Goal: Task Accomplishment & Management: Manage account settings

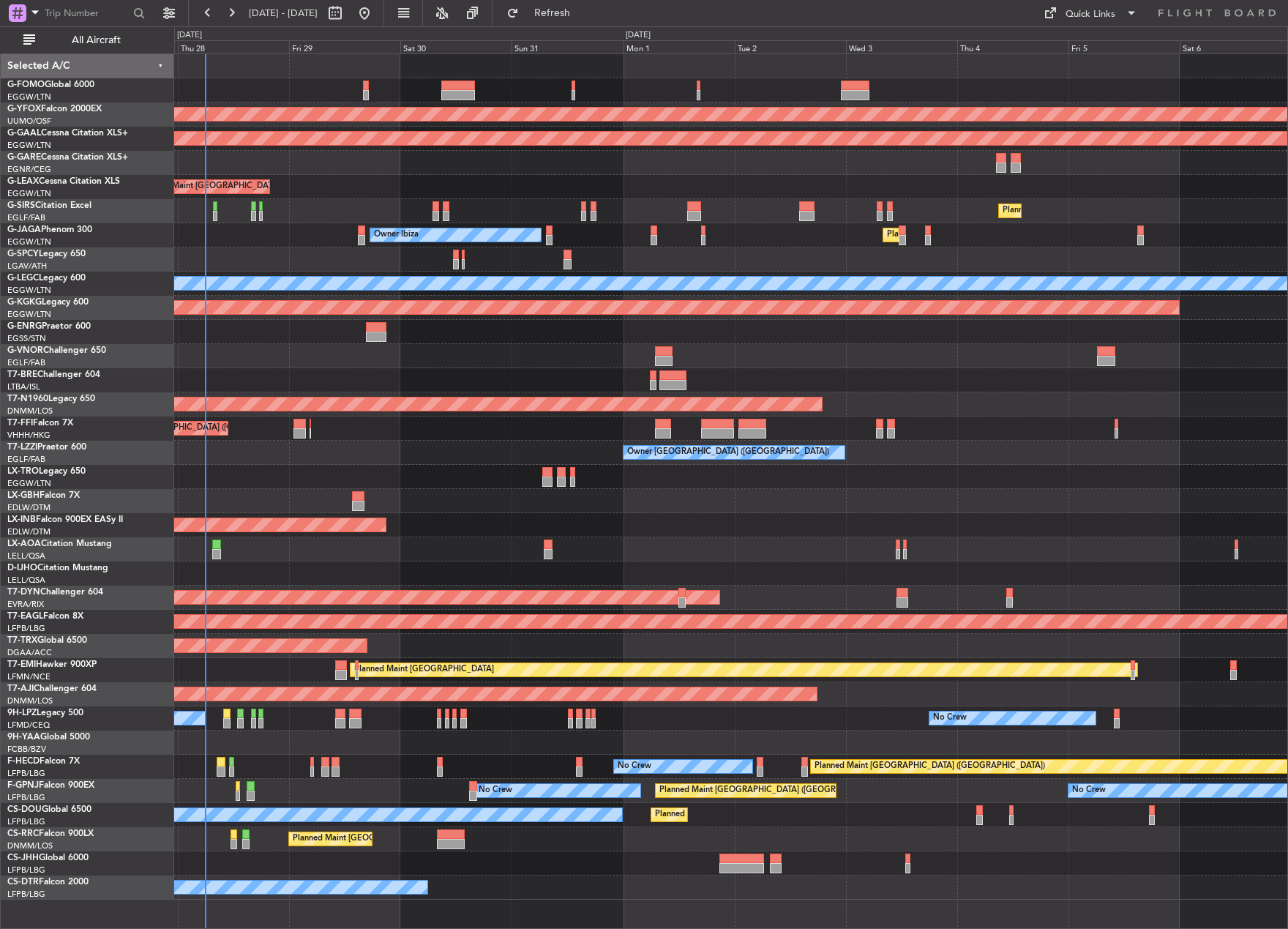
click at [184, 576] on div "AOG Maint Ostafyevo Planned [GEOGRAPHIC_DATA] Planned Maint [GEOGRAPHIC_DATA] (…" at bounding box center [731, 476] width 1114 height 846
click at [117, 37] on span "All Aircraft" at bounding box center [97, 41] width 117 height 10
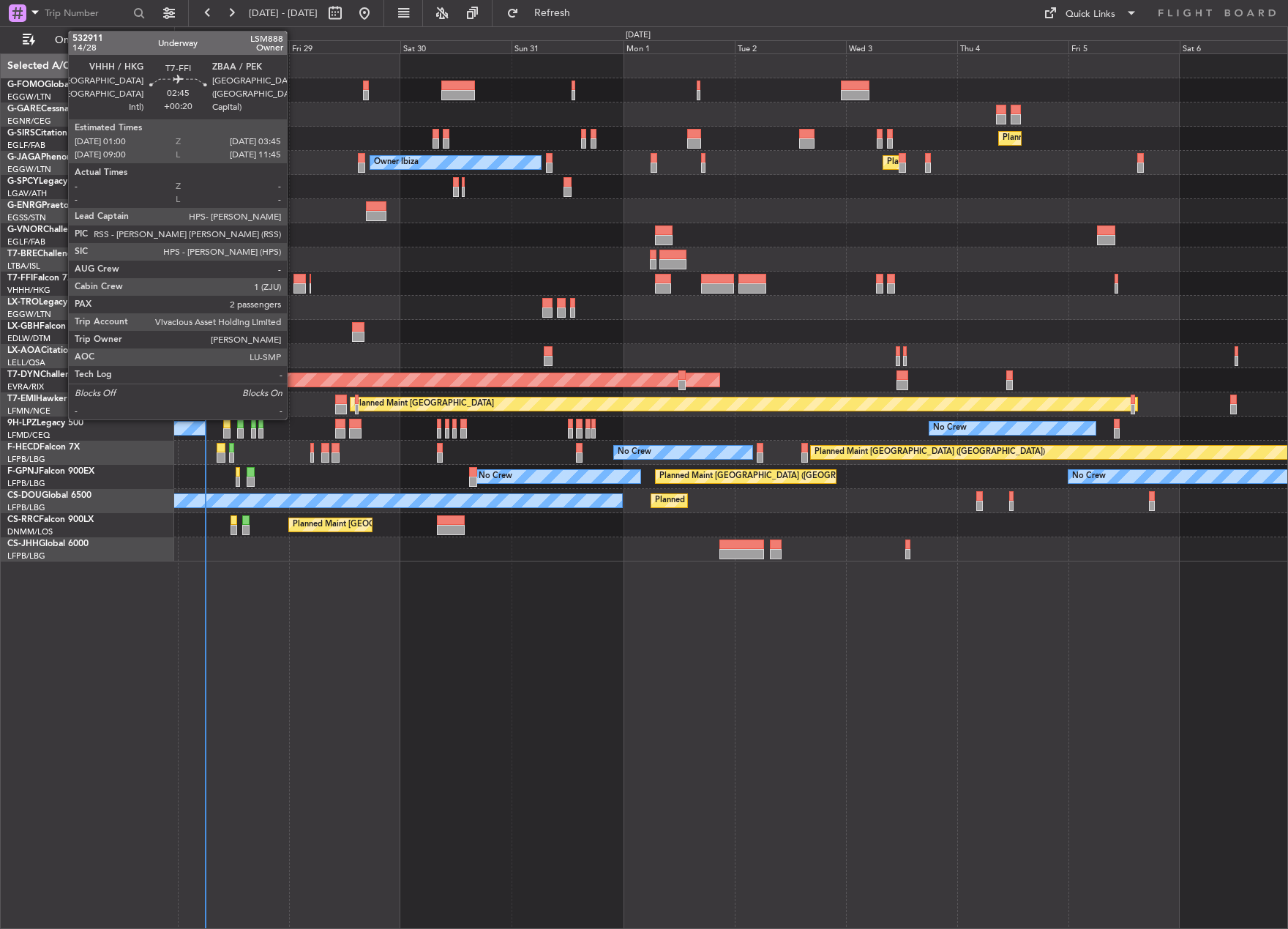
click at [293, 289] on div at bounding box center [300, 289] width 13 height 10
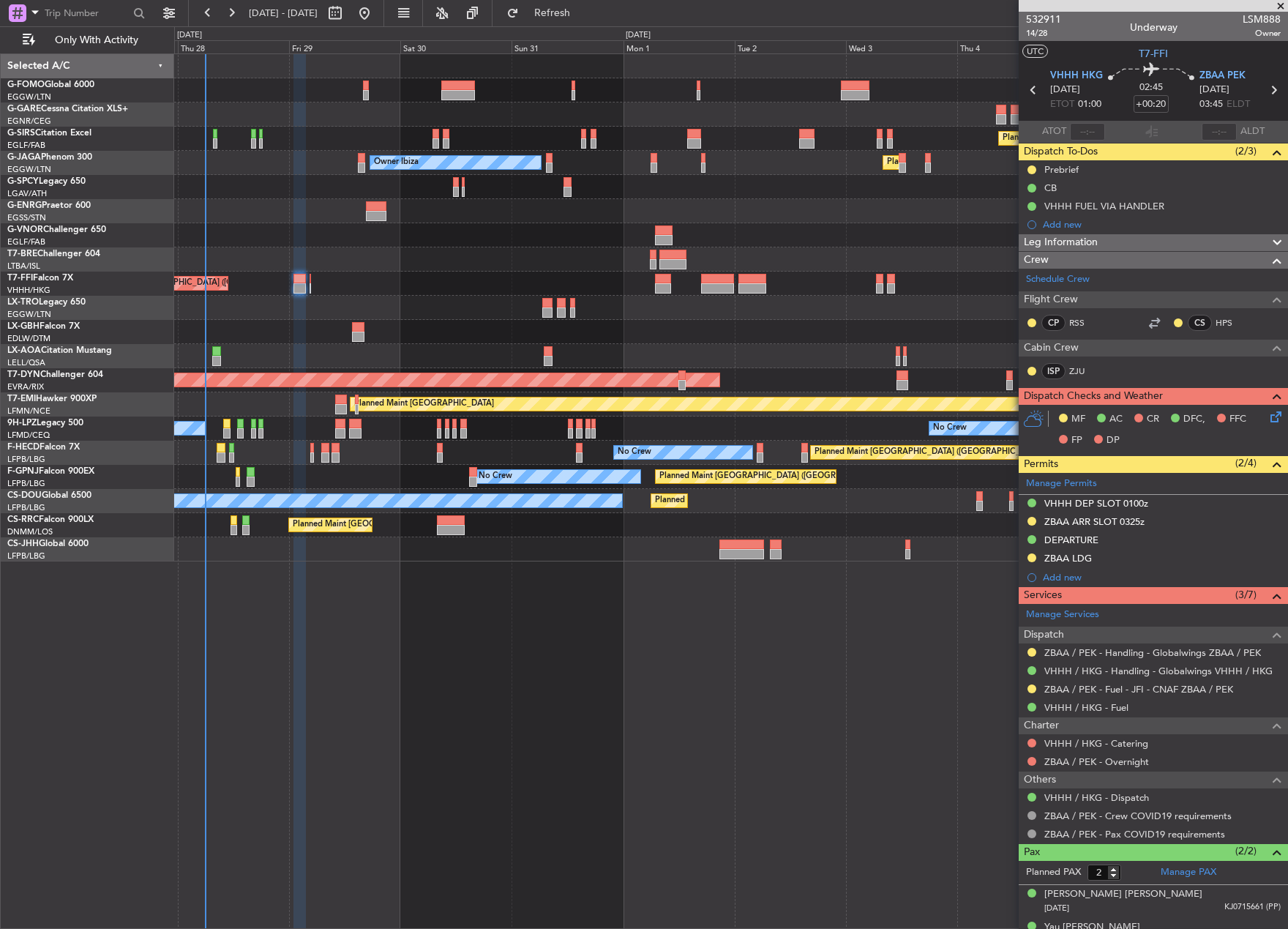
click at [309, 282] on div "Planned Maint [GEOGRAPHIC_DATA] ([GEOGRAPHIC_DATA] Intl)" at bounding box center [731, 284] width 1114 height 24
click at [309, 285] on div "Planned Maint [GEOGRAPHIC_DATA] ([GEOGRAPHIC_DATA] Intl)" at bounding box center [731, 284] width 1114 height 24
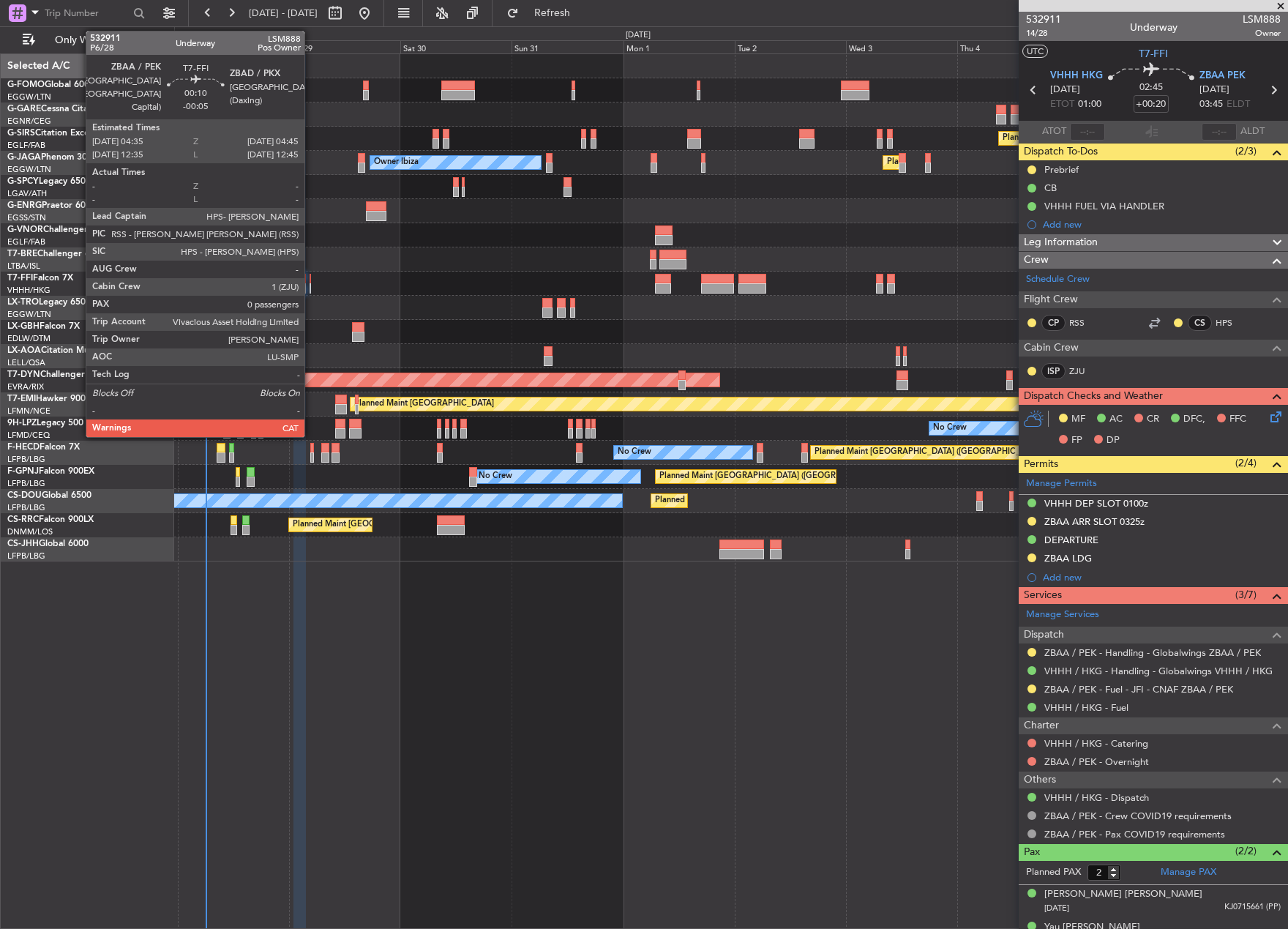
click at [311, 291] on div at bounding box center [310, 289] width 1 height 10
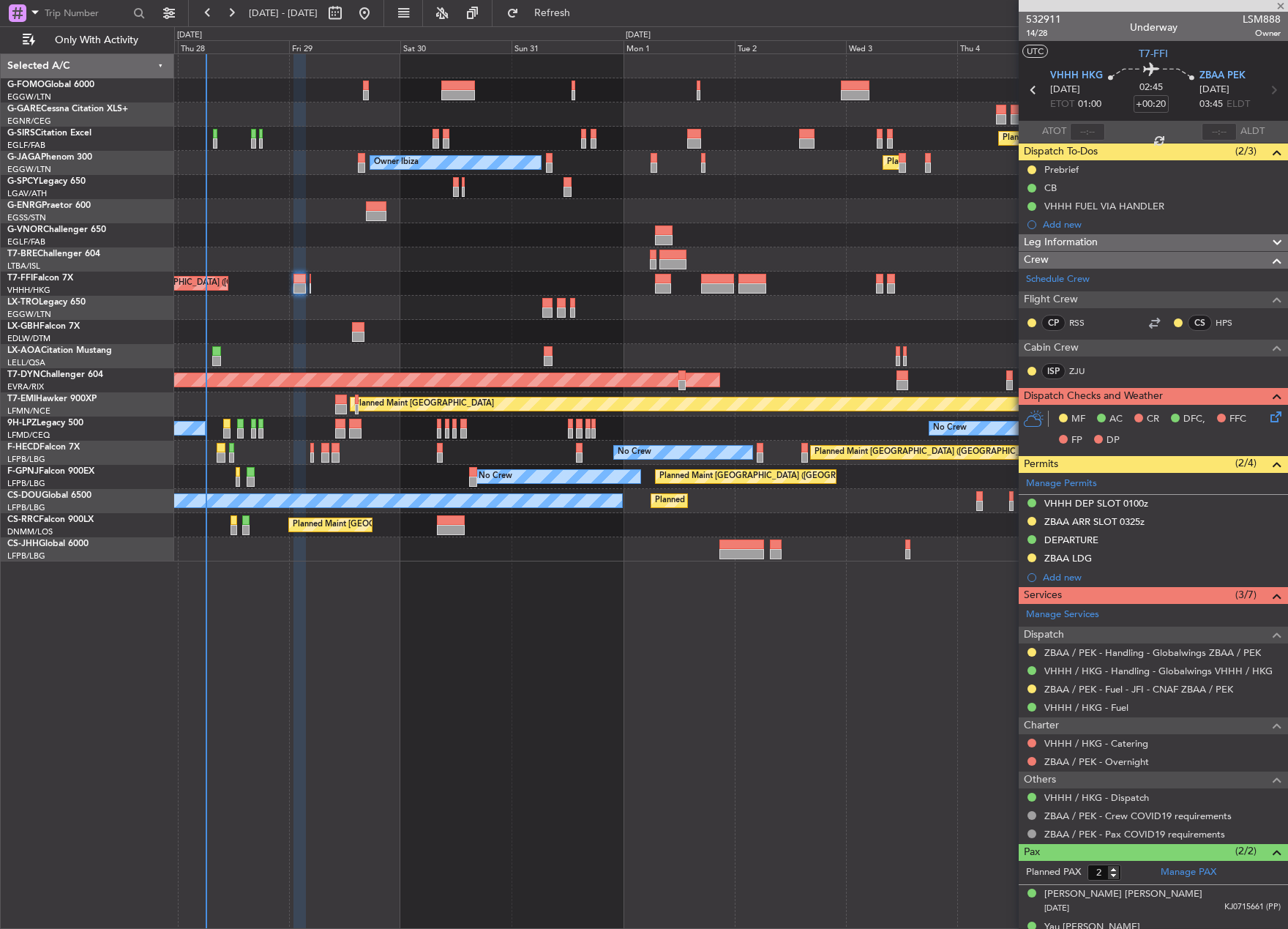
type input "-00:05"
type input "0"
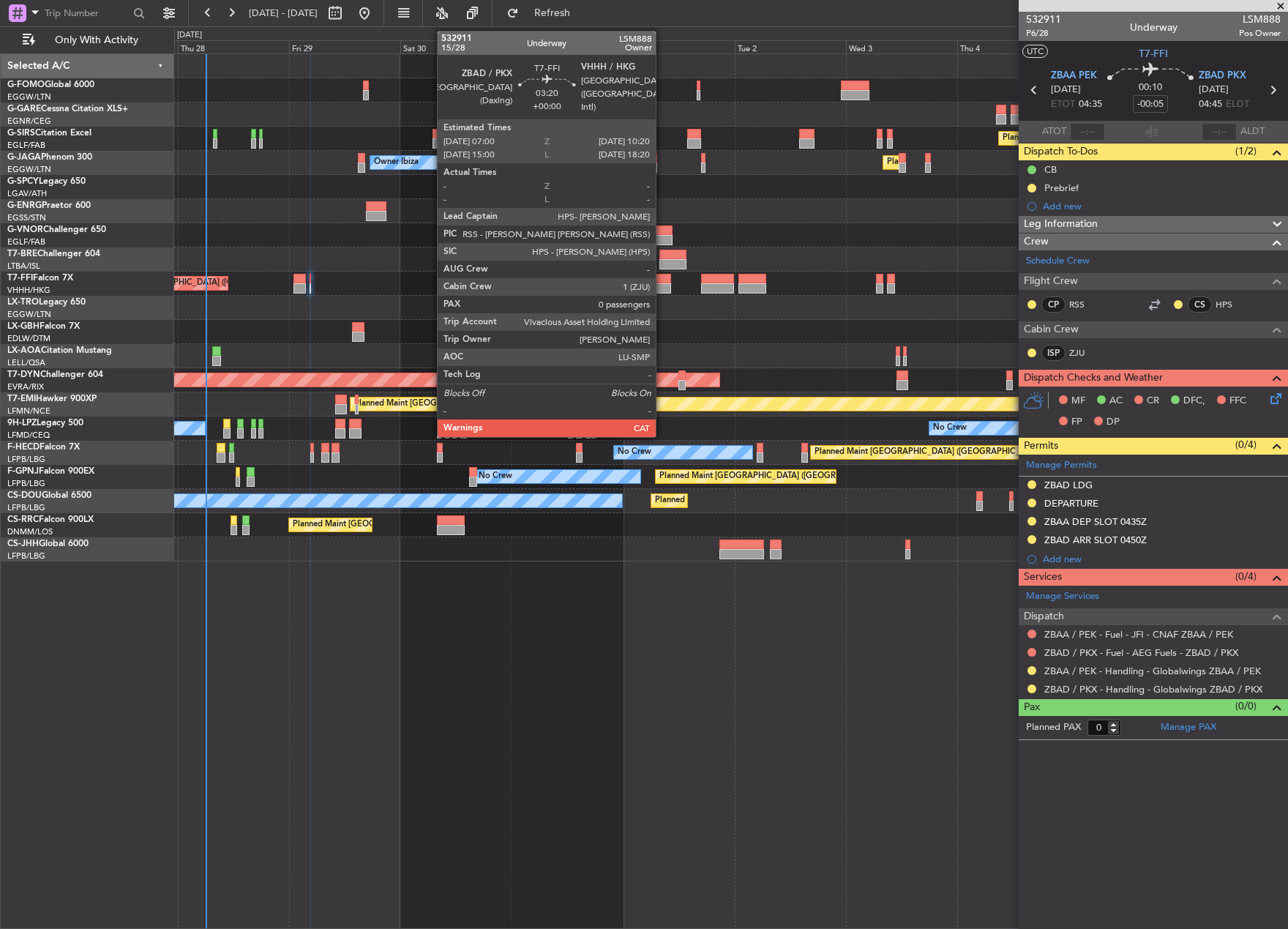
click at [662, 286] on div at bounding box center [663, 289] width 16 height 10
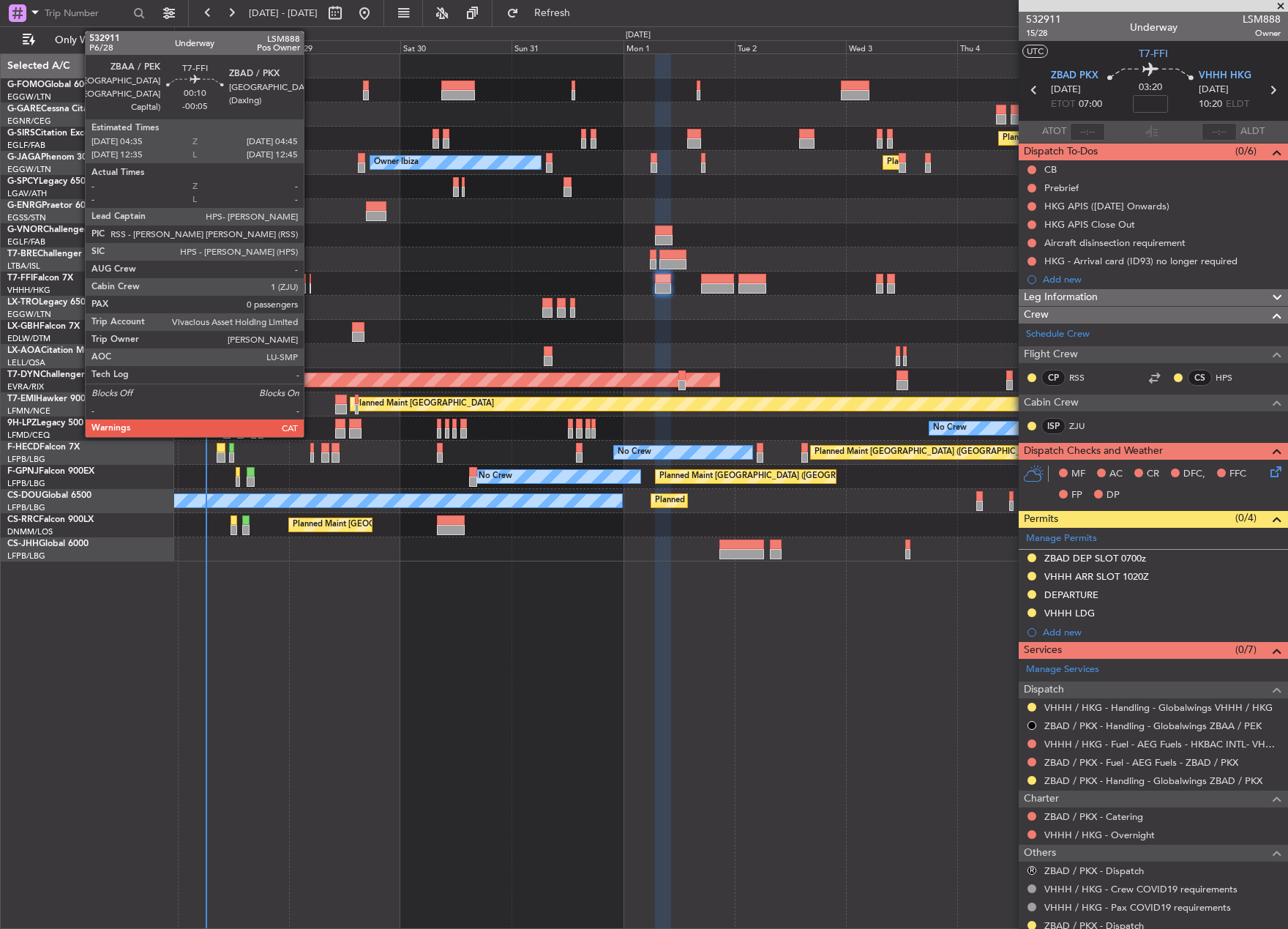
click at [310, 285] on div at bounding box center [310, 289] width 1 height 10
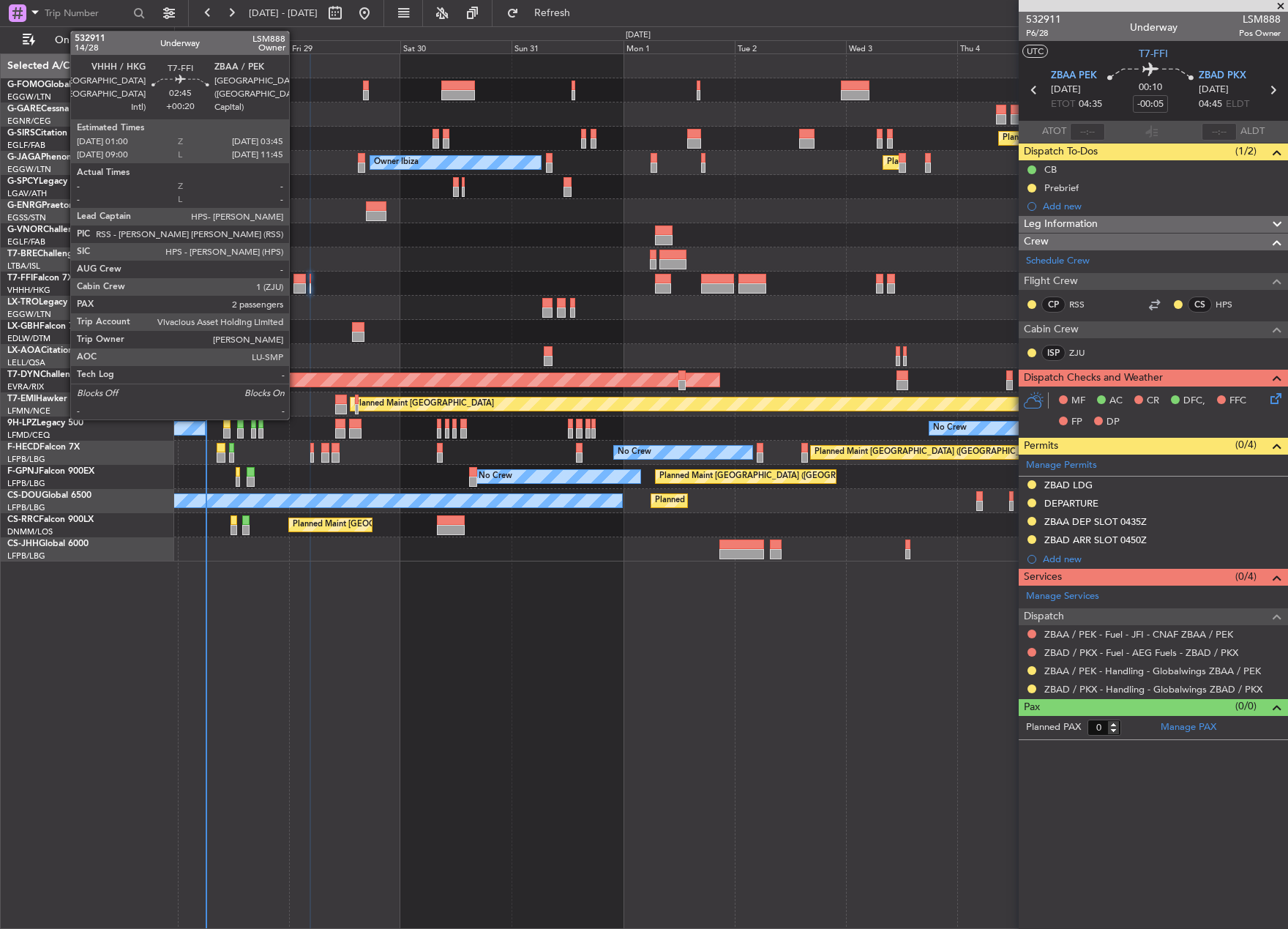
click at [295, 284] on div at bounding box center [300, 289] width 13 height 10
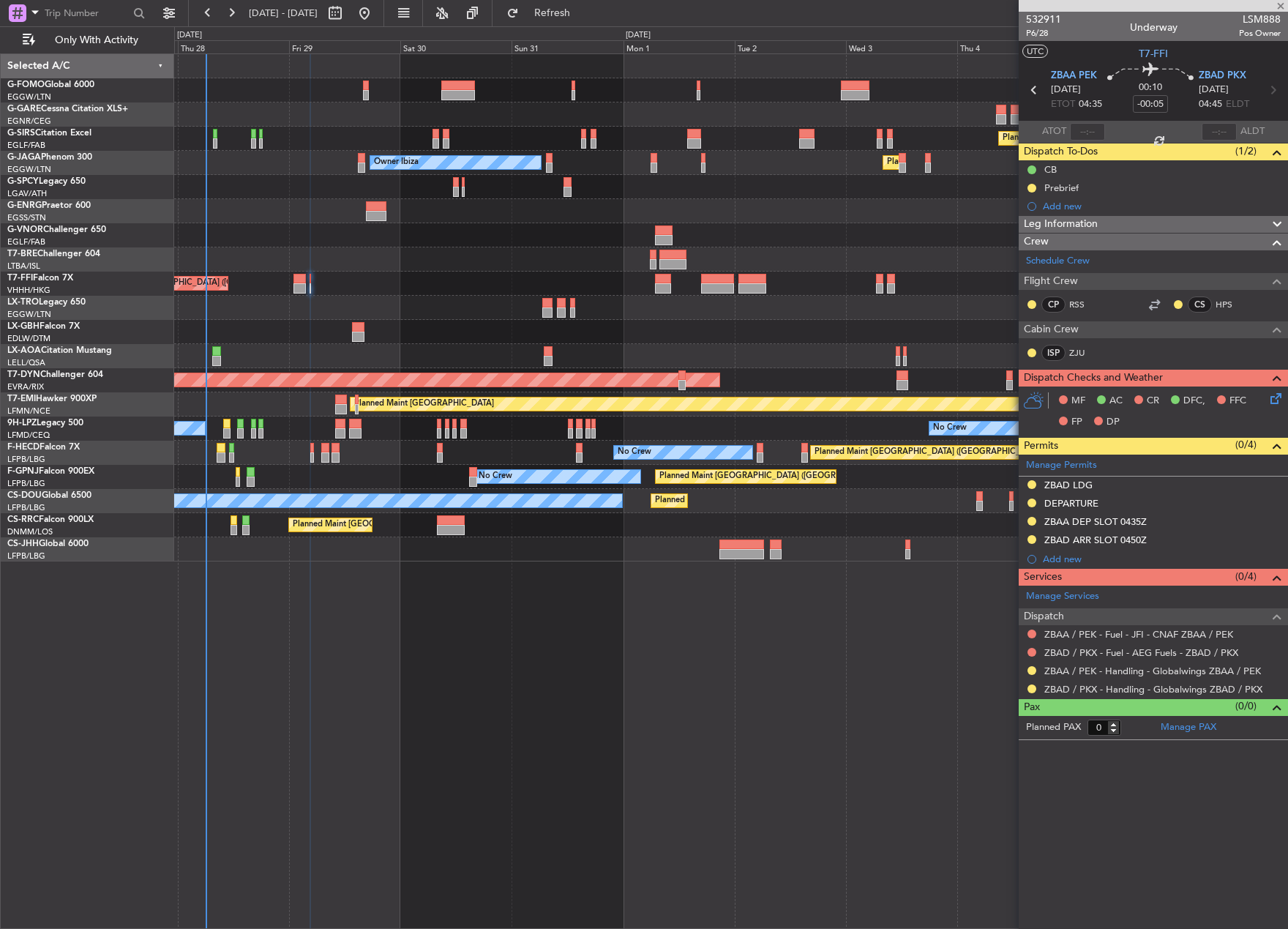
type input "+00:20"
type input "2"
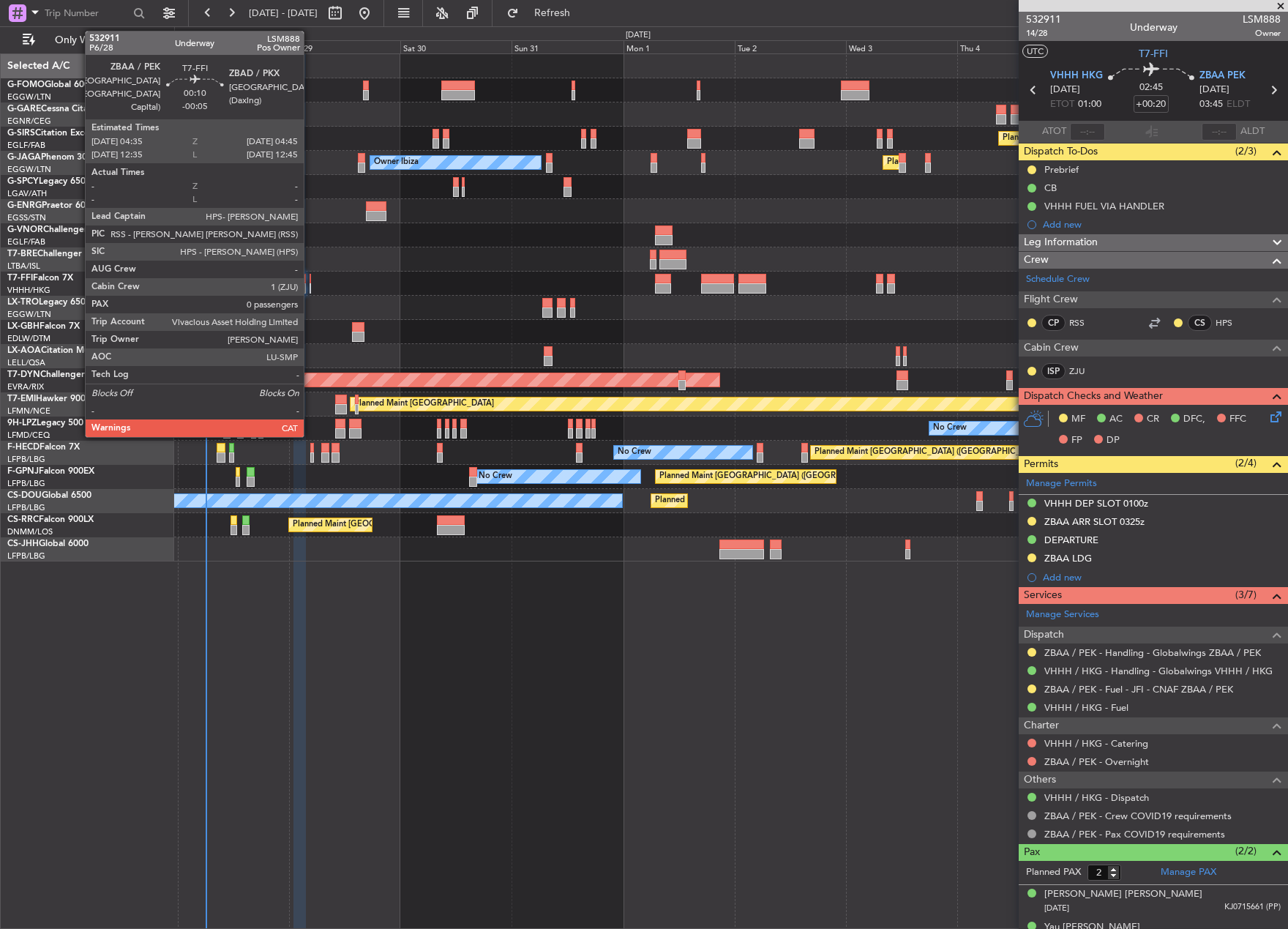
click at [310, 290] on div at bounding box center [310, 289] width 1 height 10
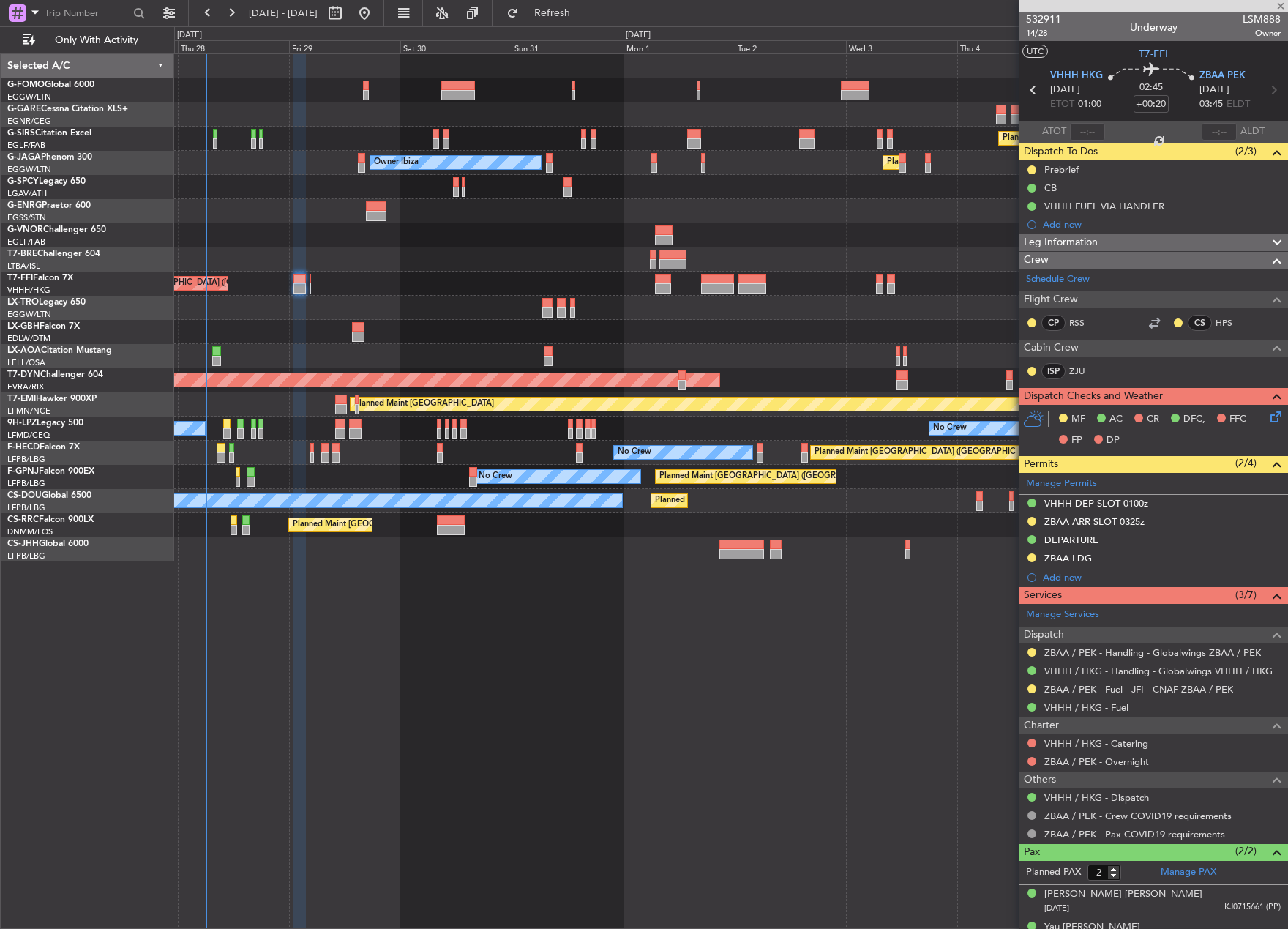
type input "-00:05"
type input "0"
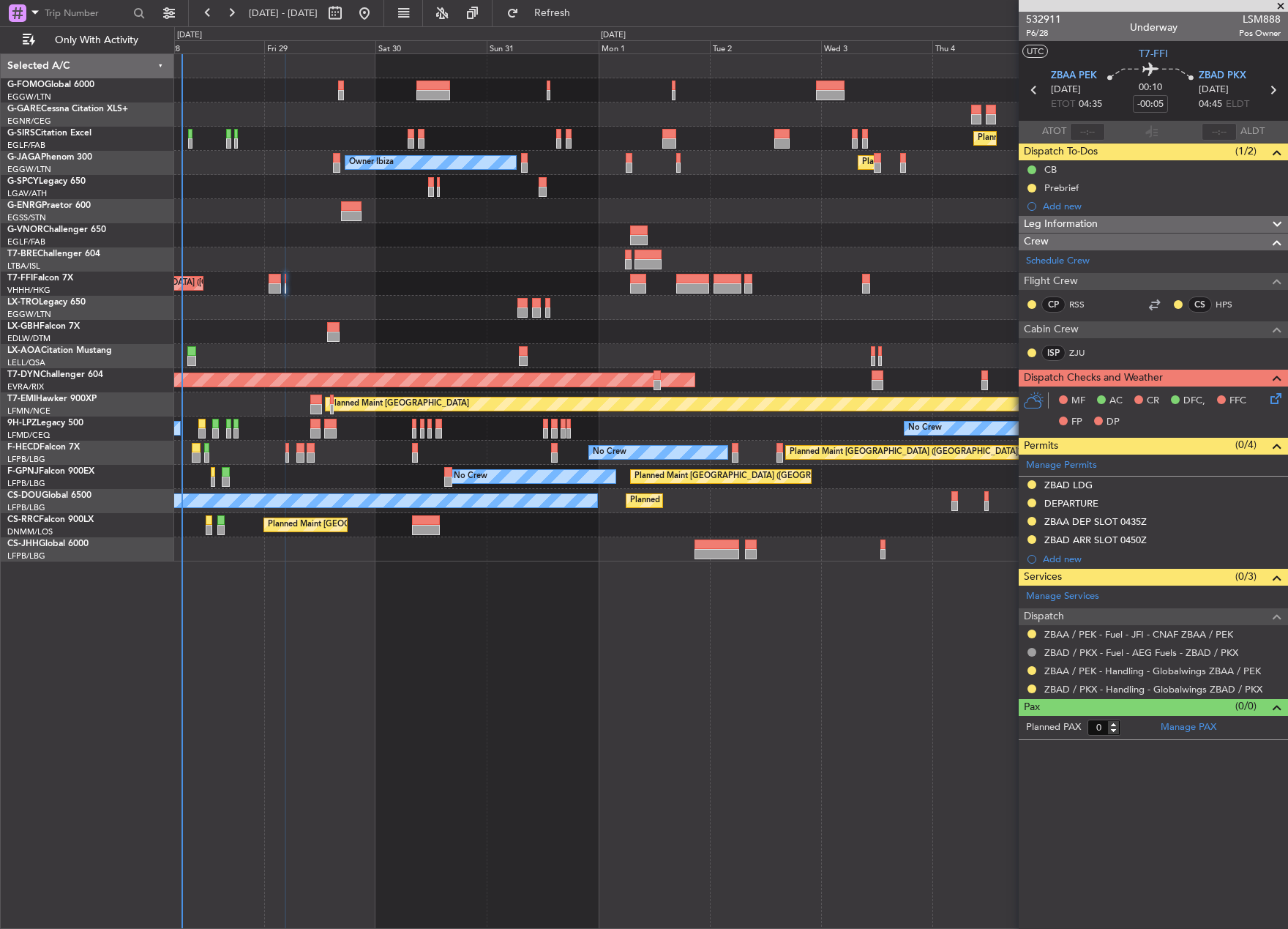
click at [594, 638] on div "Planned Maint [GEOGRAPHIC_DATA] ([GEOGRAPHIC_DATA]) Planned Maint [GEOGRAPHIC_D…" at bounding box center [731, 490] width 1114 height 875
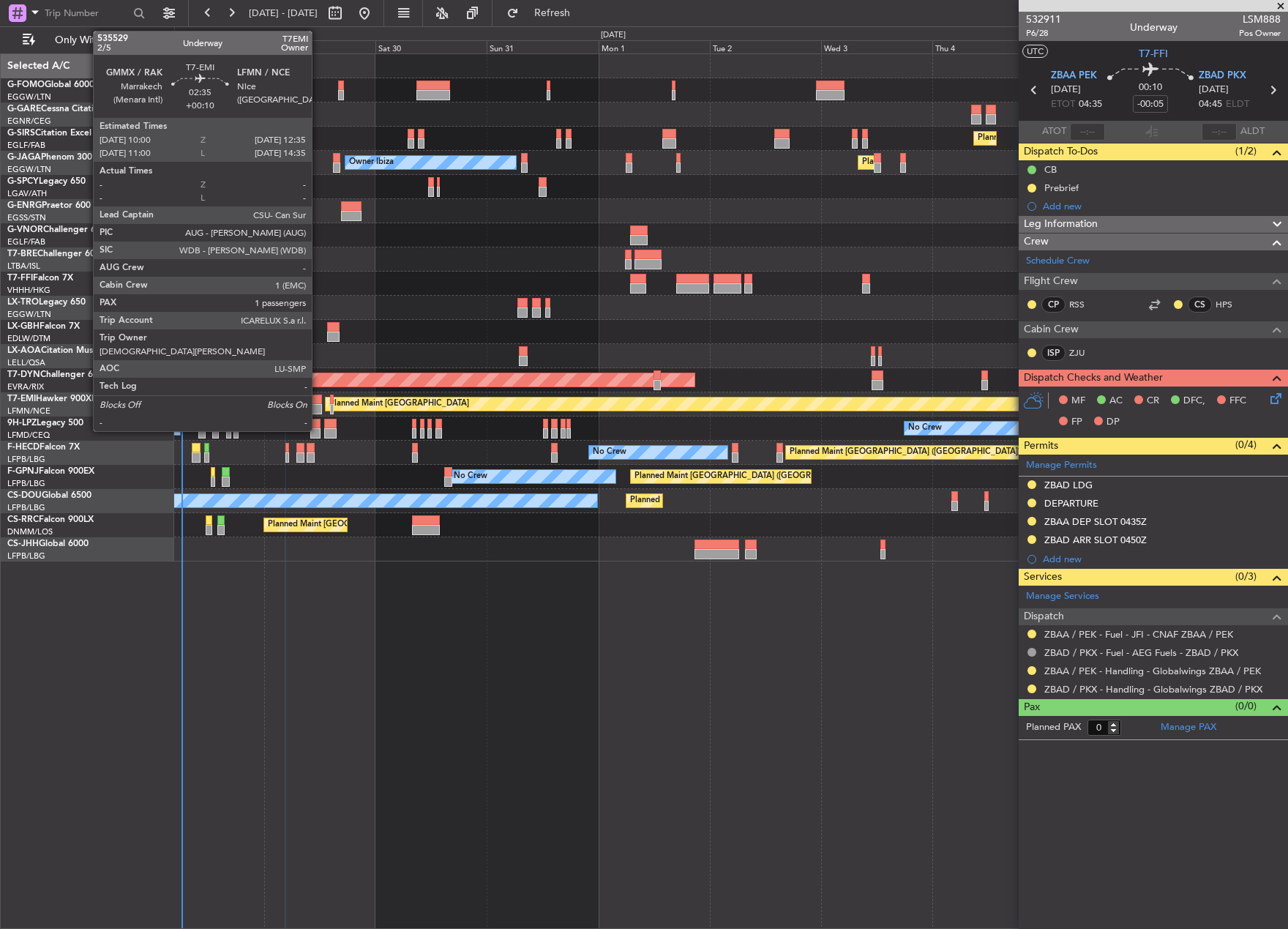
click at [318, 402] on div at bounding box center [316, 400] width 13 height 10
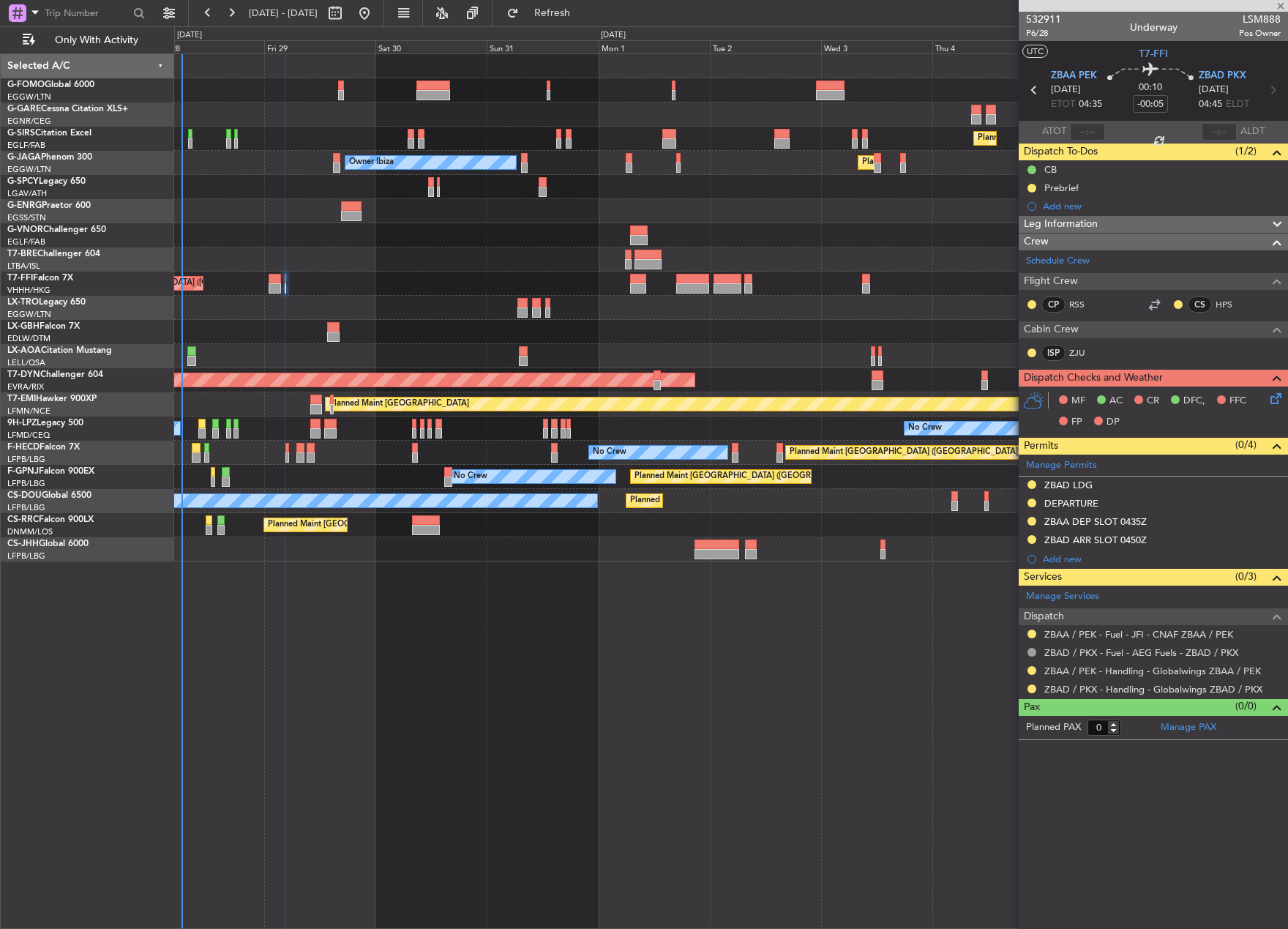
type input "+00:10"
type input "1"
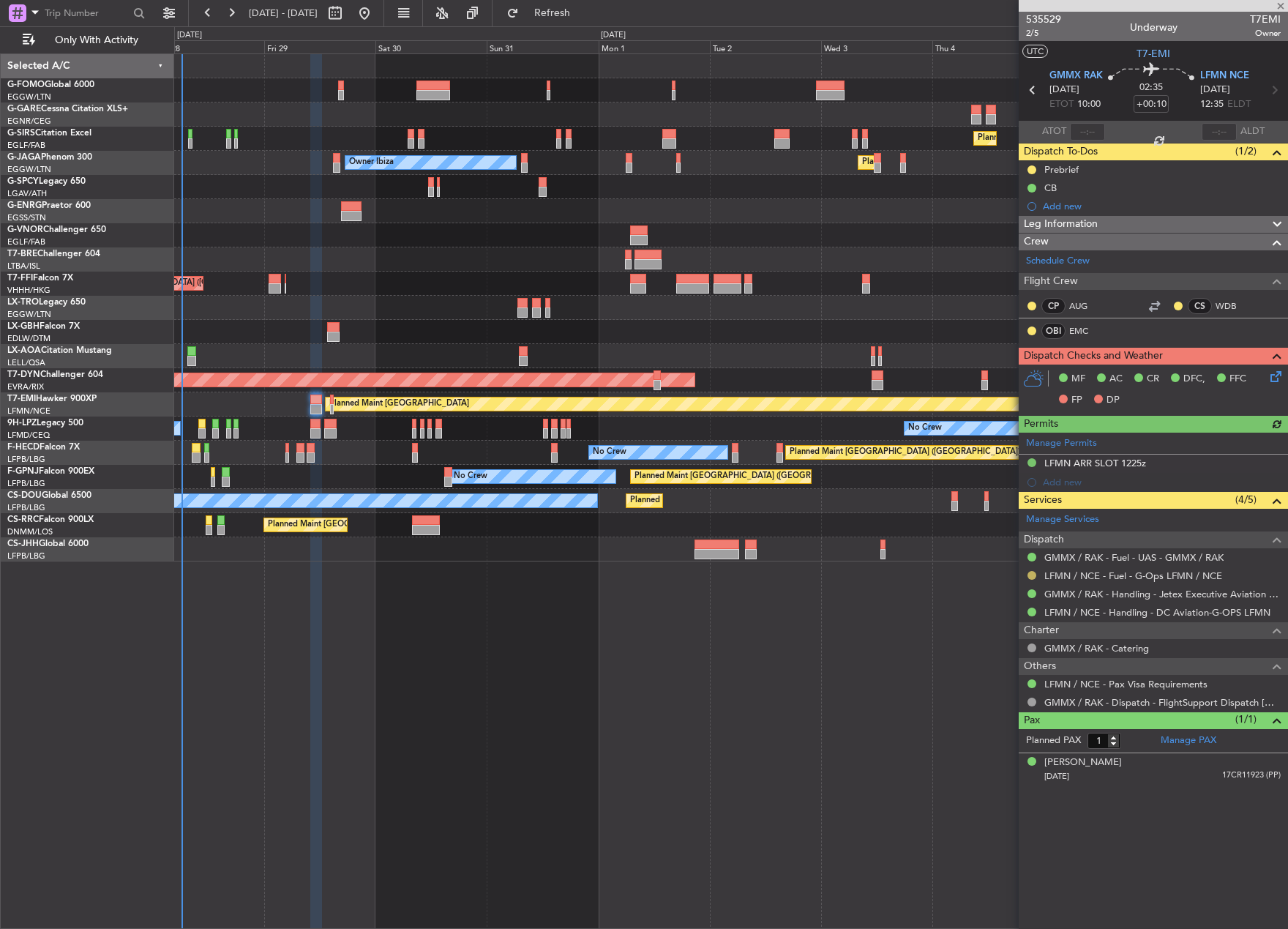
click at [1036, 575] on button at bounding box center [1032, 575] width 9 height 9
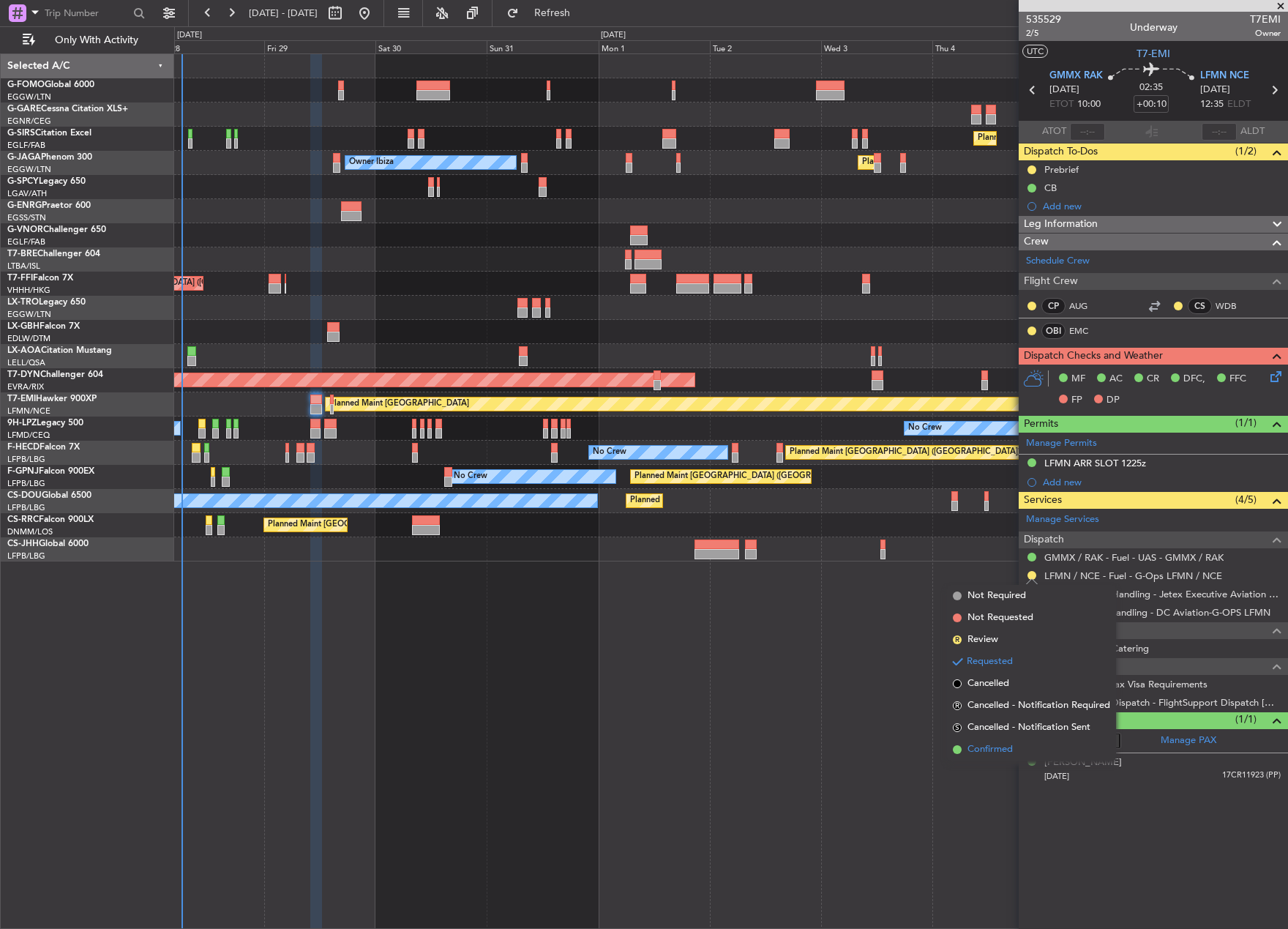
click at [1001, 753] on span "Confirmed" at bounding box center [990, 750] width 45 height 15
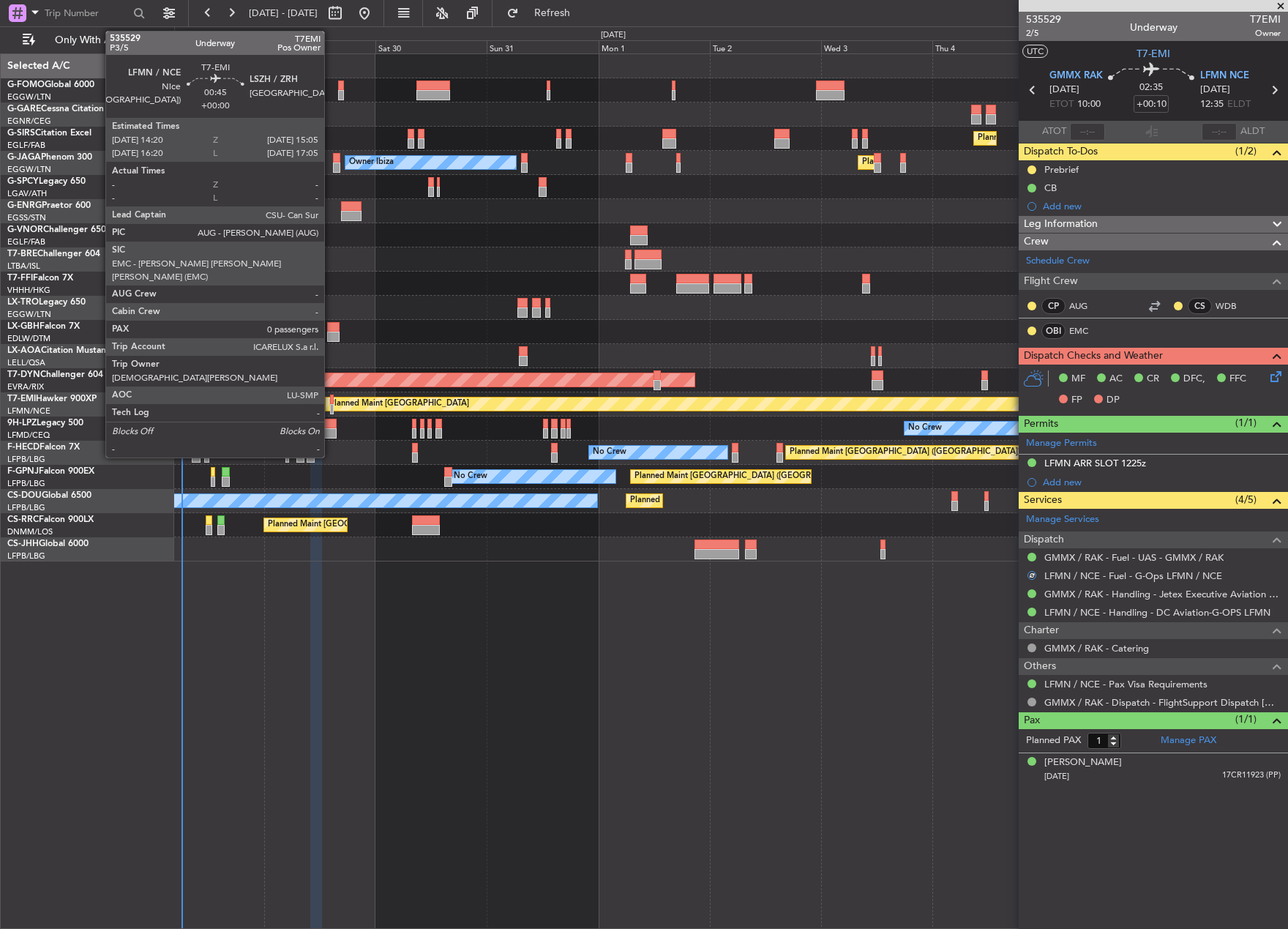
click at [331, 402] on div at bounding box center [332, 400] width 4 height 10
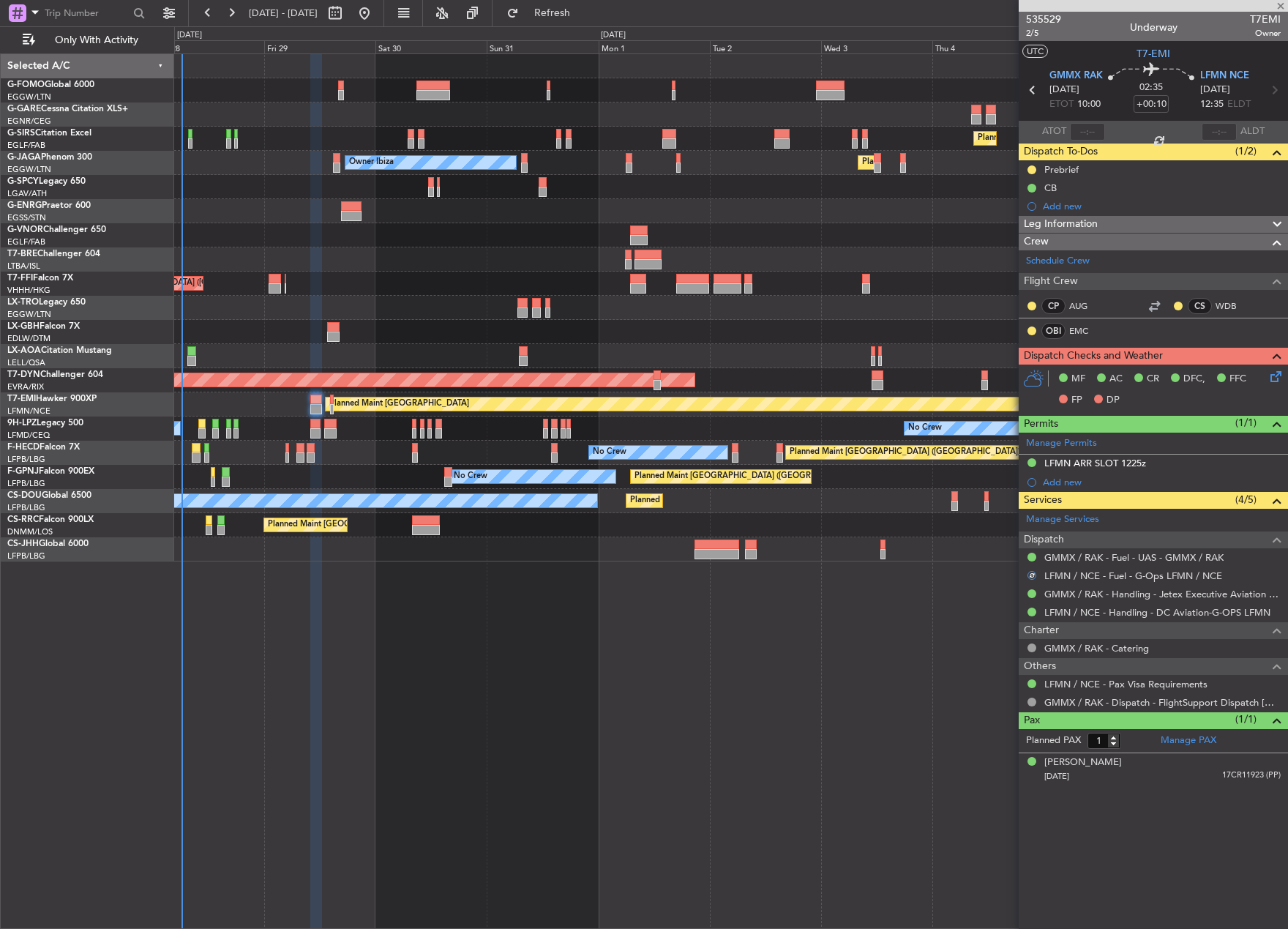
type input "0"
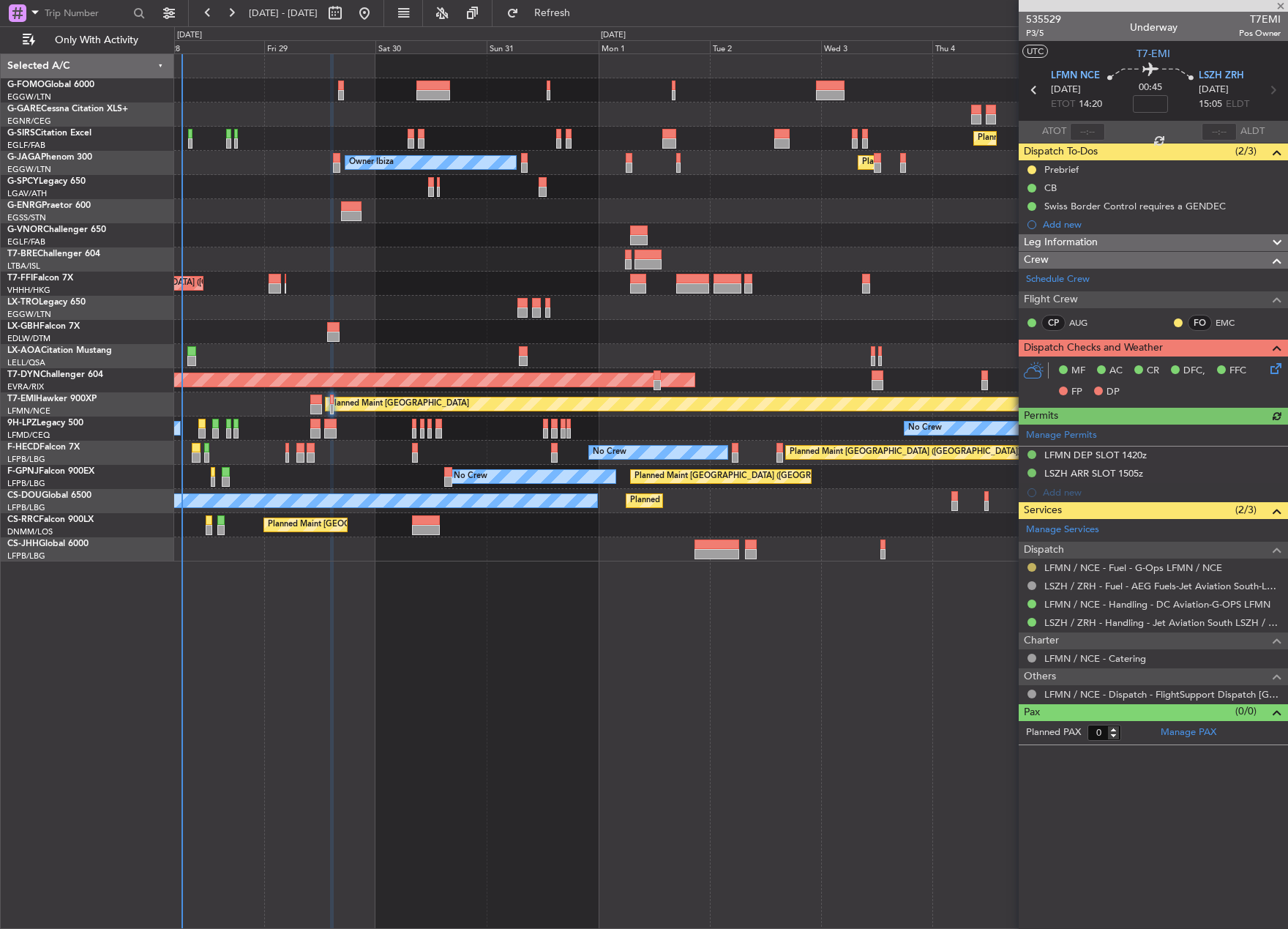
click at [1030, 569] on button at bounding box center [1032, 567] width 9 height 9
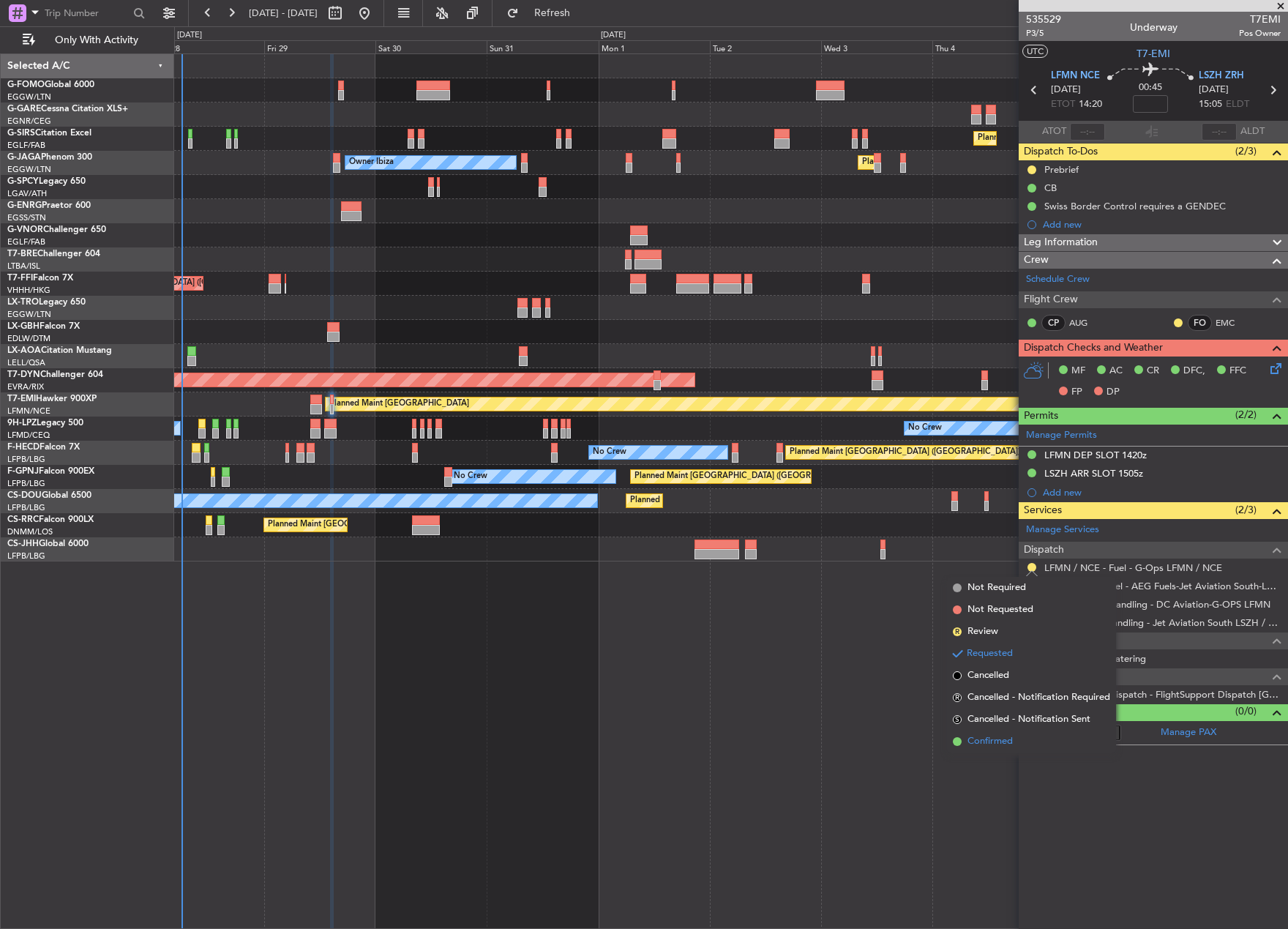
click at [998, 744] on span "Confirmed" at bounding box center [990, 741] width 45 height 15
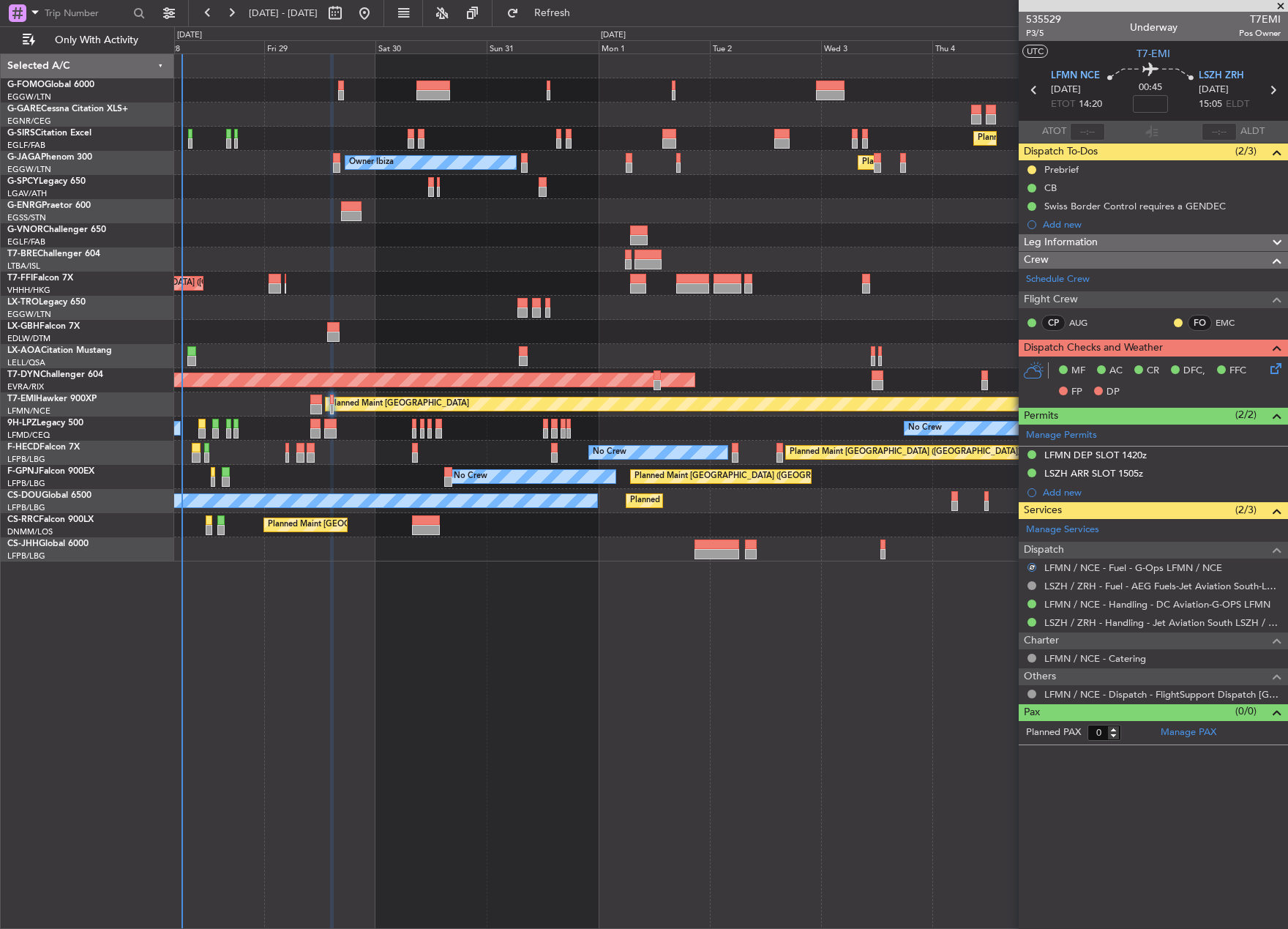
click at [812, 629] on div "Planned Maint [GEOGRAPHIC_DATA] ([GEOGRAPHIC_DATA]) Planned Maint [GEOGRAPHIC_D…" at bounding box center [731, 490] width 1114 height 875
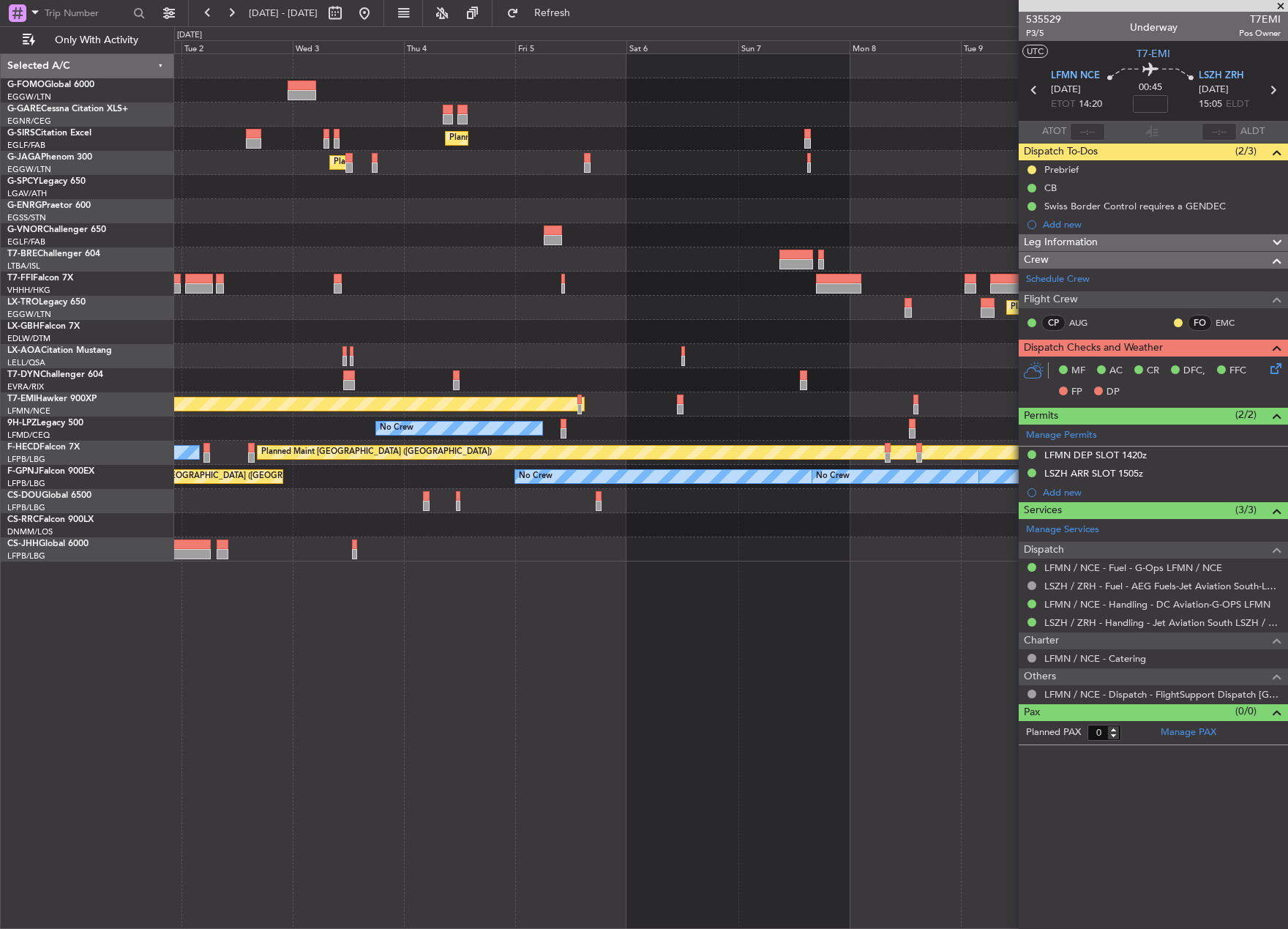
click at [233, 493] on div "Planned Maint [GEOGRAPHIC_DATA] ([GEOGRAPHIC_DATA]) Planned Maint [GEOGRAPHIC_D…" at bounding box center [731, 307] width 1114 height 507
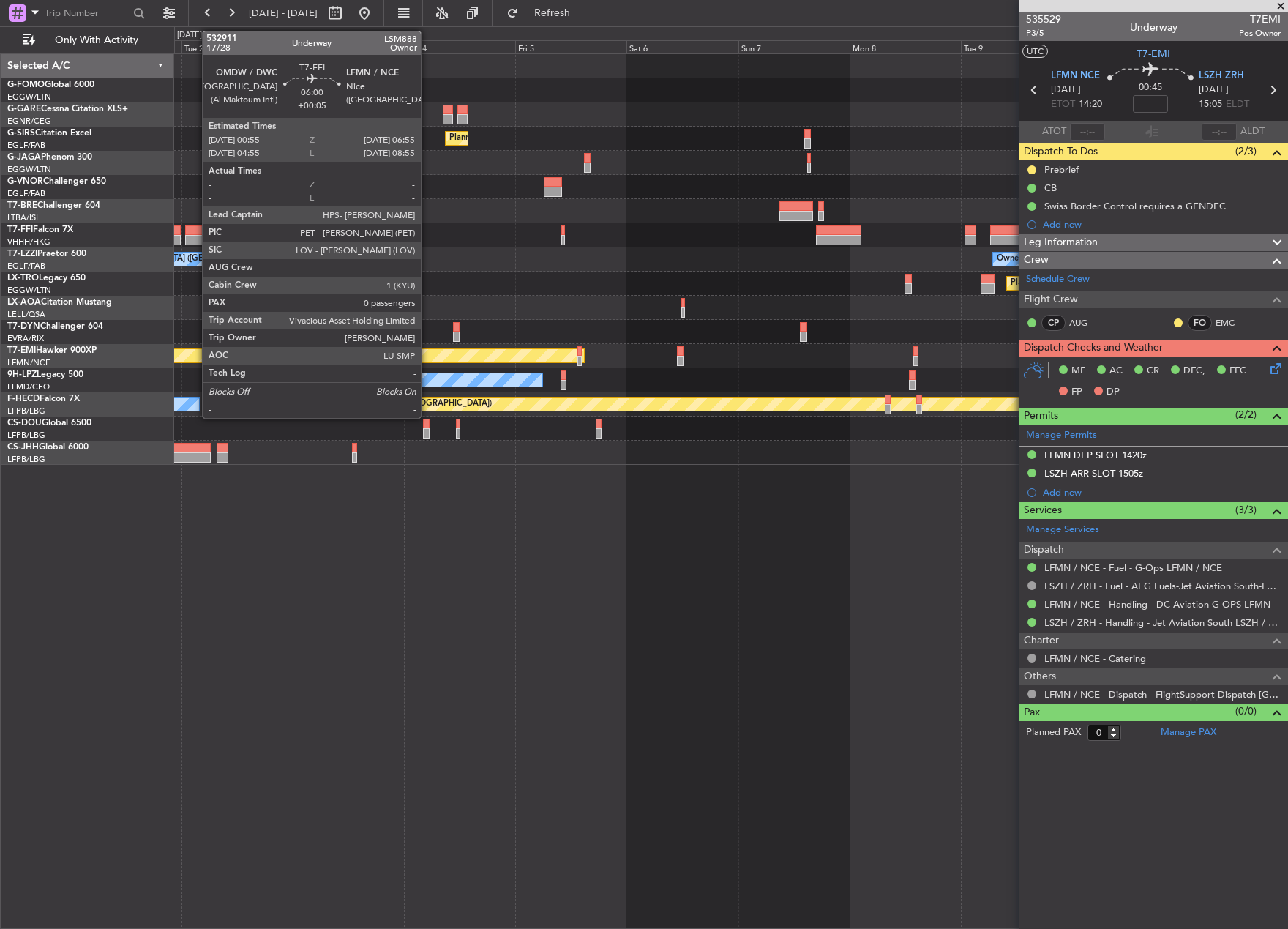
click at [195, 230] on div at bounding box center [199, 230] width 29 height 10
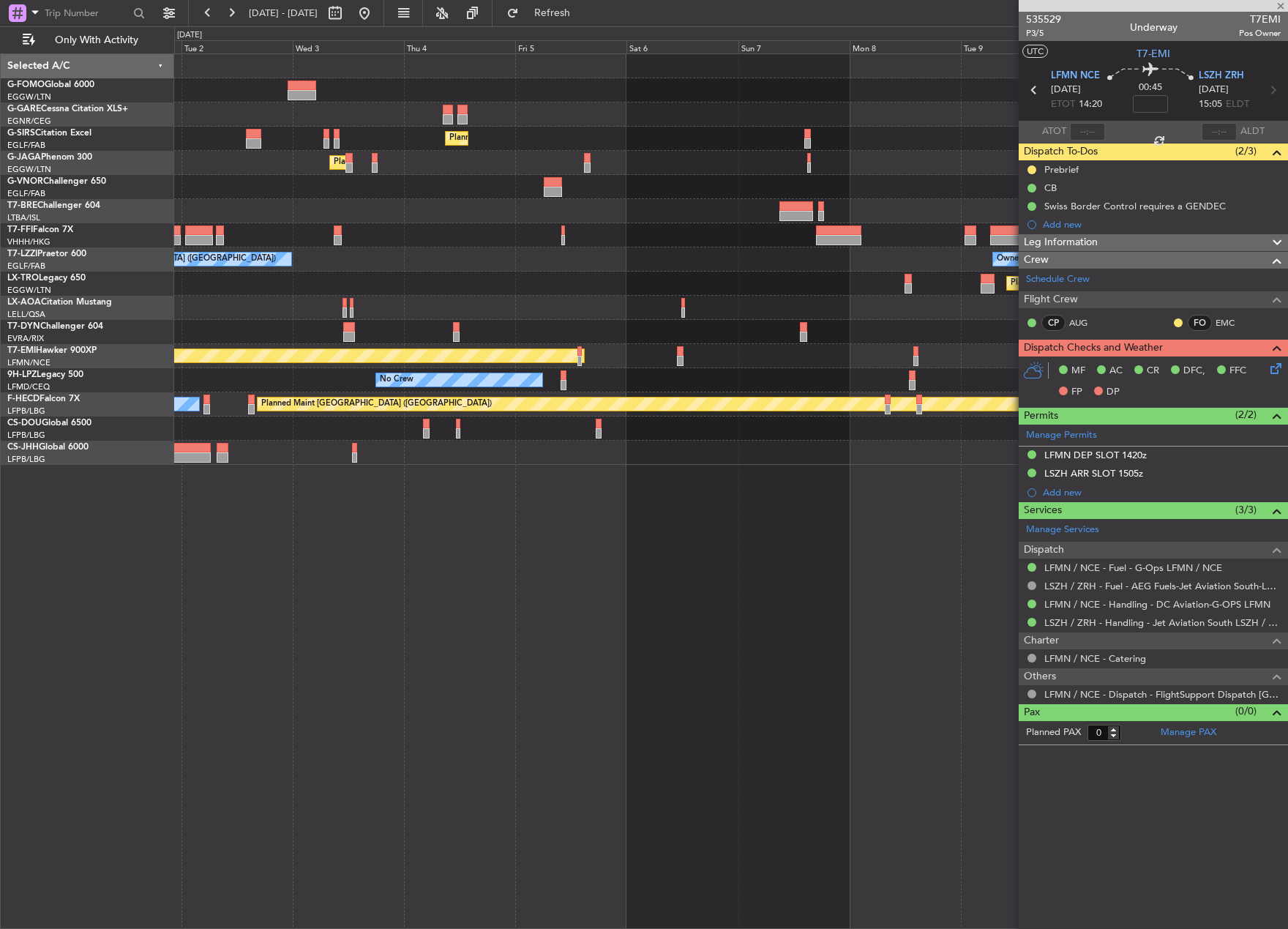
type input "+00:05"
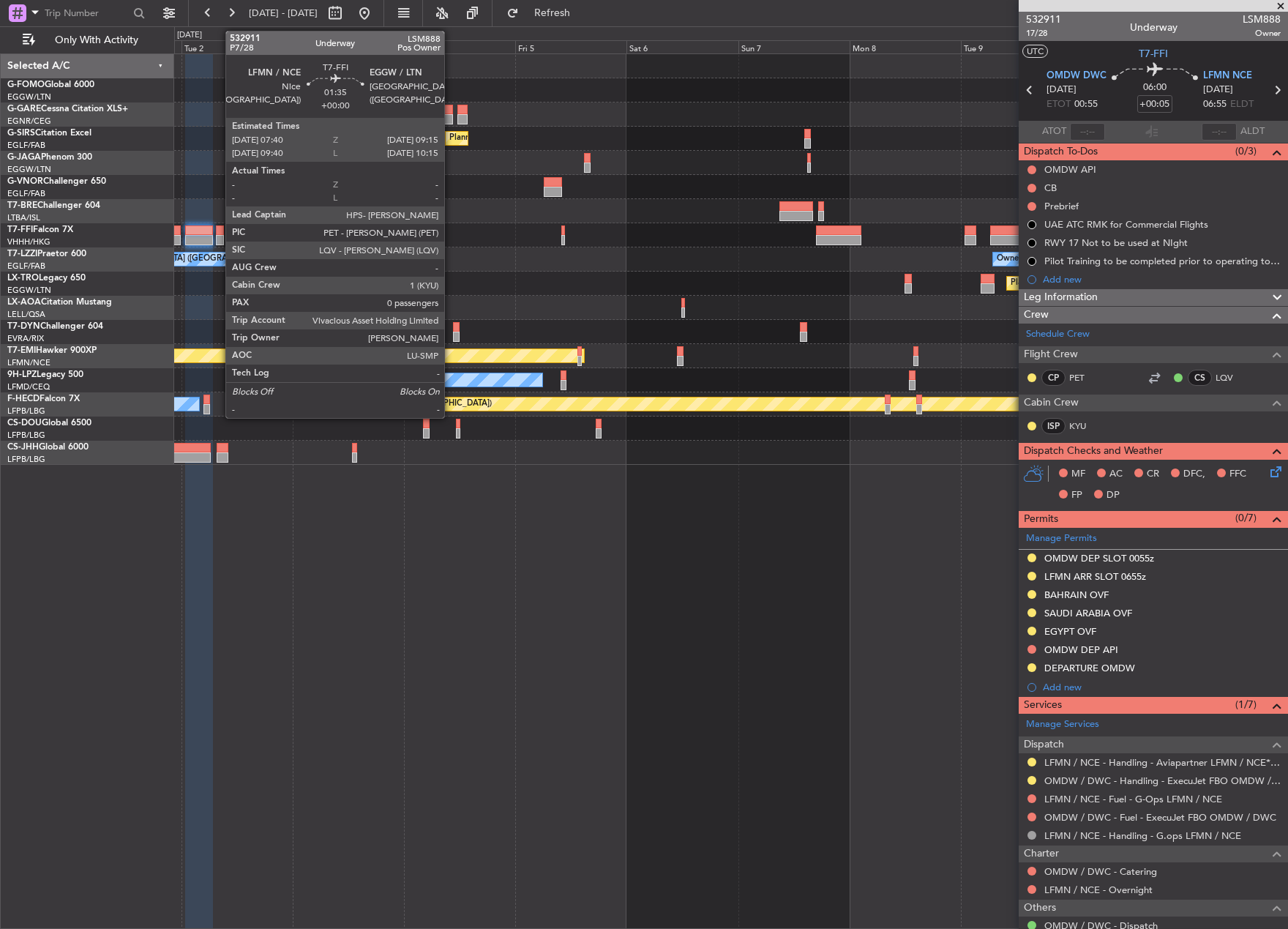
click at [218, 233] on div at bounding box center [219, 230] width 8 height 10
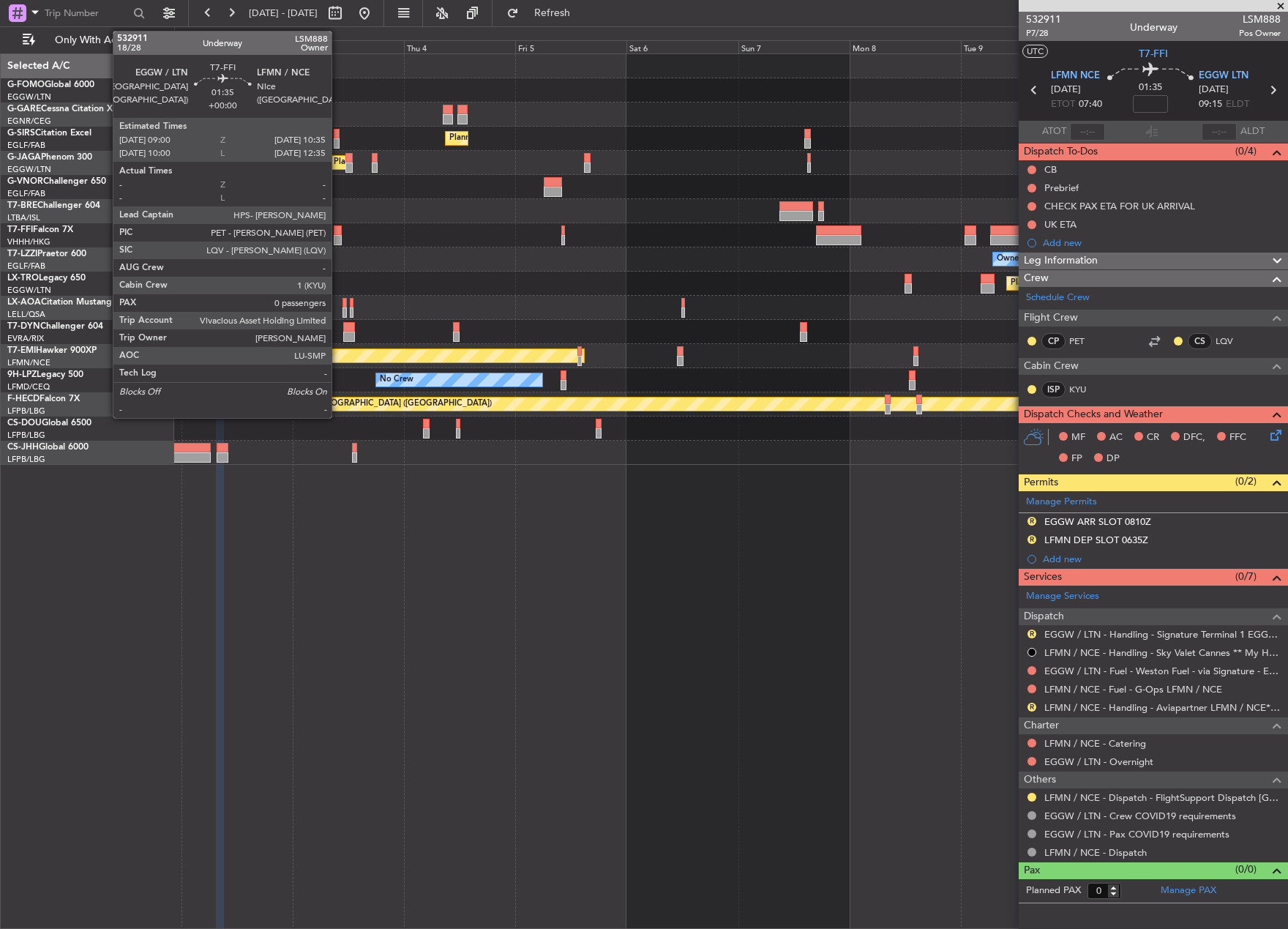
click at [338, 227] on div at bounding box center [338, 230] width 8 height 10
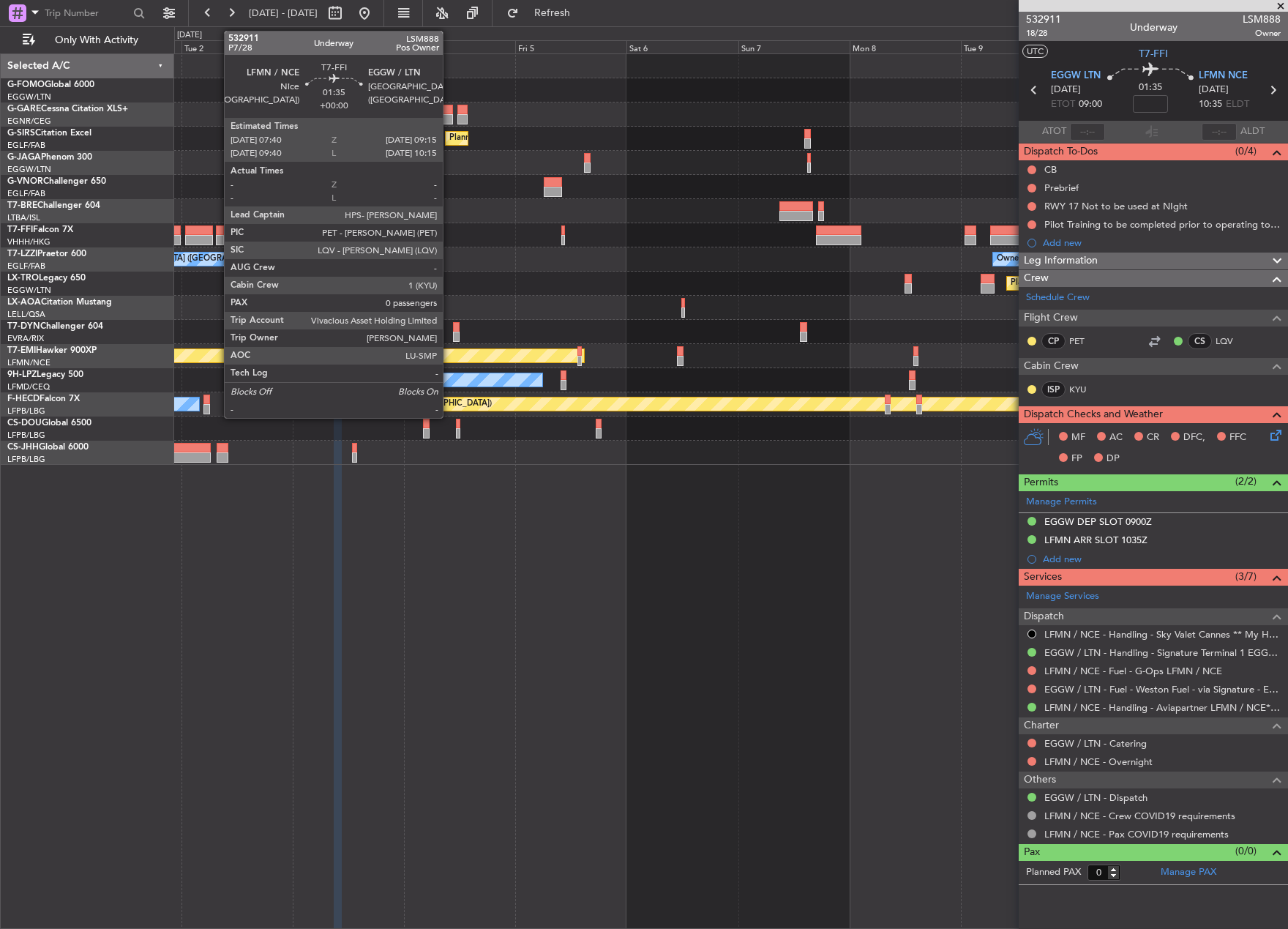
click at [216, 235] on div at bounding box center [219, 240] width 8 height 10
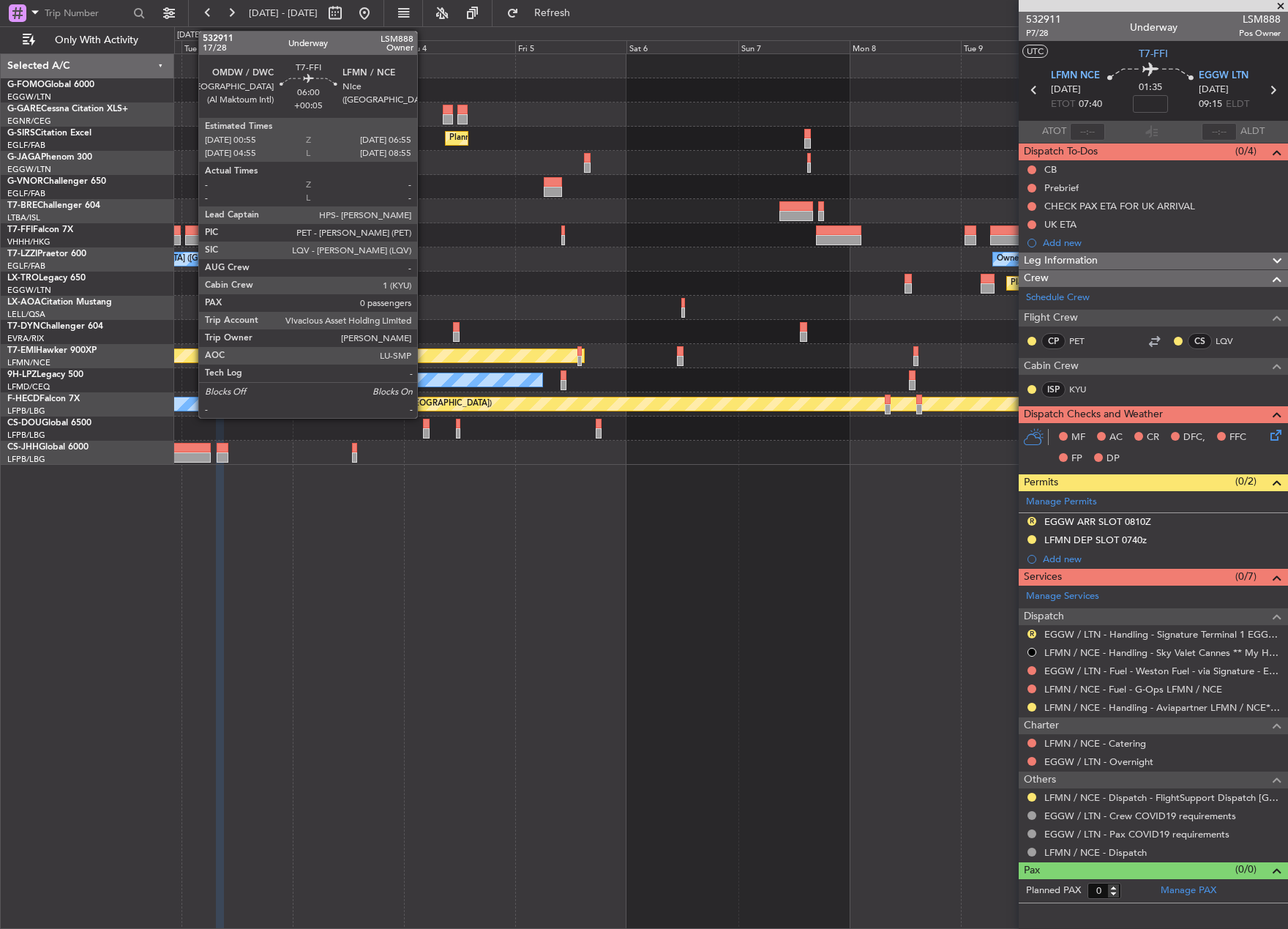
click at [191, 230] on div at bounding box center [199, 230] width 29 height 10
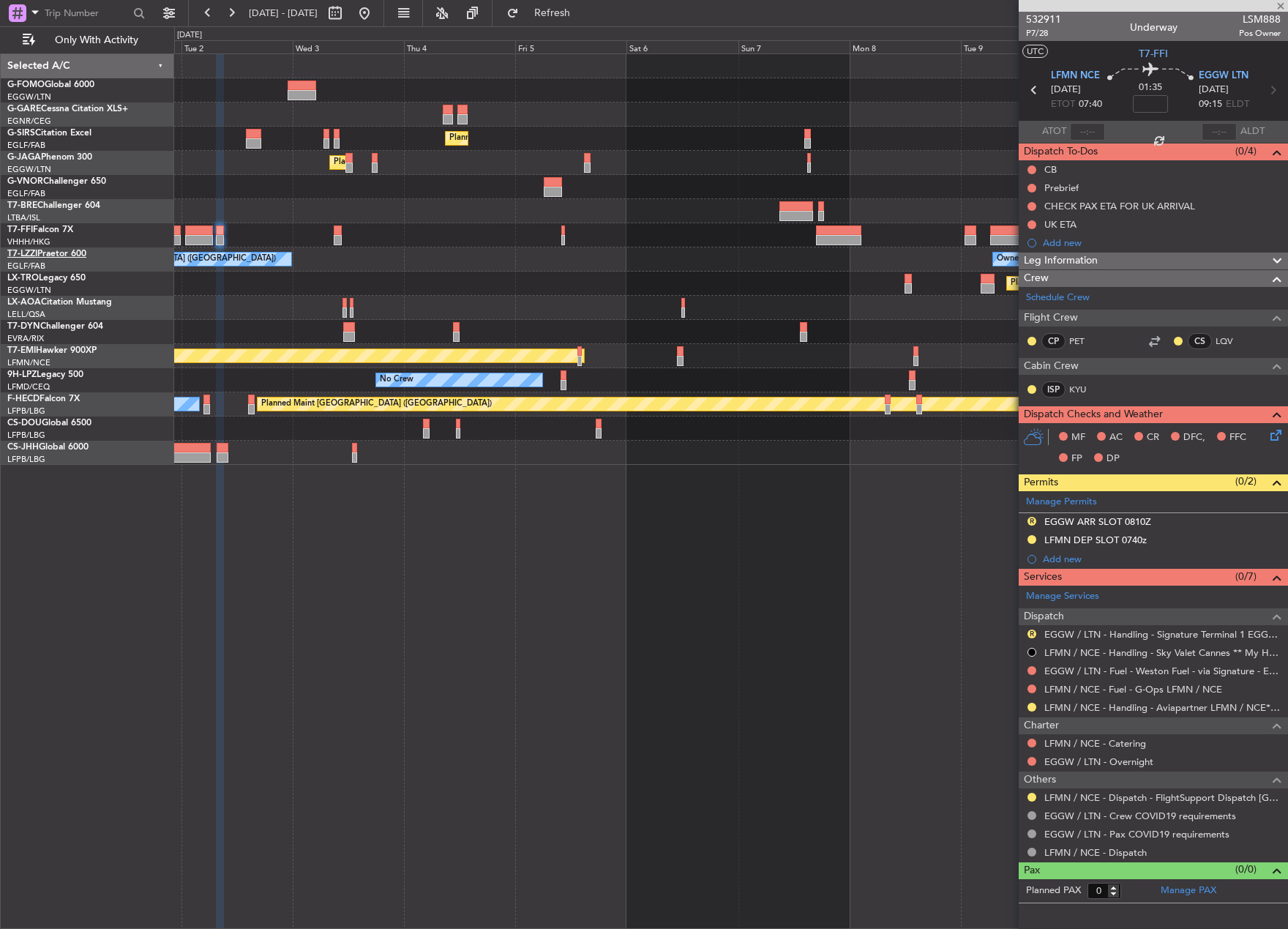
type input "+00:05"
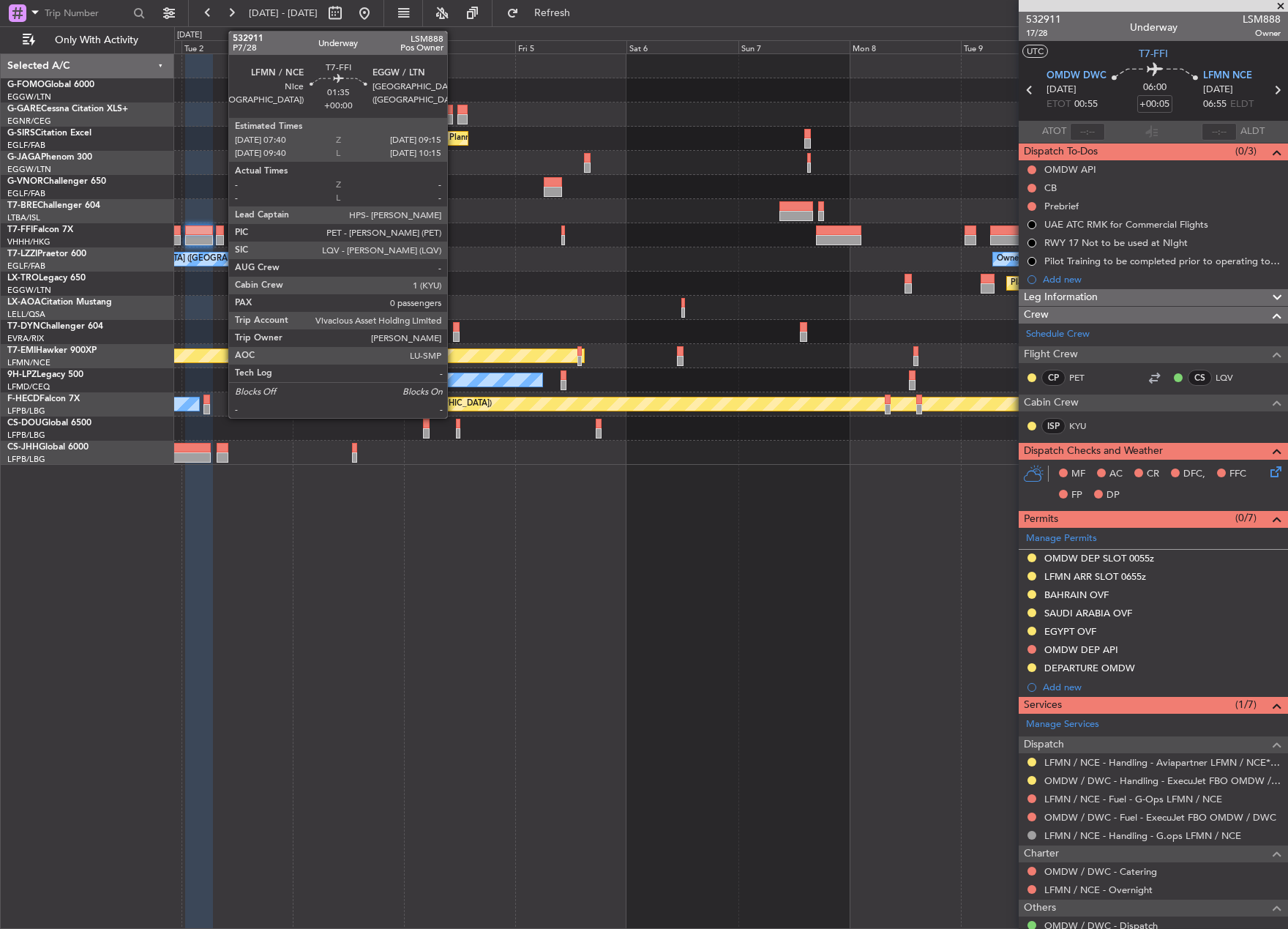
click at [221, 235] on div at bounding box center [219, 240] width 8 height 10
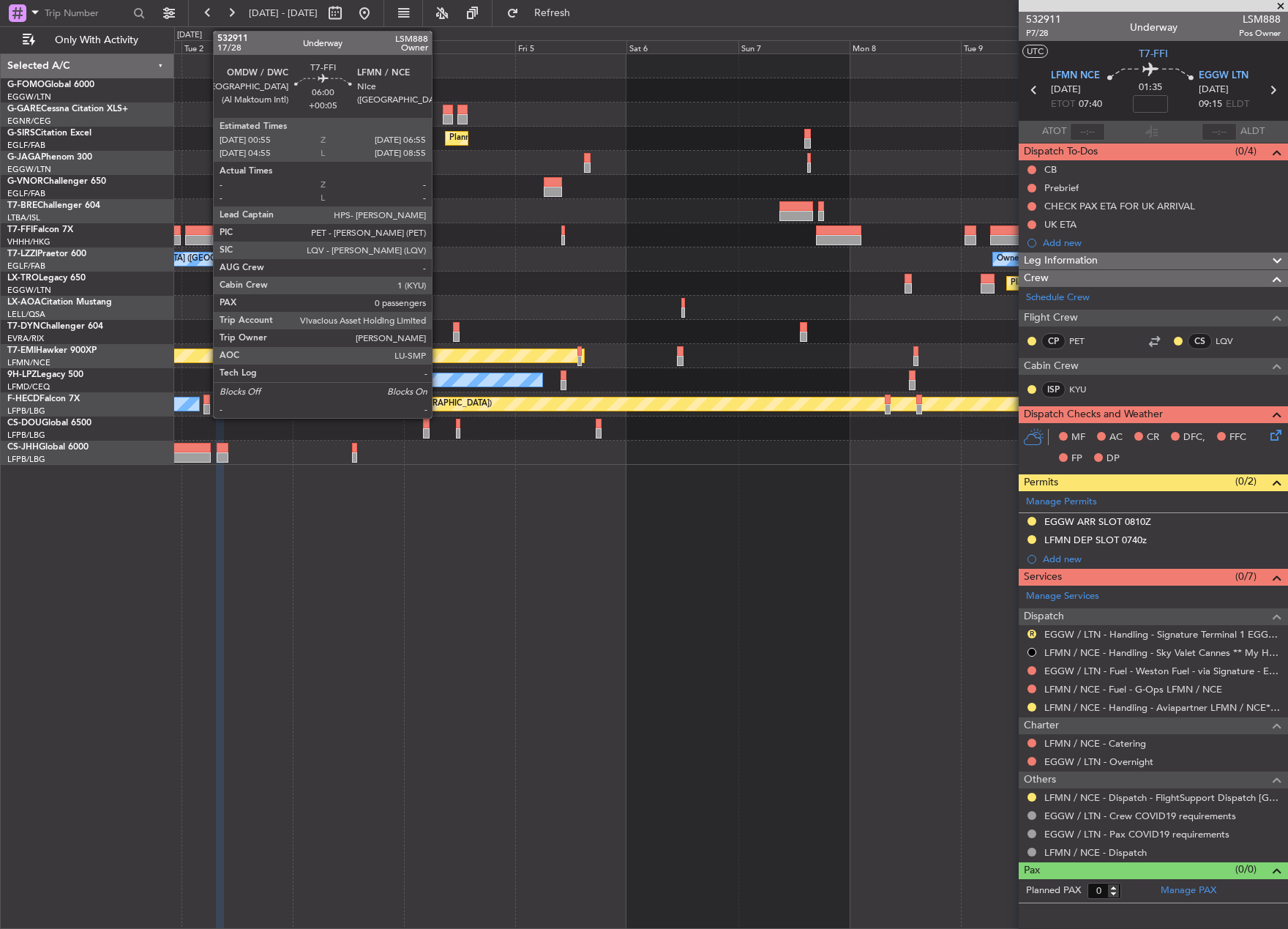
click at [206, 227] on div at bounding box center [199, 230] width 29 height 10
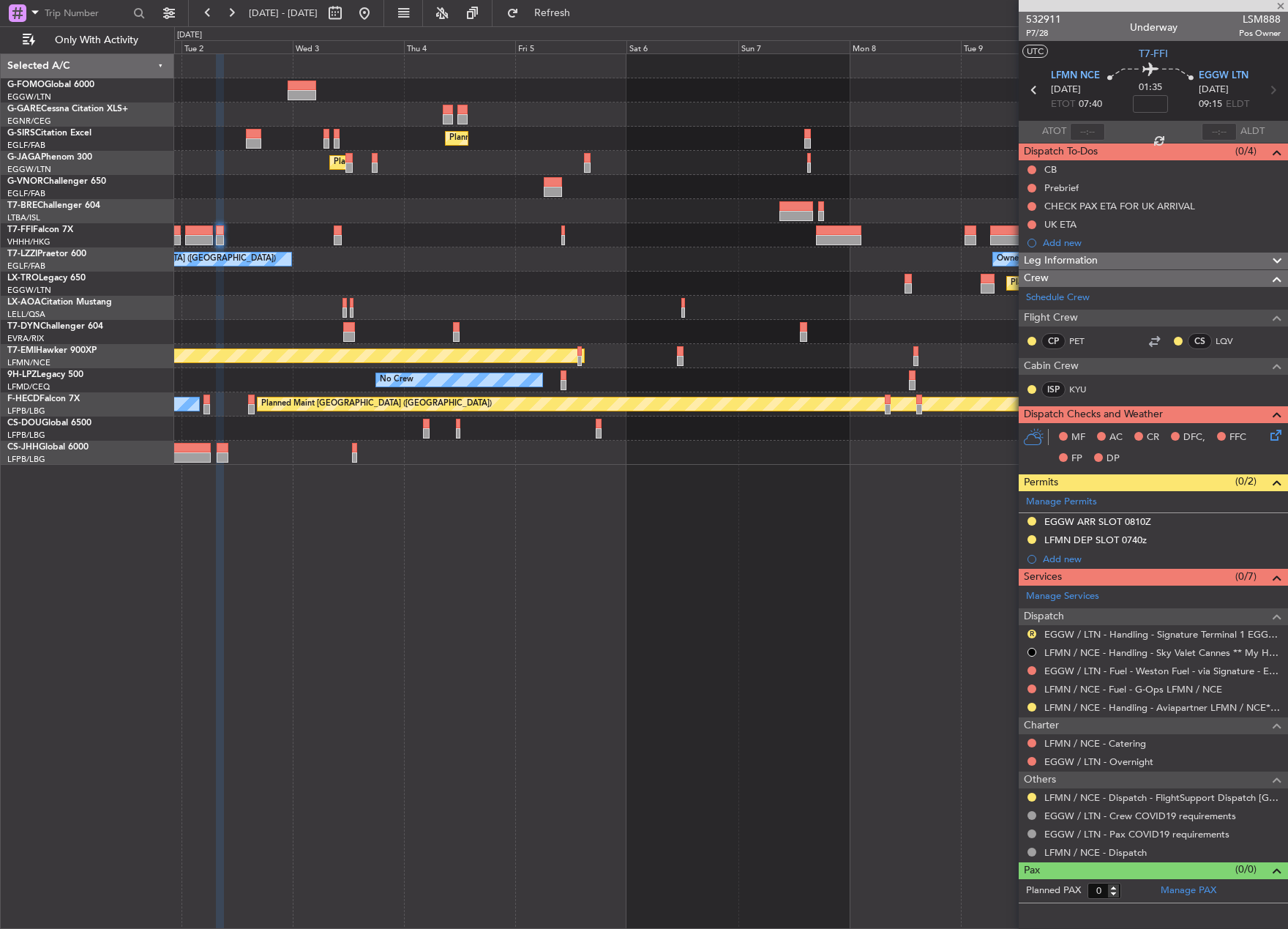
type input "+00:05"
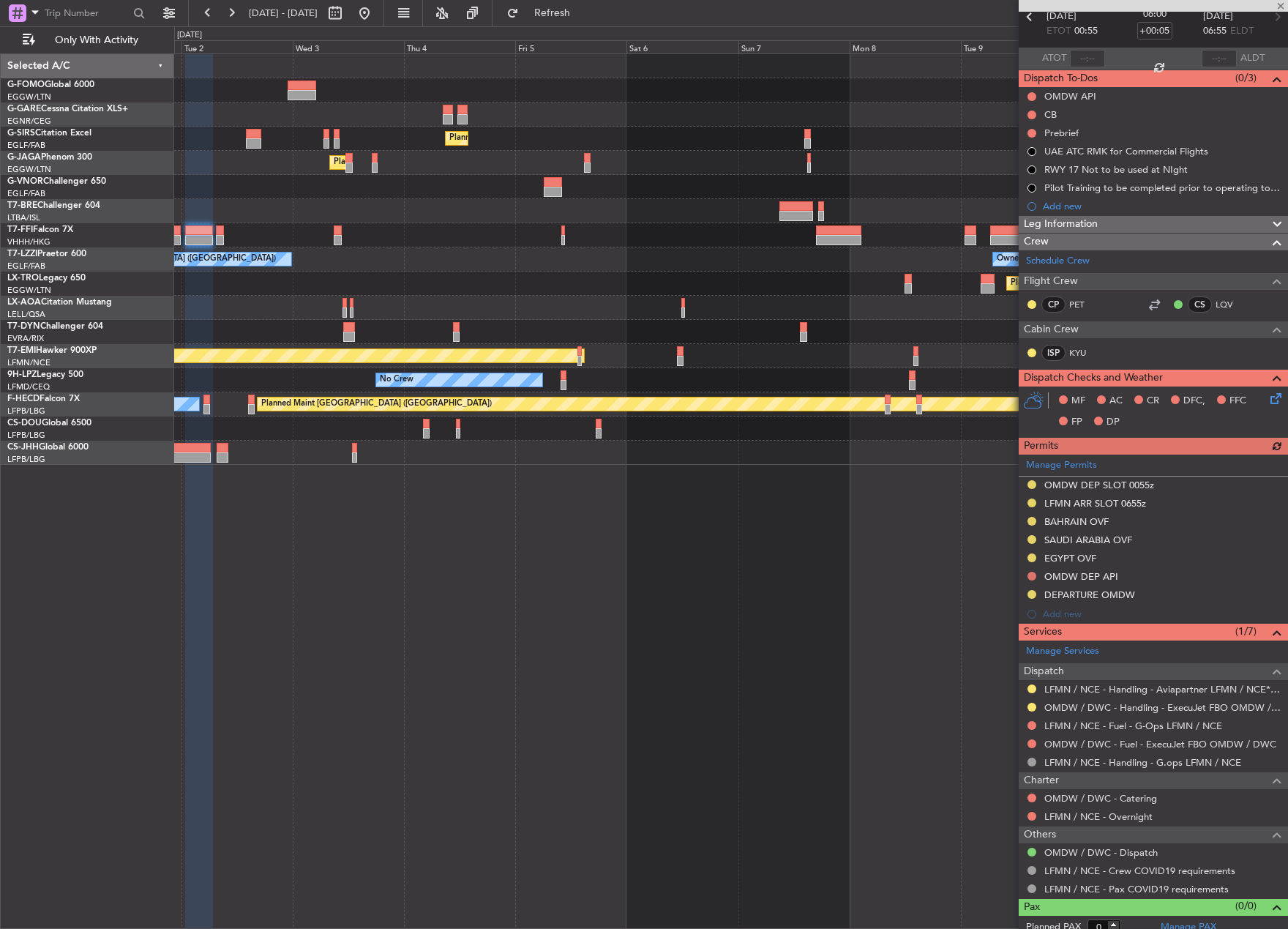
scroll to position [83, 0]
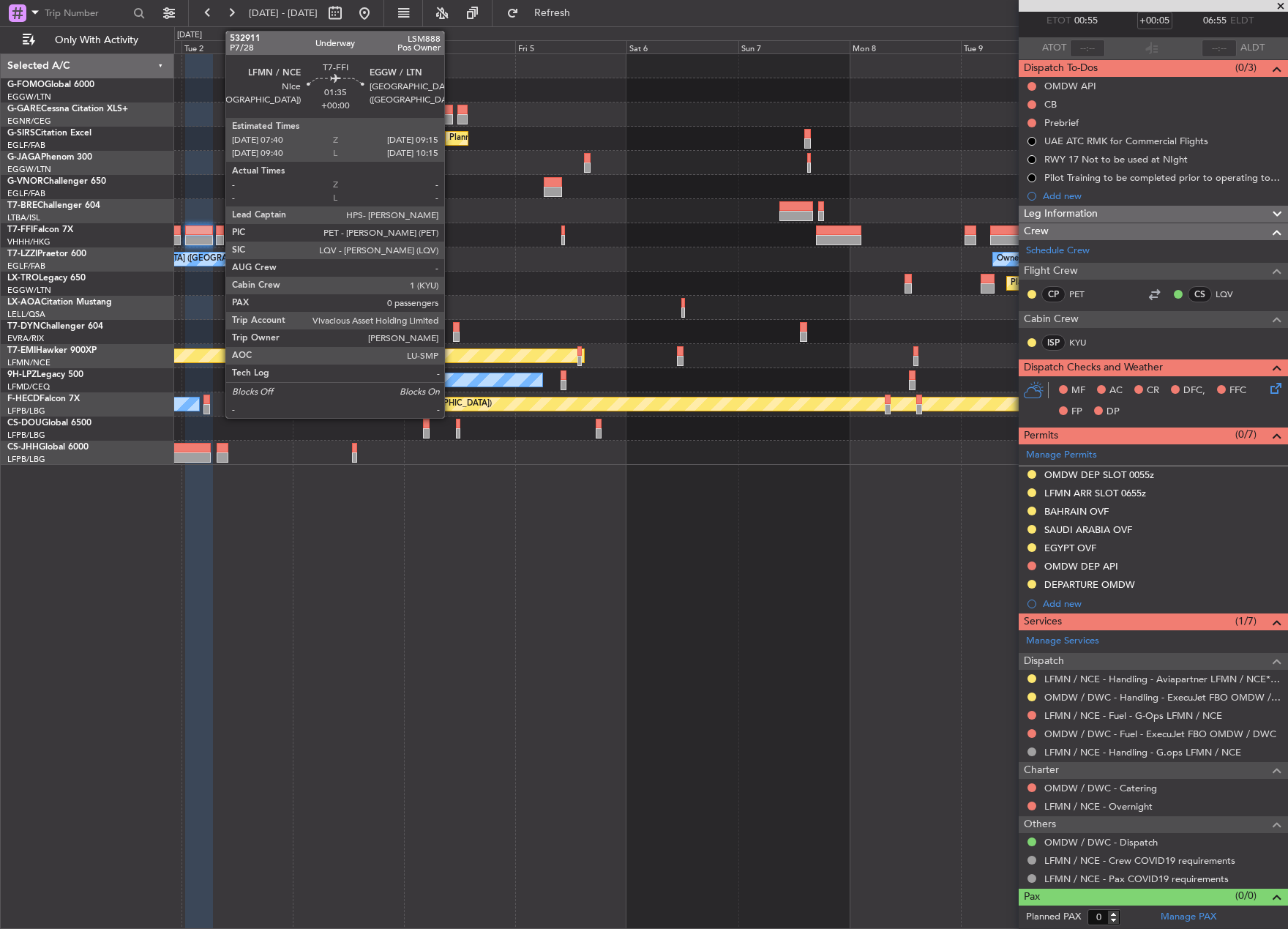
click at [218, 230] on div at bounding box center [219, 230] width 8 height 10
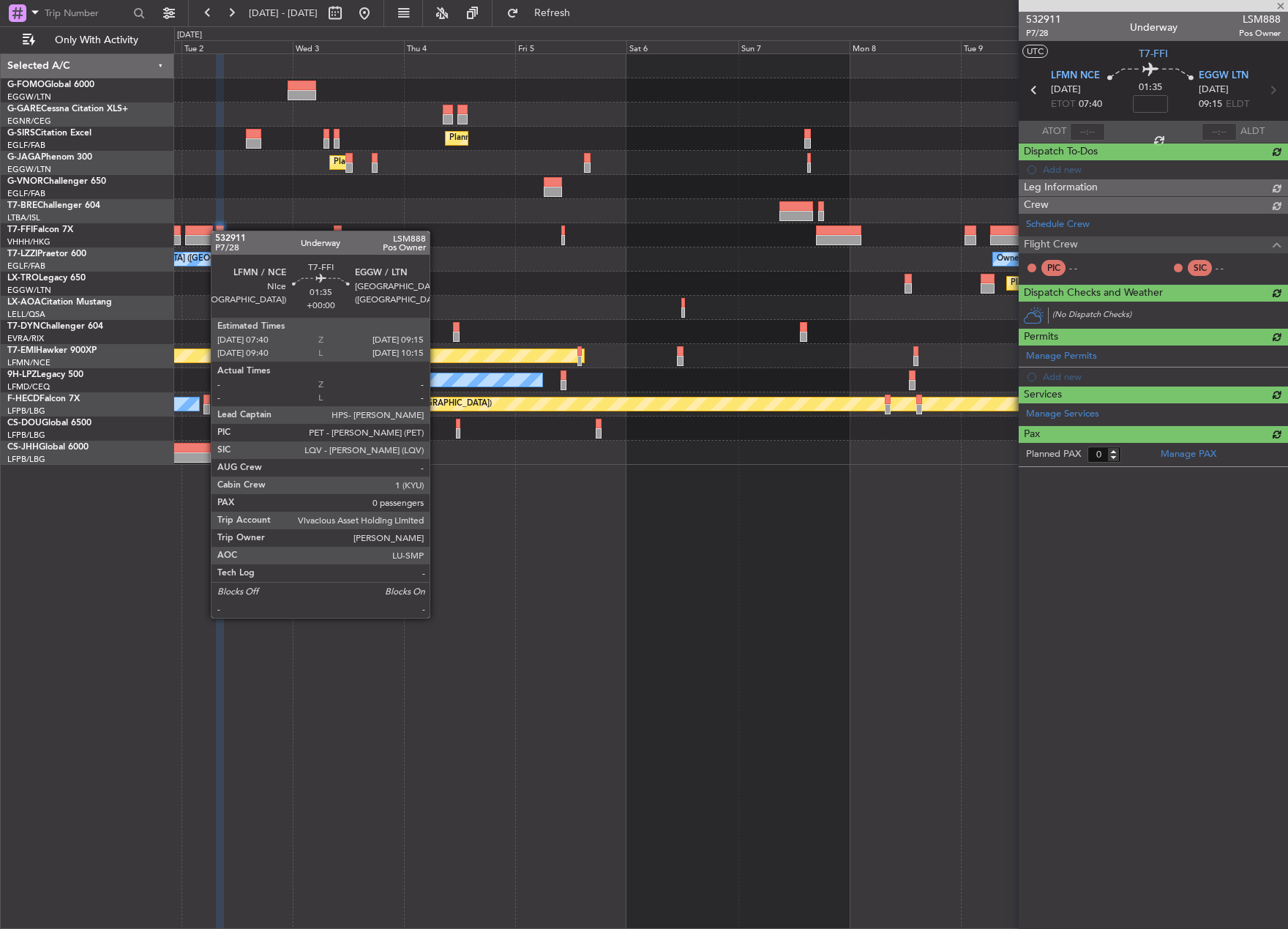
scroll to position [0, 0]
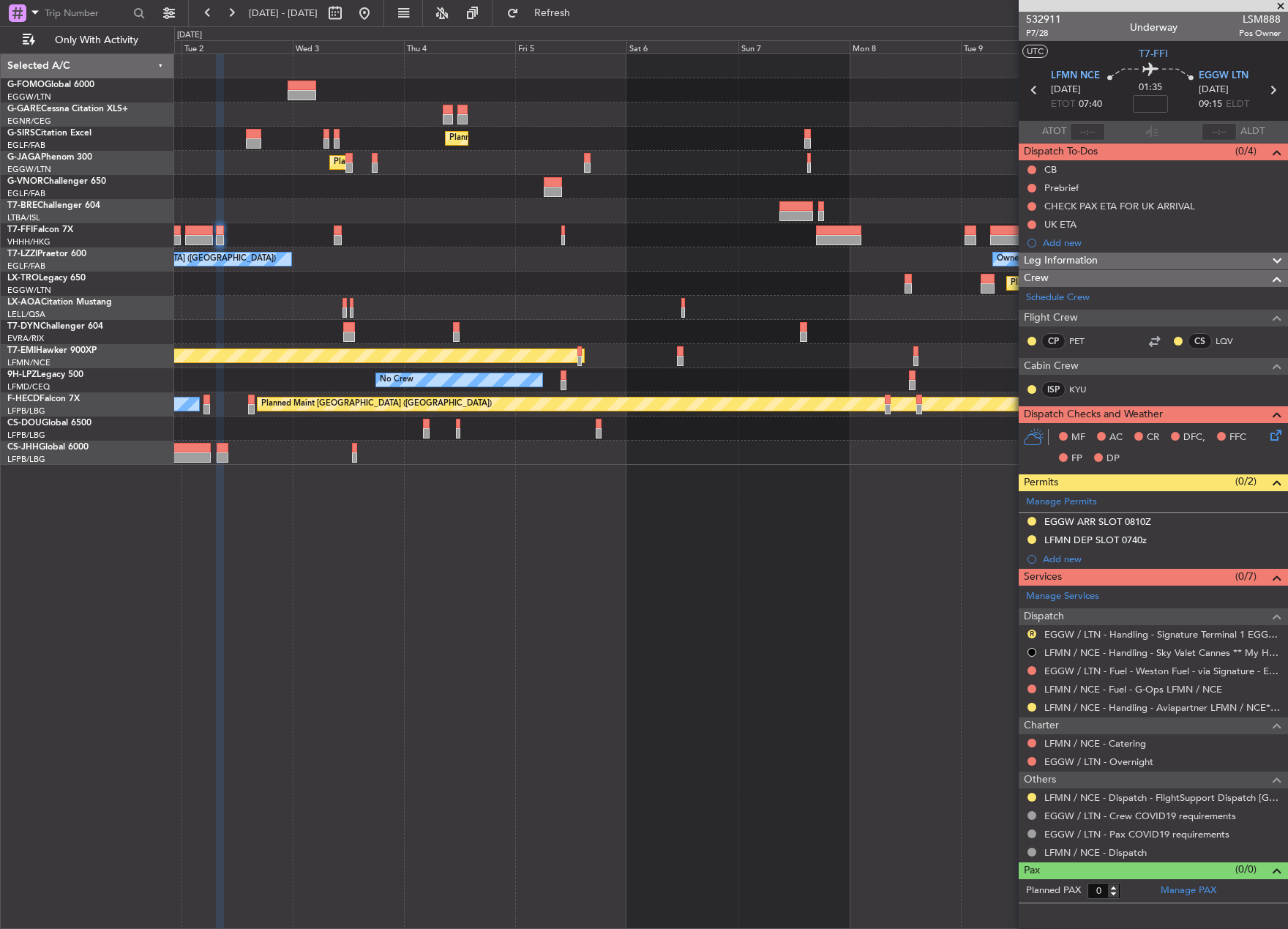
click at [382, 618] on div "Planned Maint [GEOGRAPHIC_DATA] ([GEOGRAPHIC_DATA]) Planned Maint [GEOGRAPHIC_D…" at bounding box center [731, 490] width 1114 height 875
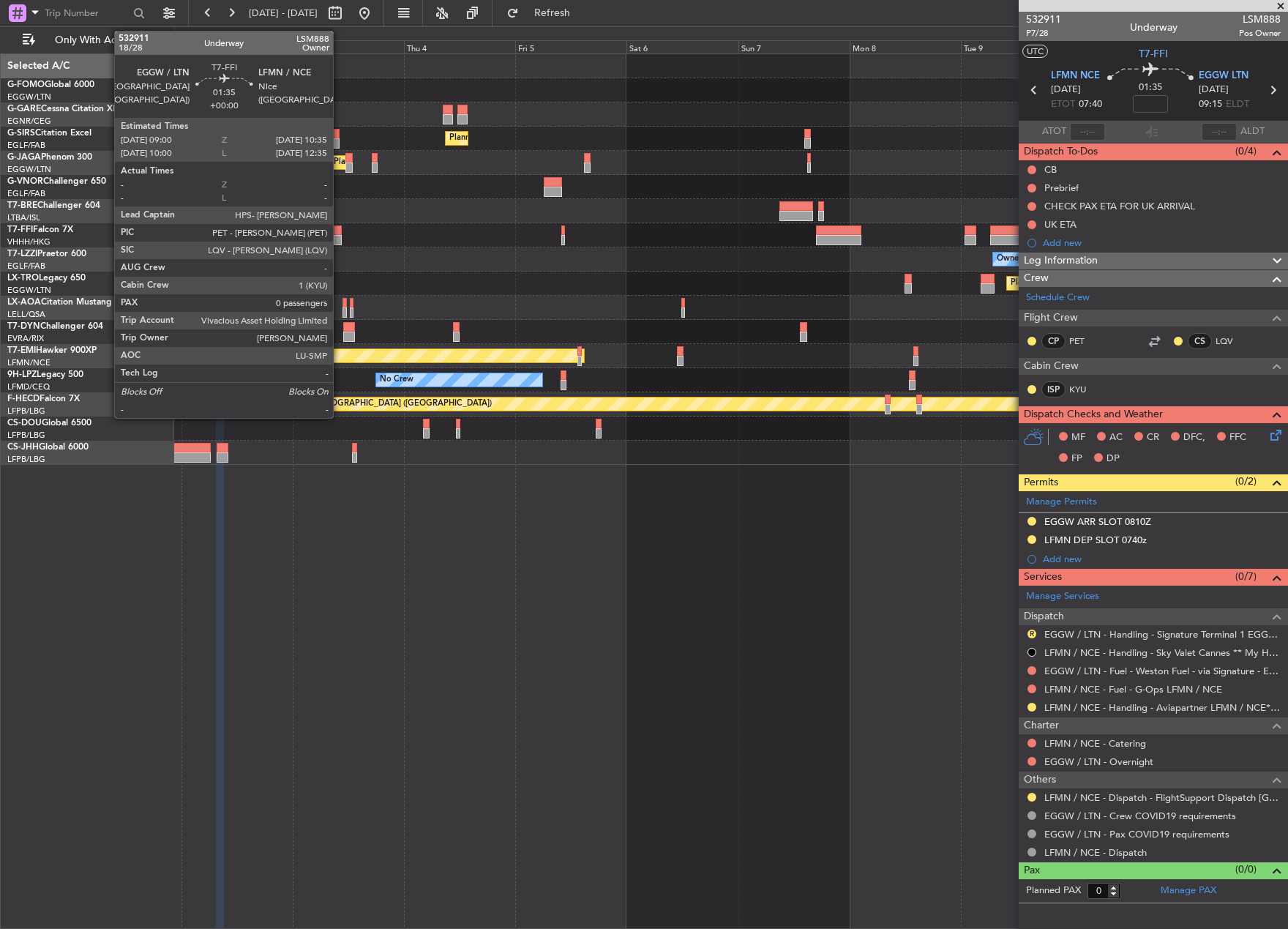
click at [340, 237] on div at bounding box center [338, 240] width 8 height 10
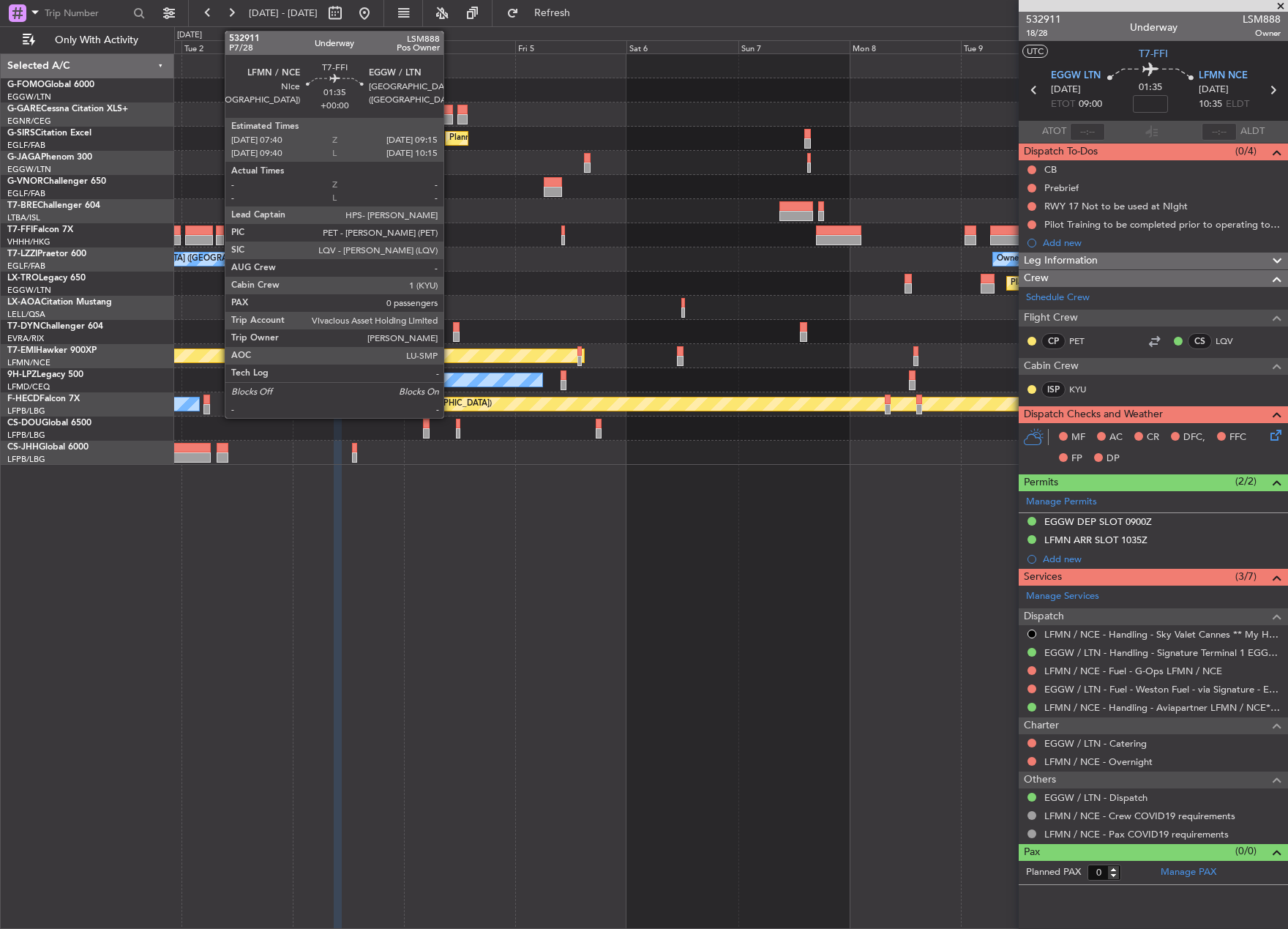
click at [217, 237] on div at bounding box center [219, 240] width 8 height 10
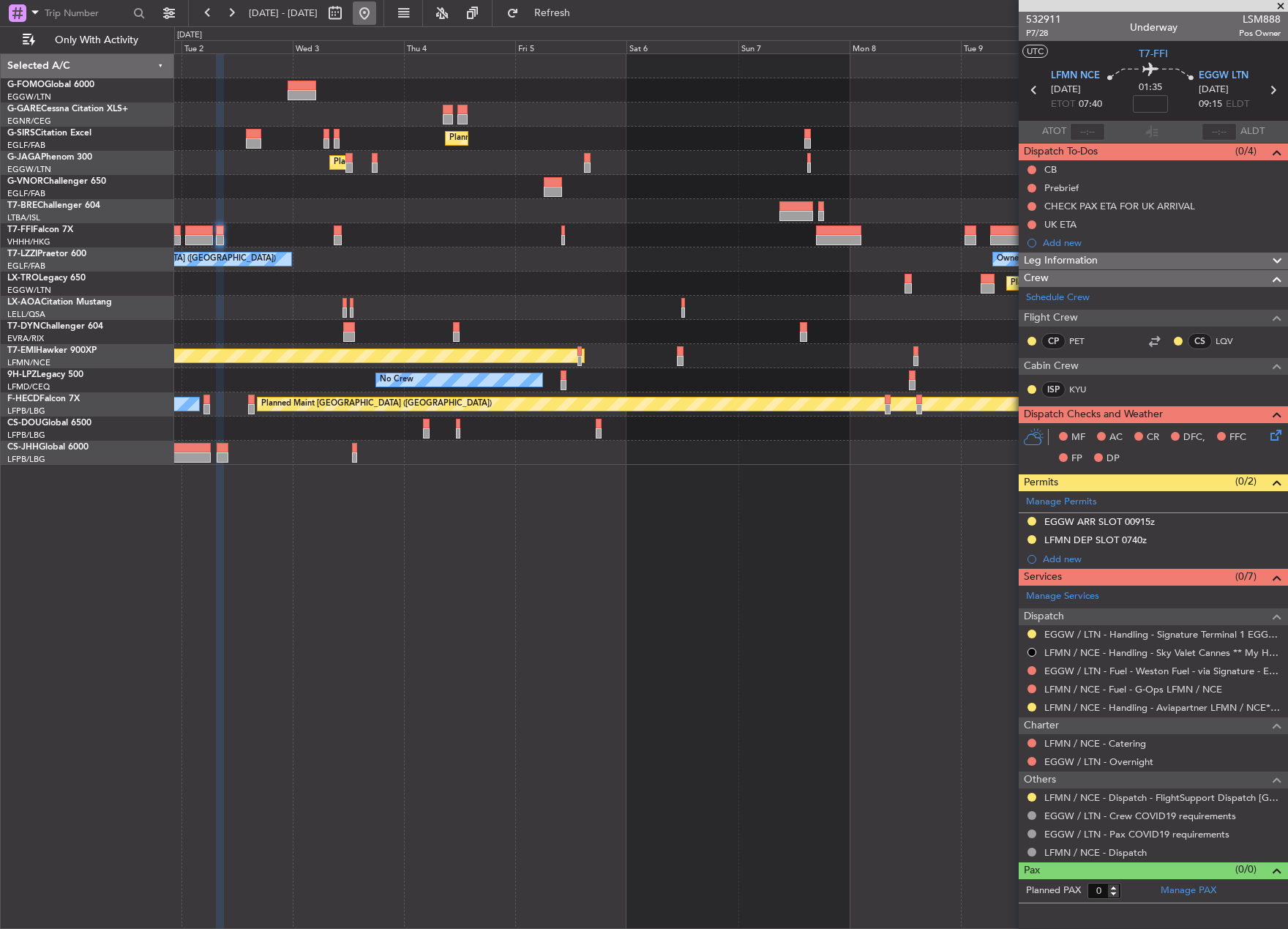
click at [376, 19] on button at bounding box center [365, 13] width 24 height 24
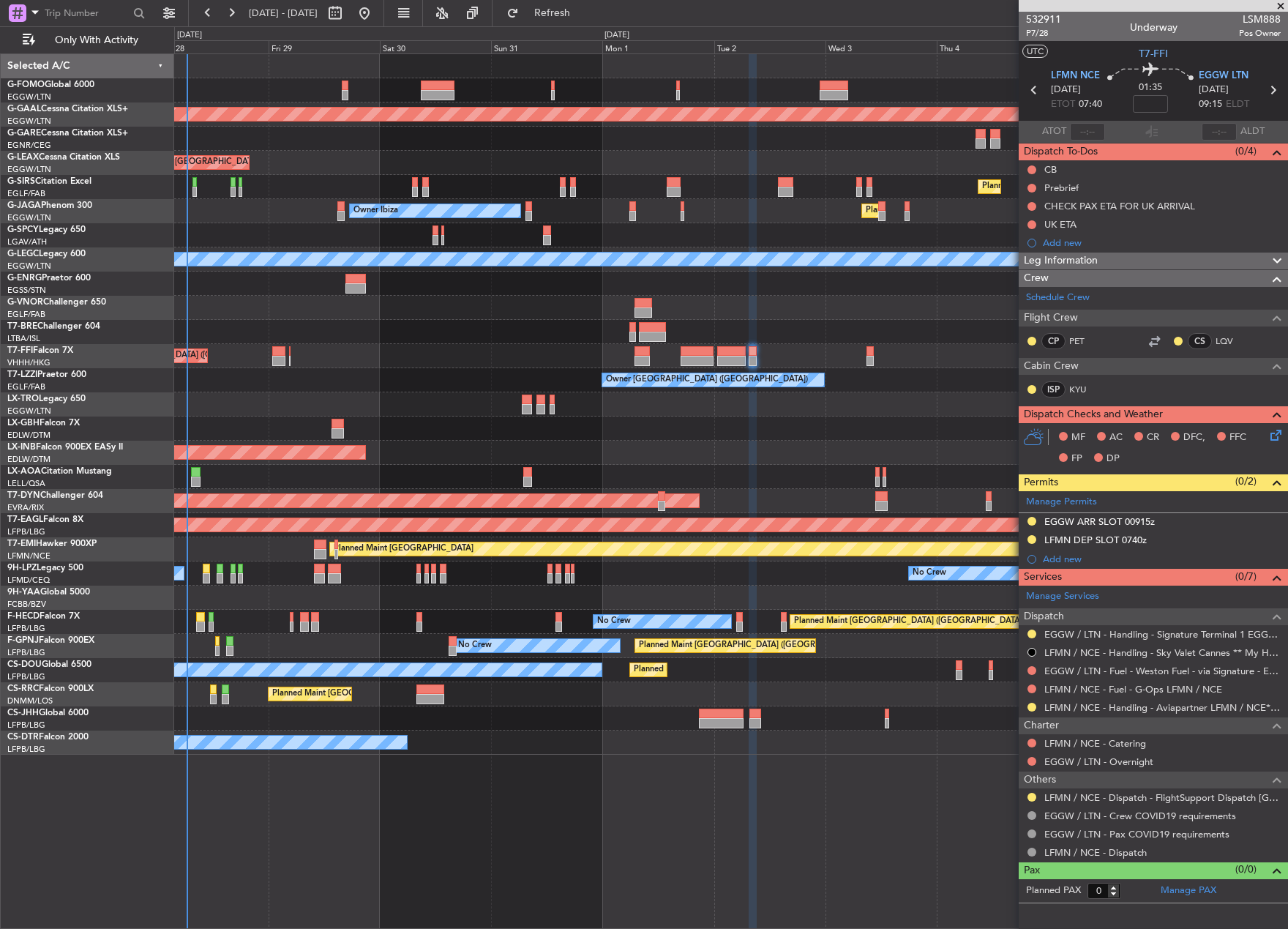
click at [0, 730] on html "[DATE] - [DATE] Refresh Quick Links Only With Activity Planned [GEOGRAPHIC_DATA…" at bounding box center [644, 464] width 1288 height 929
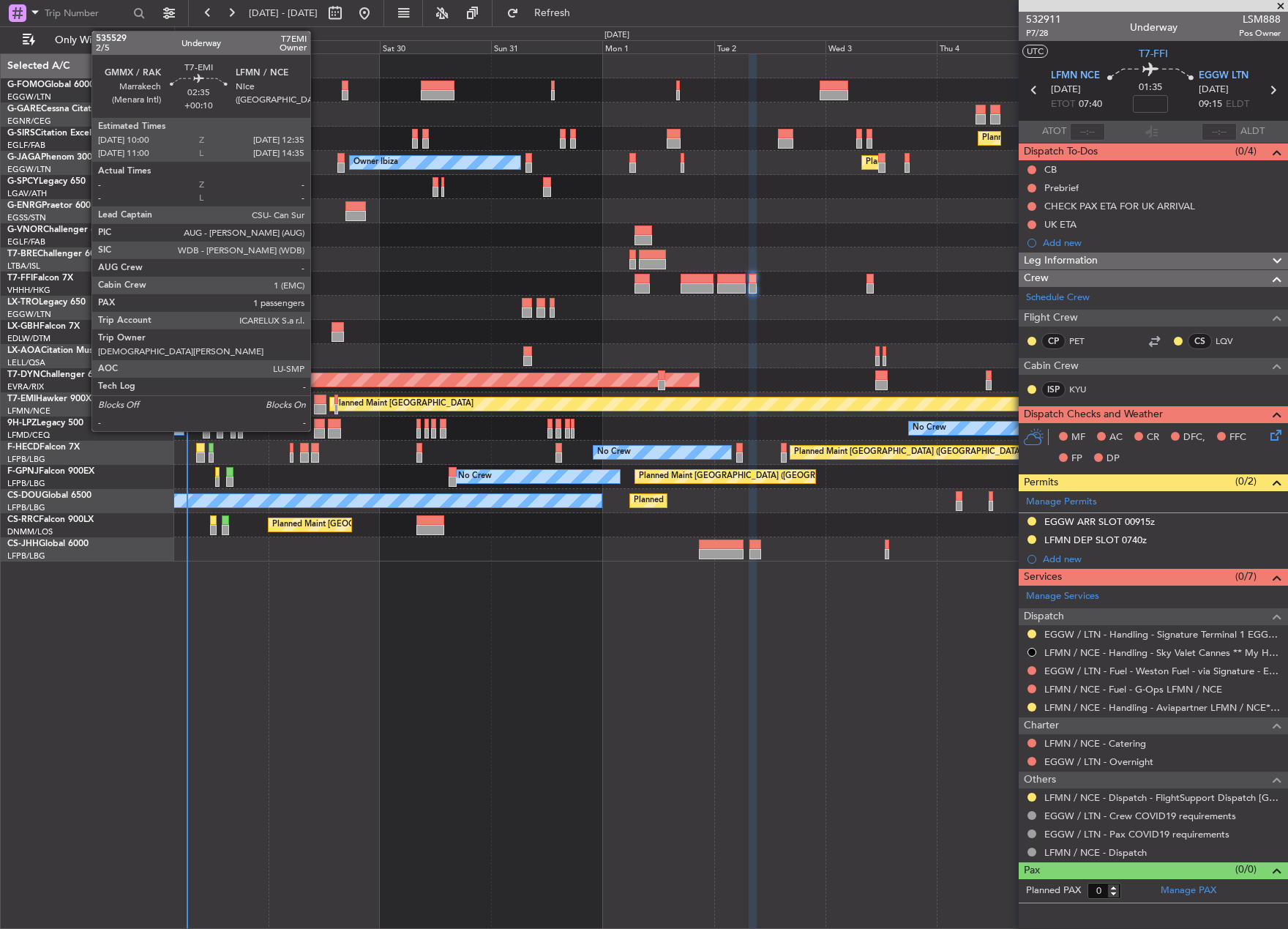
click at [317, 397] on div at bounding box center [320, 400] width 13 height 10
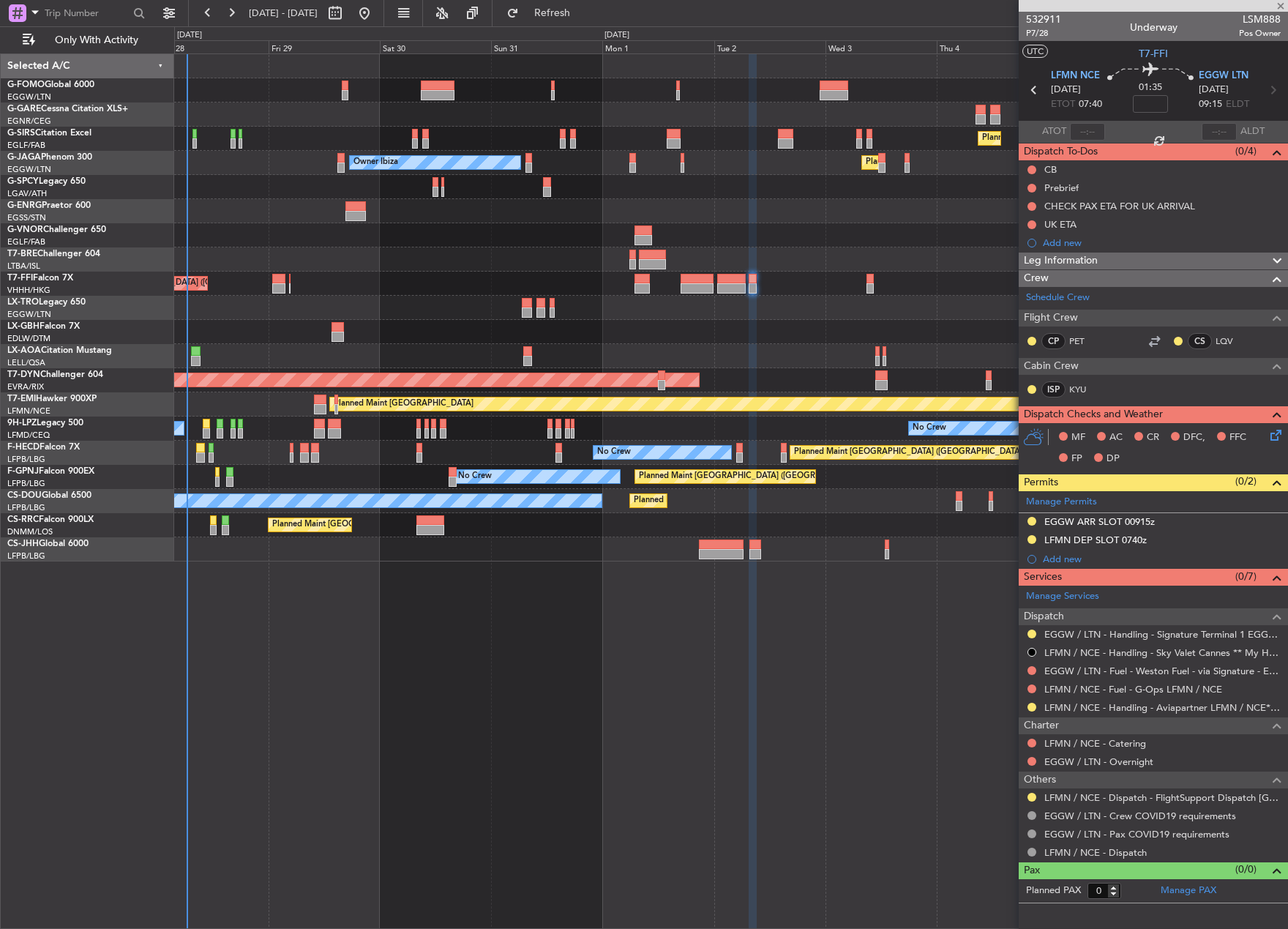
type input "+00:10"
type input "1"
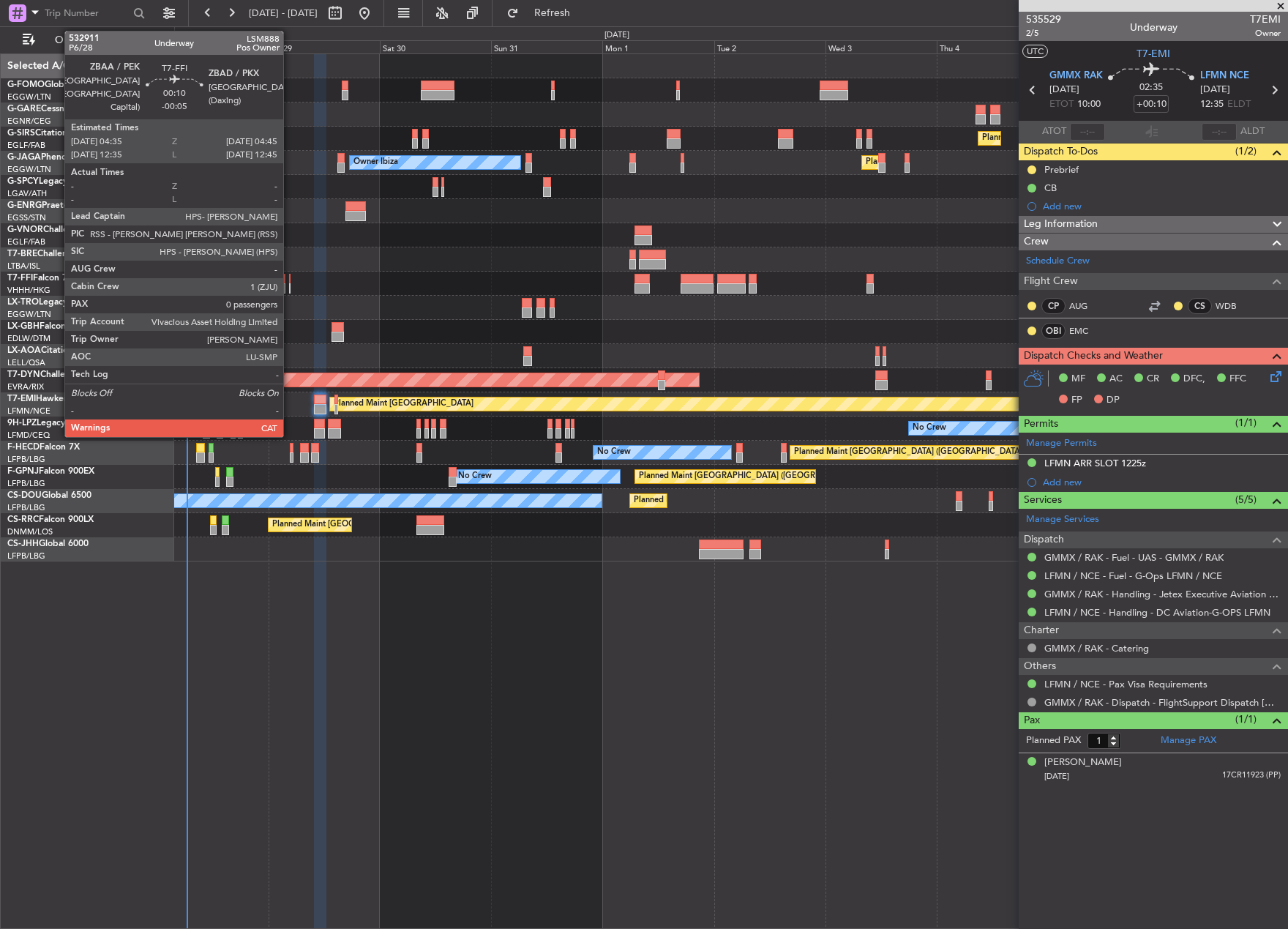
click at [290, 281] on div at bounding box center [290, 279] width 1 height 10
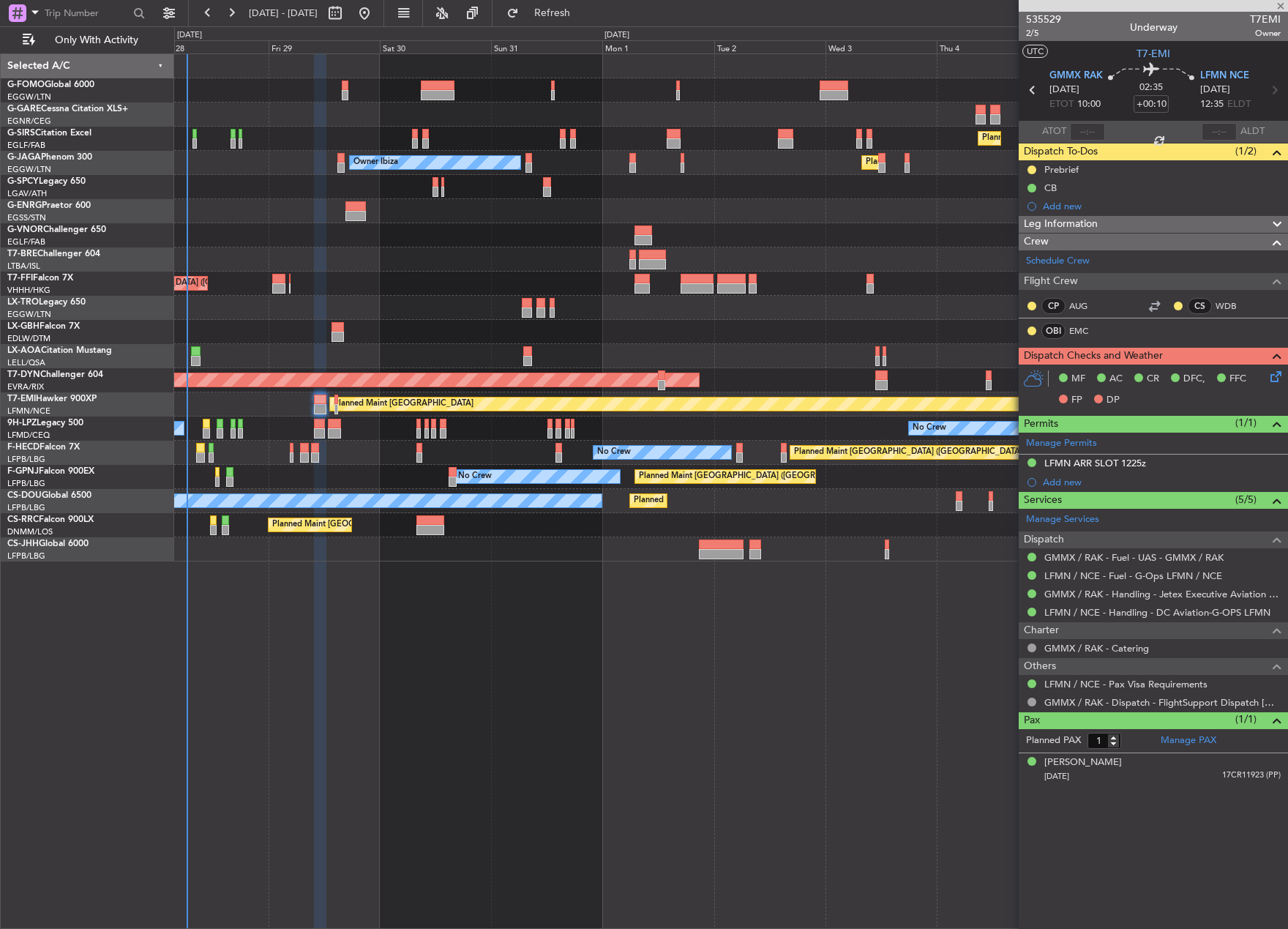
type input "-00:05"
type input "0"
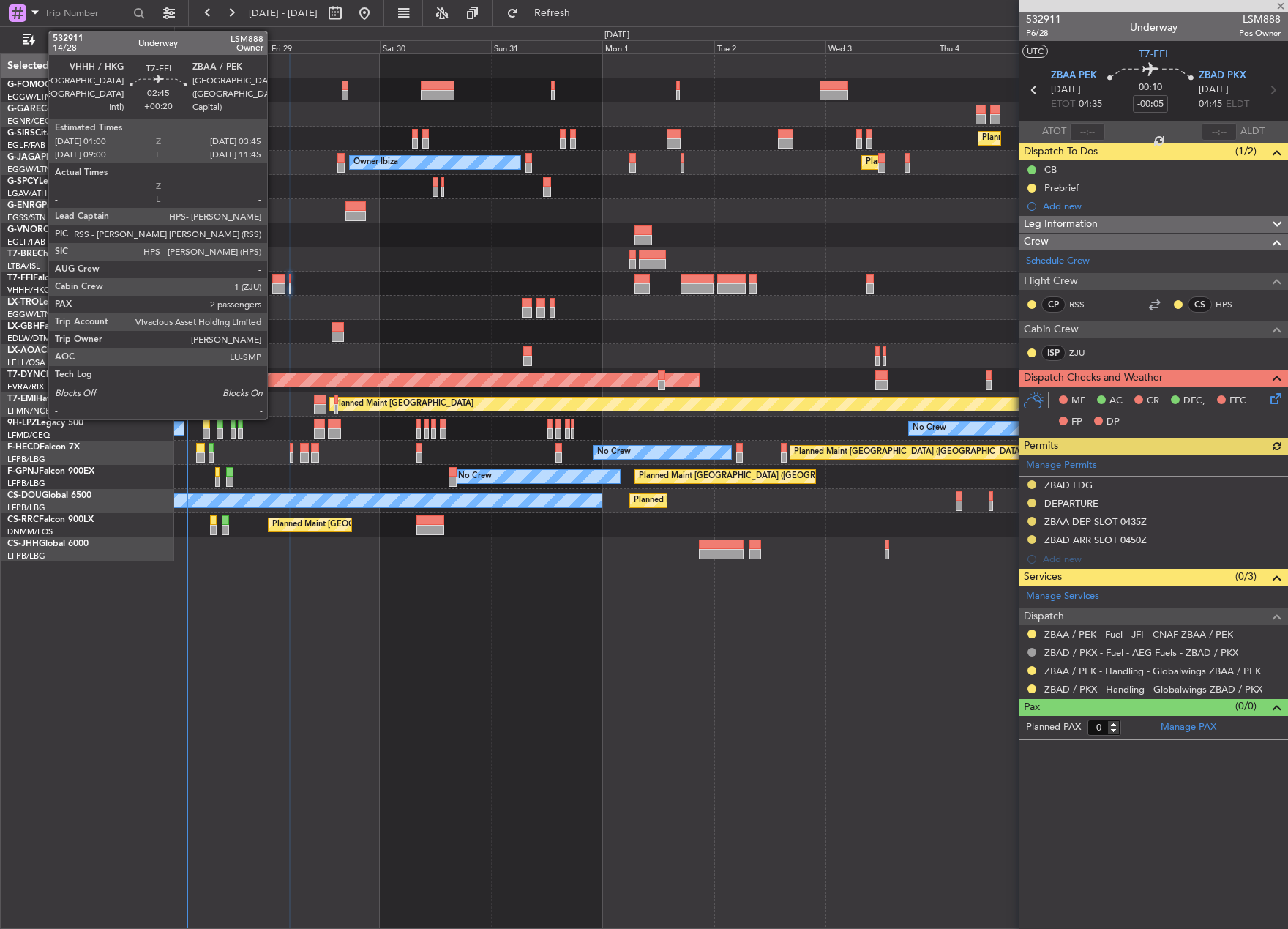
click at [274, 282] on div at bounding box center [279, 279] width 13 height 10
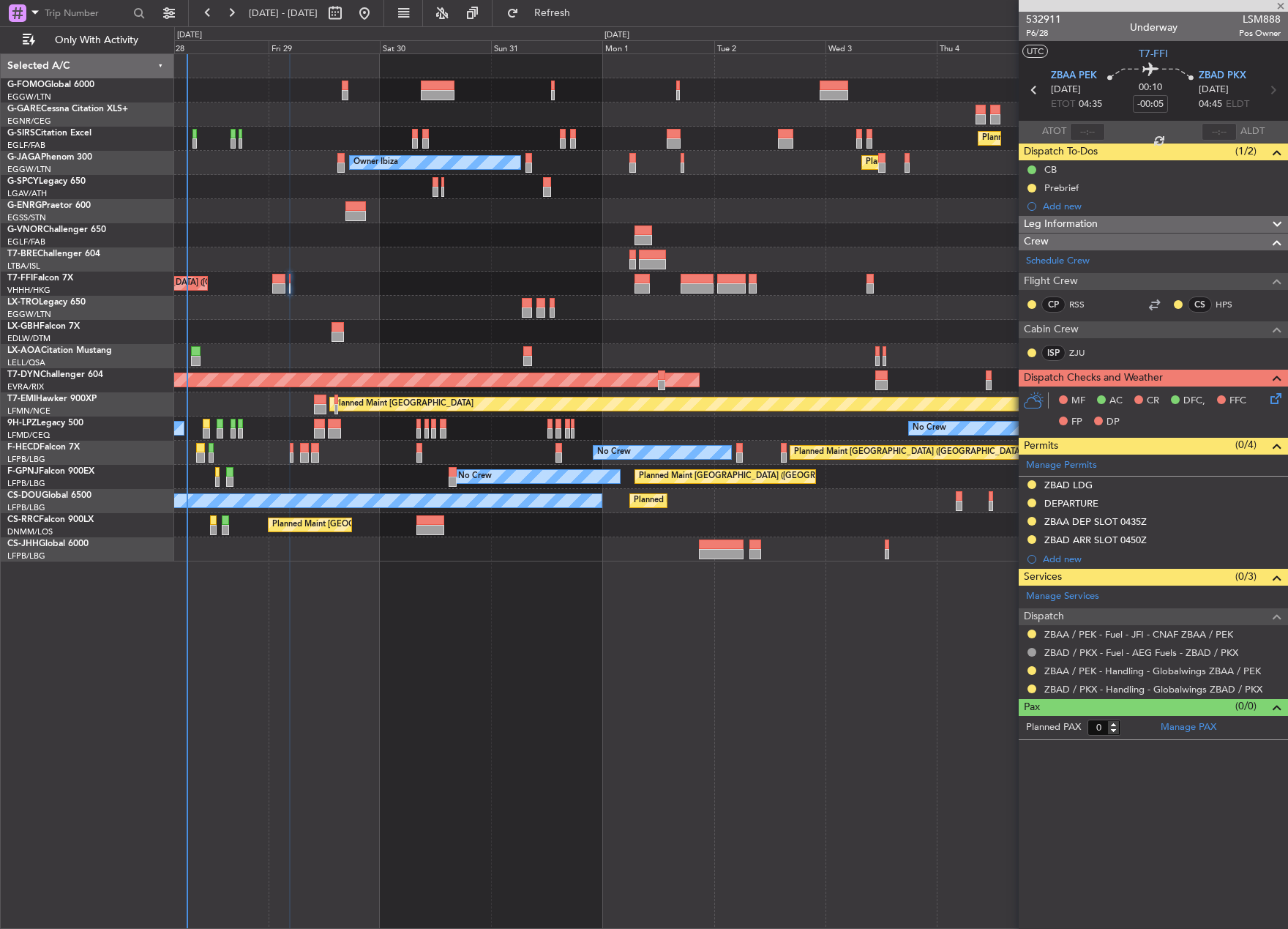
type input "+00:20"
type input "2"
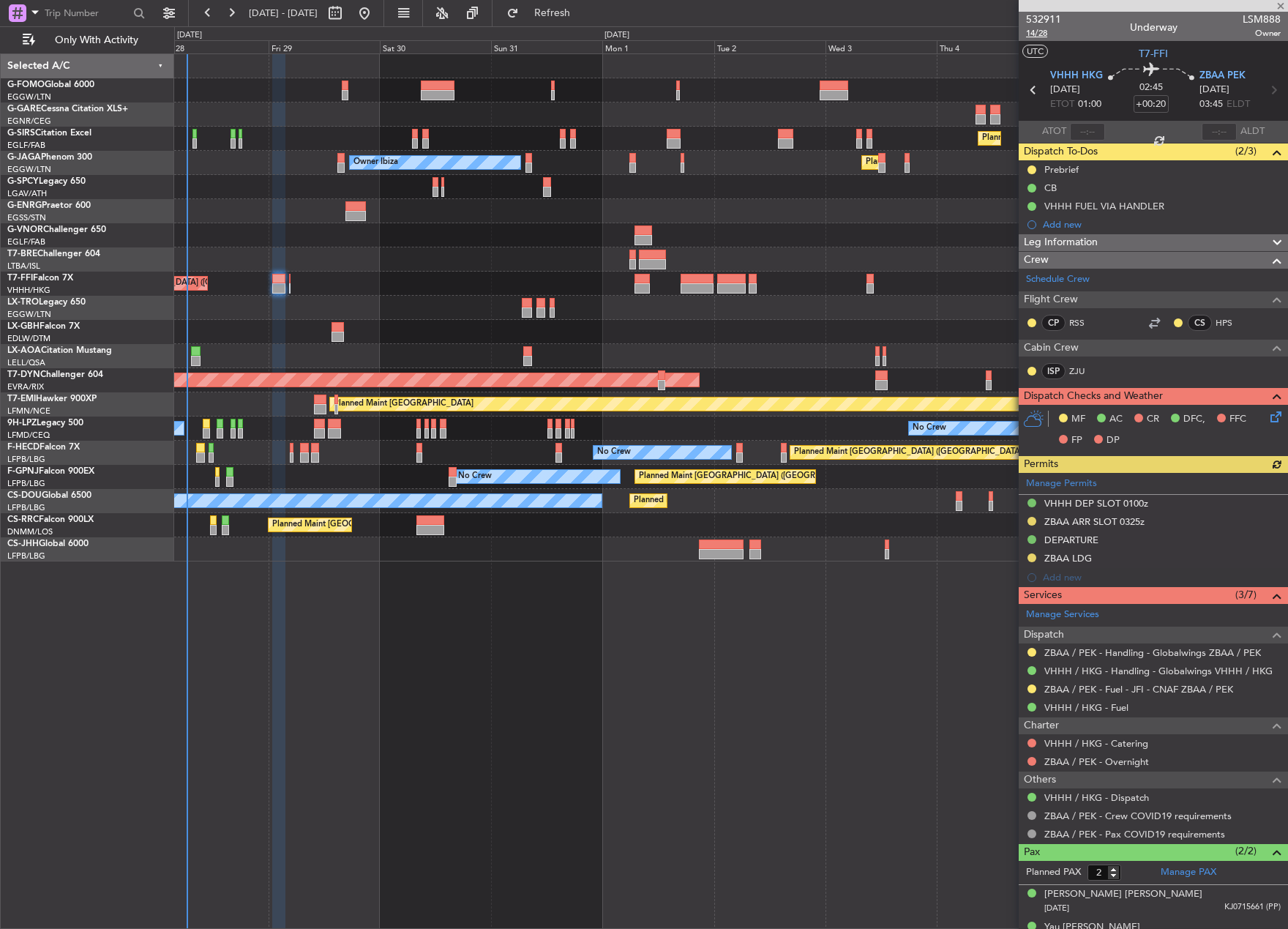
click at [1037, 37] on span "14/28" at bounding box center [1044, 33] width 35 height 13
click at [1038, 33] on span "14/28" at bounding box center [1044, 33] width 35 height 13
click at [860, 741] on div "Planned Maint [GEOGRAPHIC_DATA] ([GEOGRAPHIC_DATA]) Planned Maint [GEOGRAPHIC_D…" at bounding box center [731, 490] width 1114 height 875
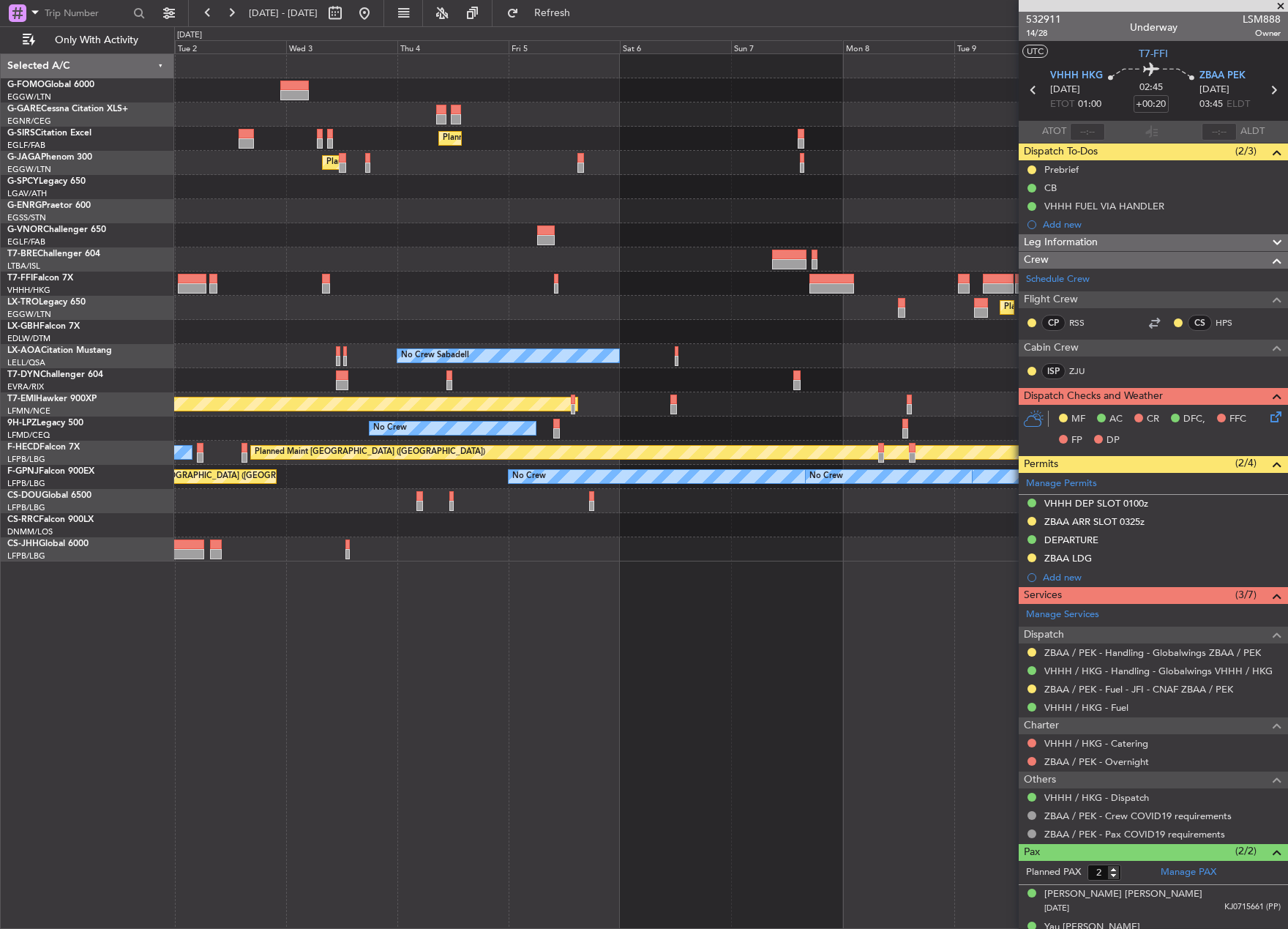
click at [110, 512] on div "Planned Maint London (Farnborough) Planned Maint London (Luton) Owner Ibiza Pla…" at bounding box center [644, 478] width 1288 height 902
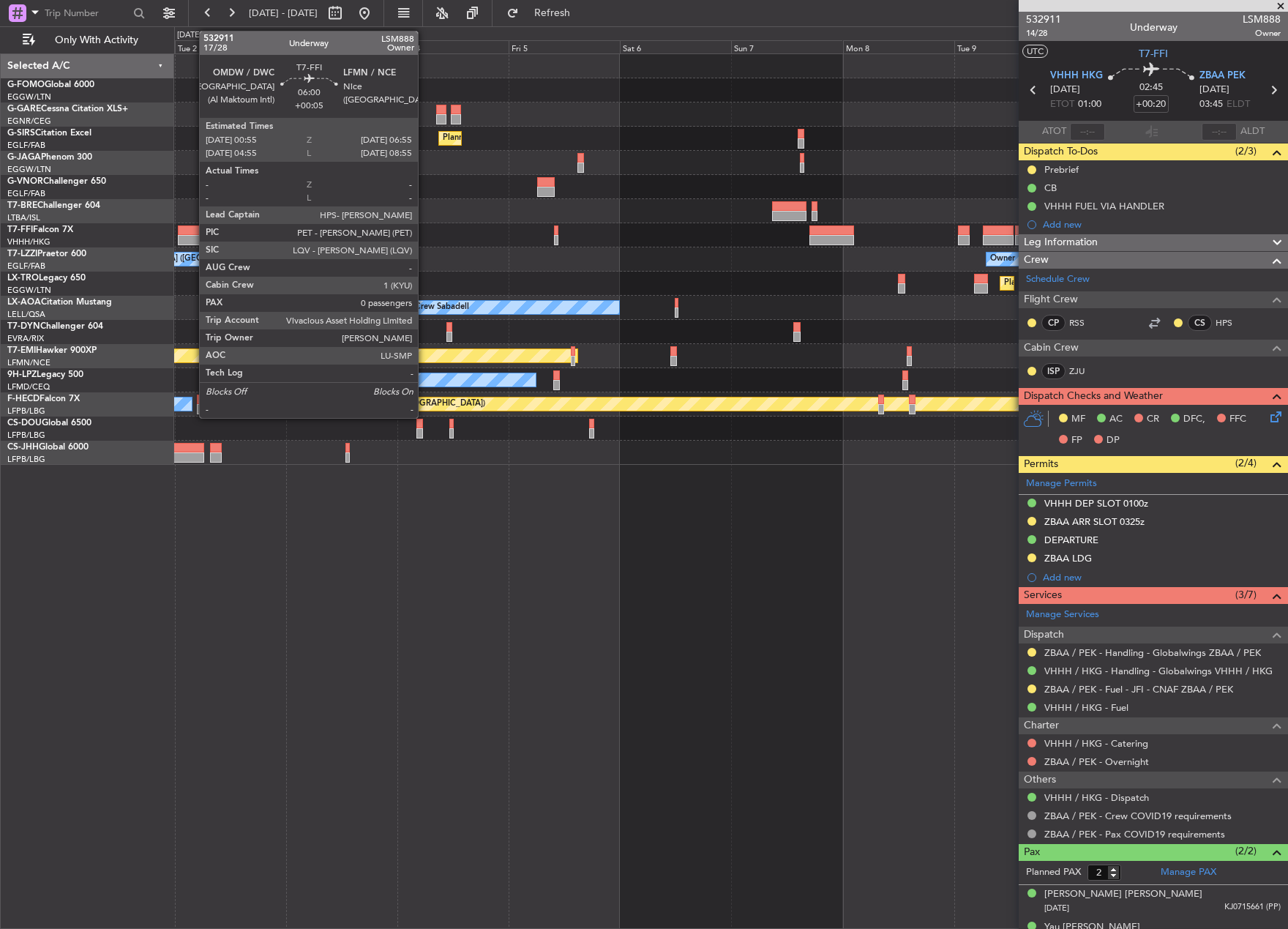
click at [192, 241] on div at bounding box center [192, 240] width 29 height 10
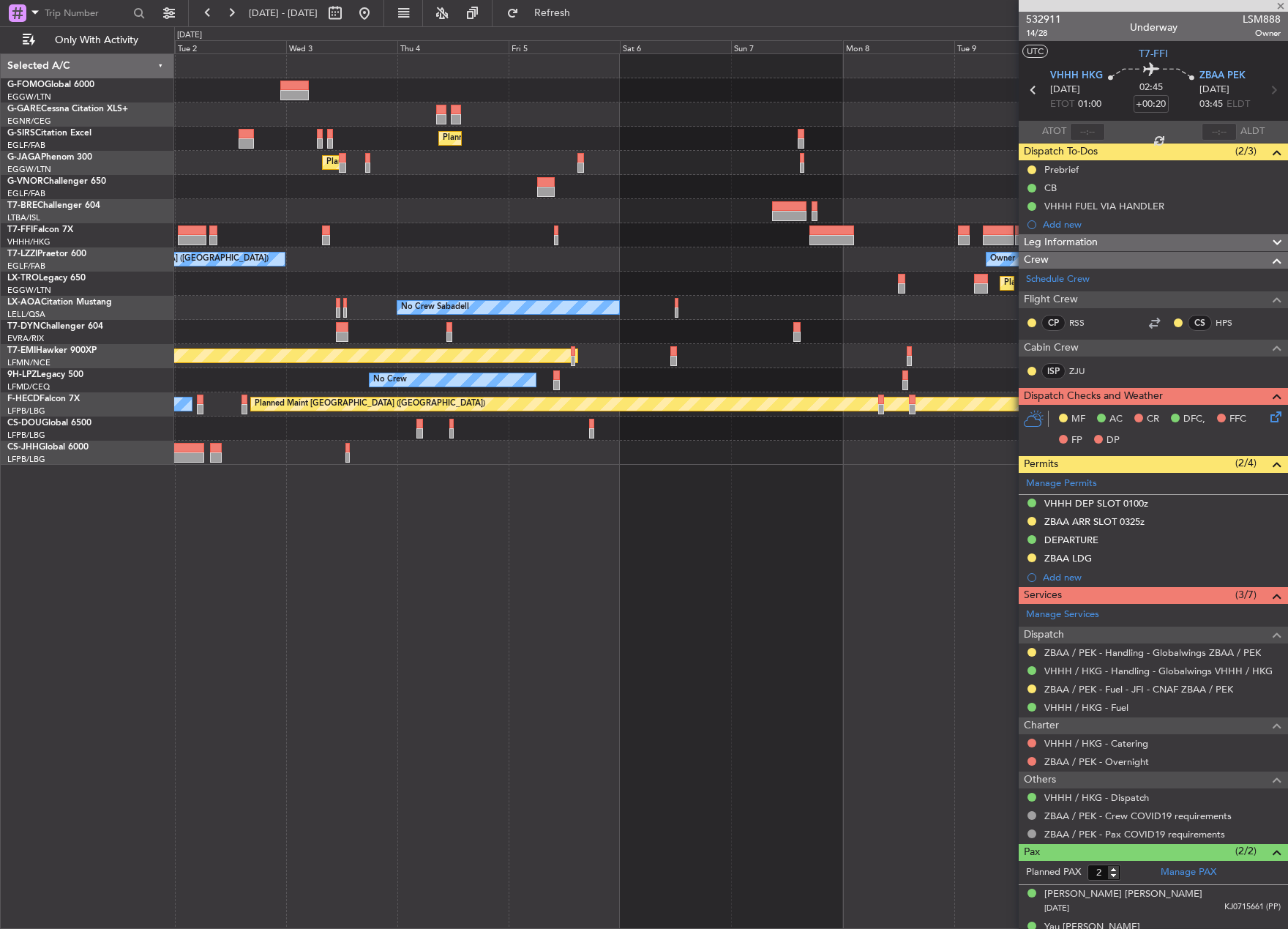
type input "+00:05"
type input "0"
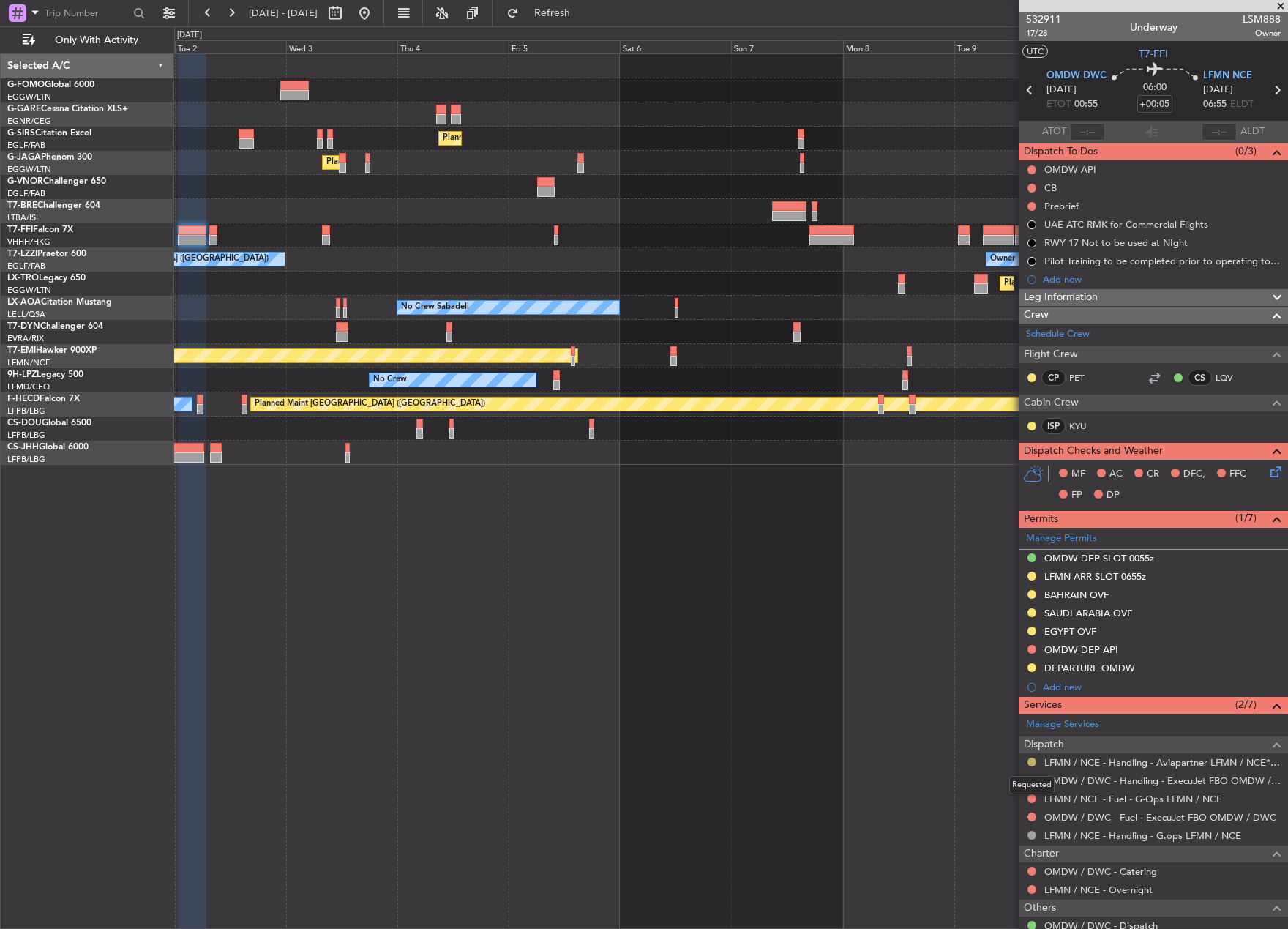
click at [1030, 764] on button at bounding box center [1032, 762] width 9 height 9
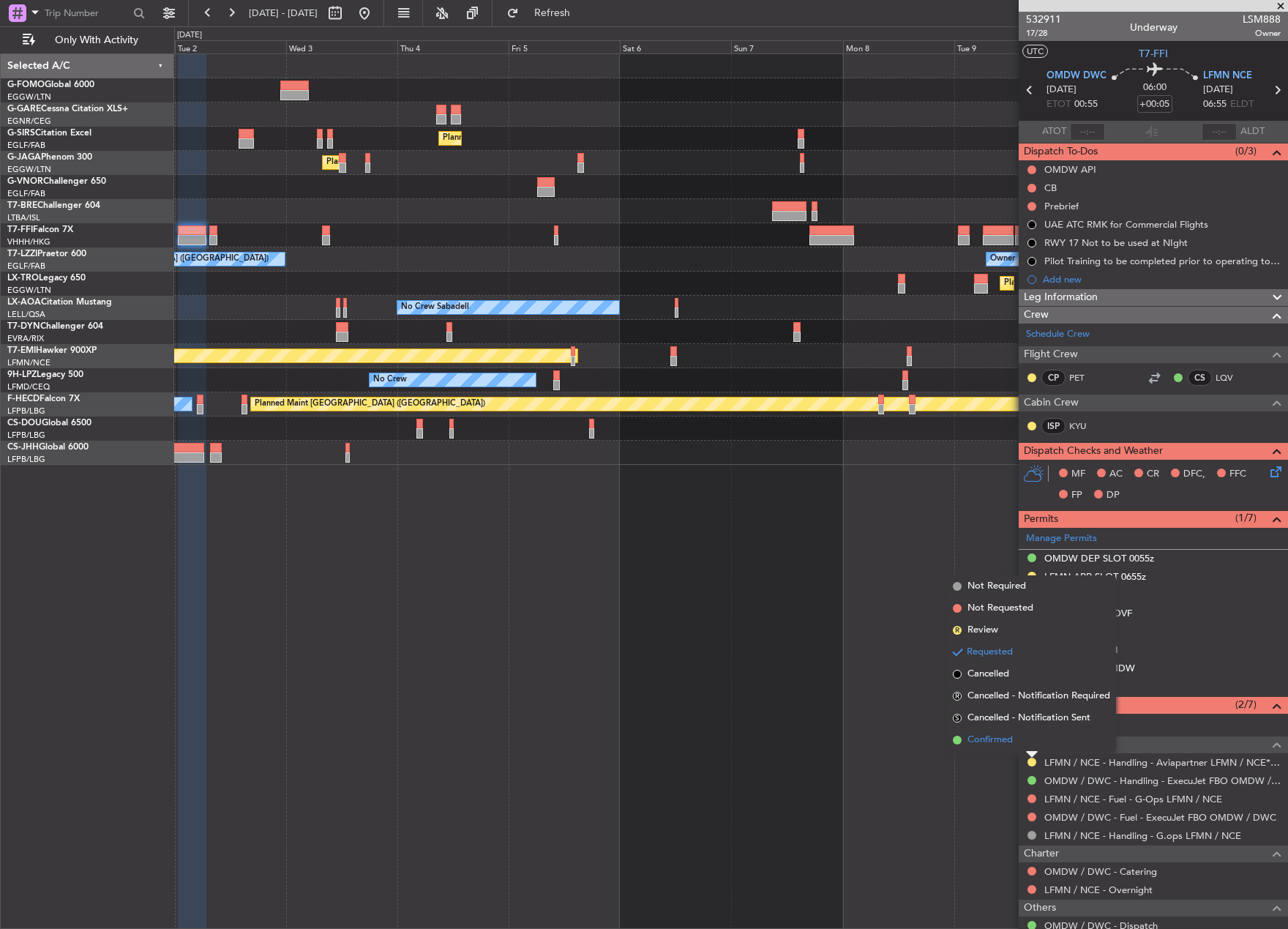
click at [1015, 745] on li "Confirmed" at bounding box center [1032, 740] width 169 height 22
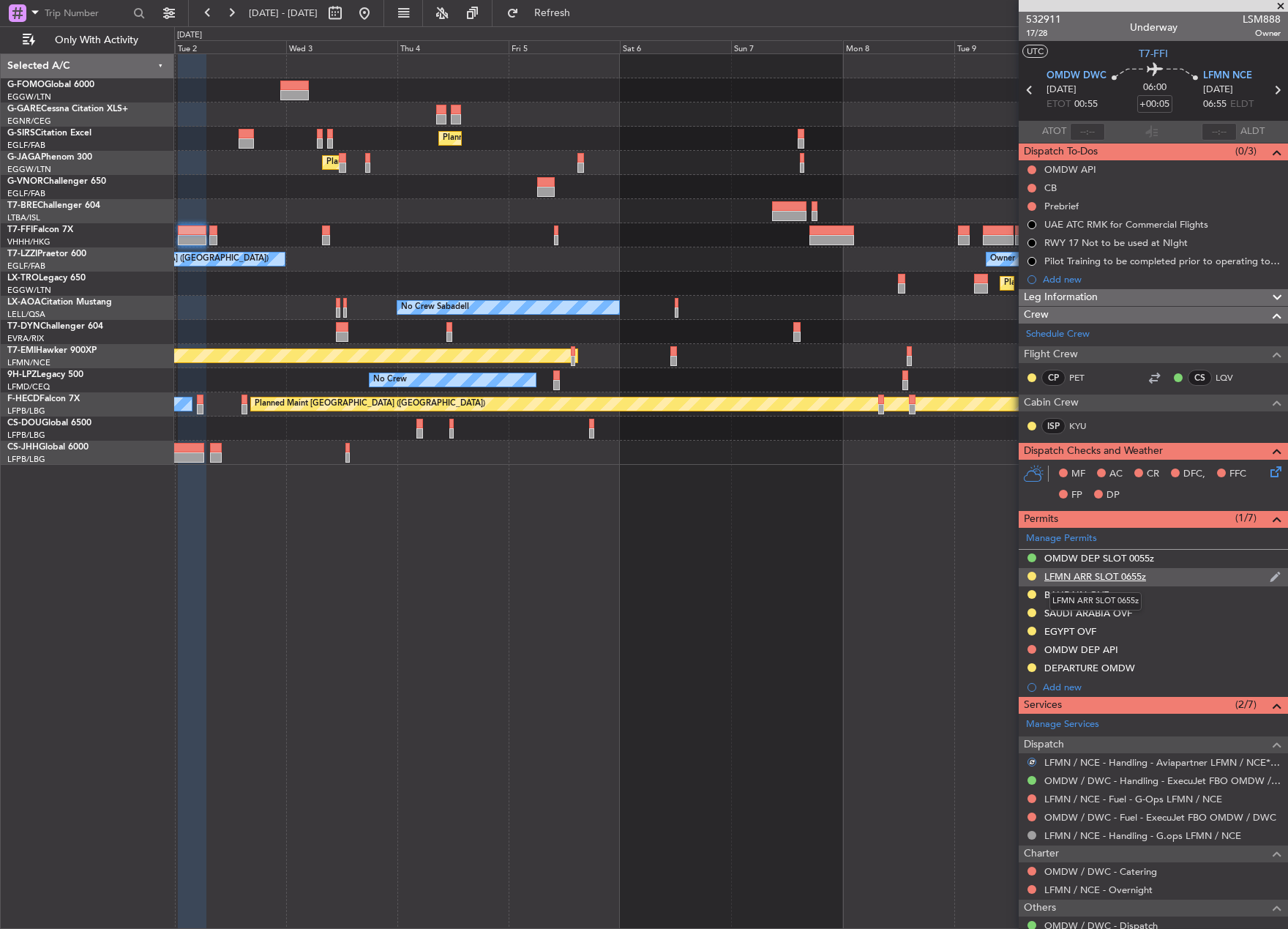
click at [1061, 575] on div "LFMN ARR SLOT 0655z" at bounding box center [1095, 576] width 102 height 13
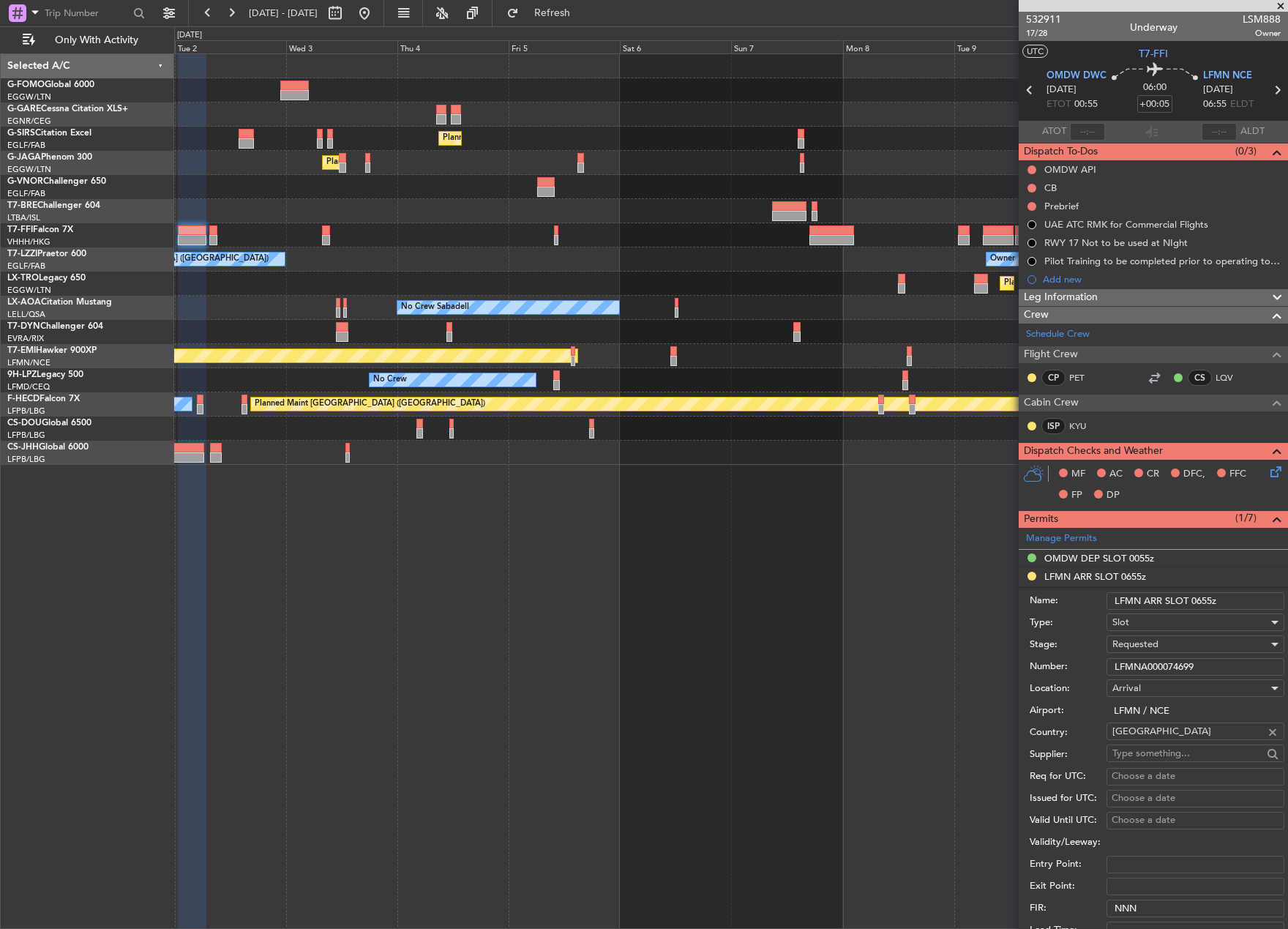
drag, startPoint x: 1202, startPoint y: 665, endPoint x: 898, endPoint y: 668, distance: 304.0
click at [898, 668] on fb-app "02 Sep 2025 - 12 Sep 2025 Refresh Quick Links Only With Activity Planned Maint …" at bounding box center [644, 470] width 1288 height 918
paste input "text"
type input "LFMNA000074699"
click at [1137, 640] on span "Requested" at bounding box center [1136, 644] width 46 height 13
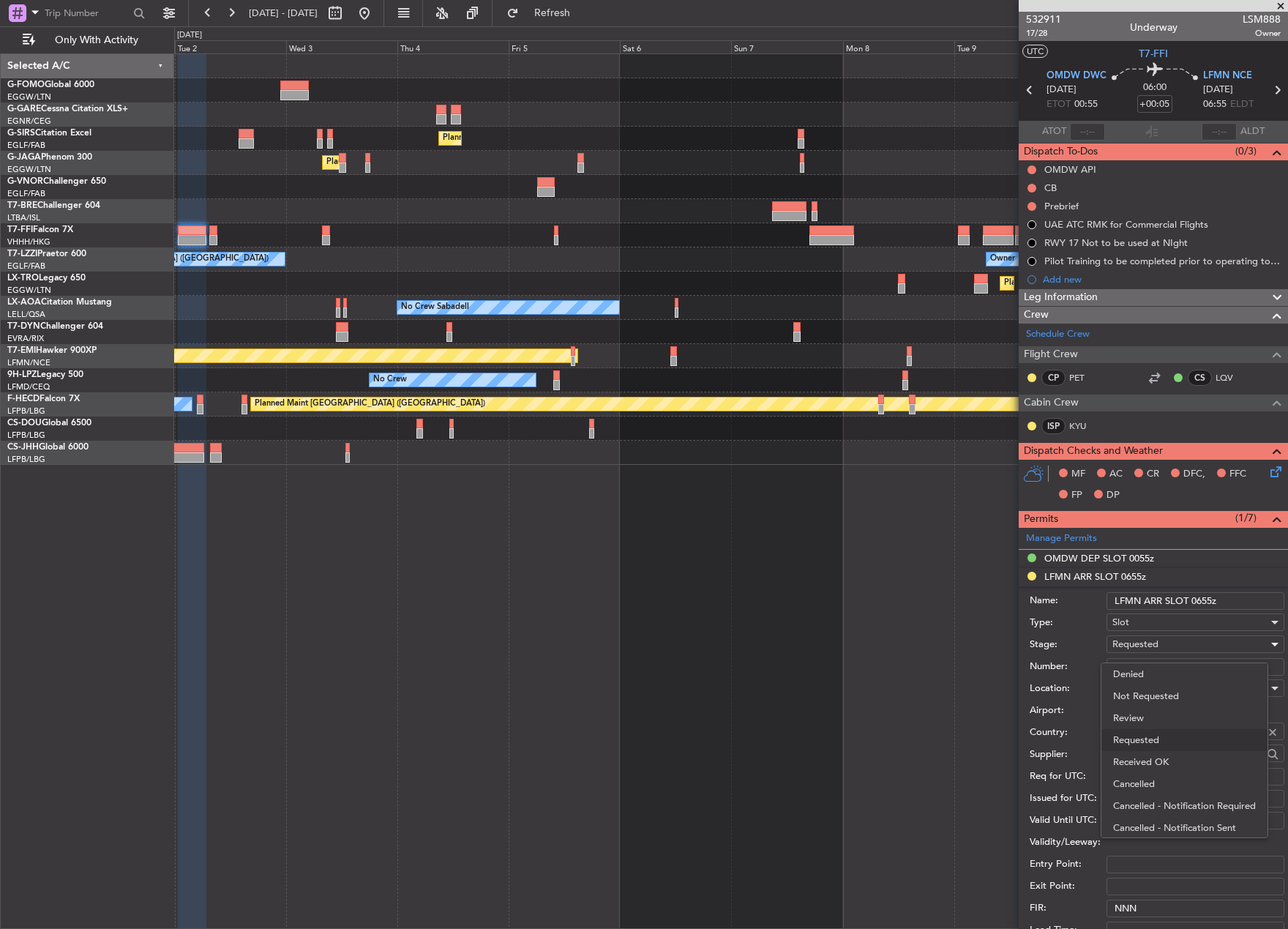
scroll to position [7, 0]
click at [1159, 749] on span "Received OK" at bounding box center [1191, 755] width 154 height 22
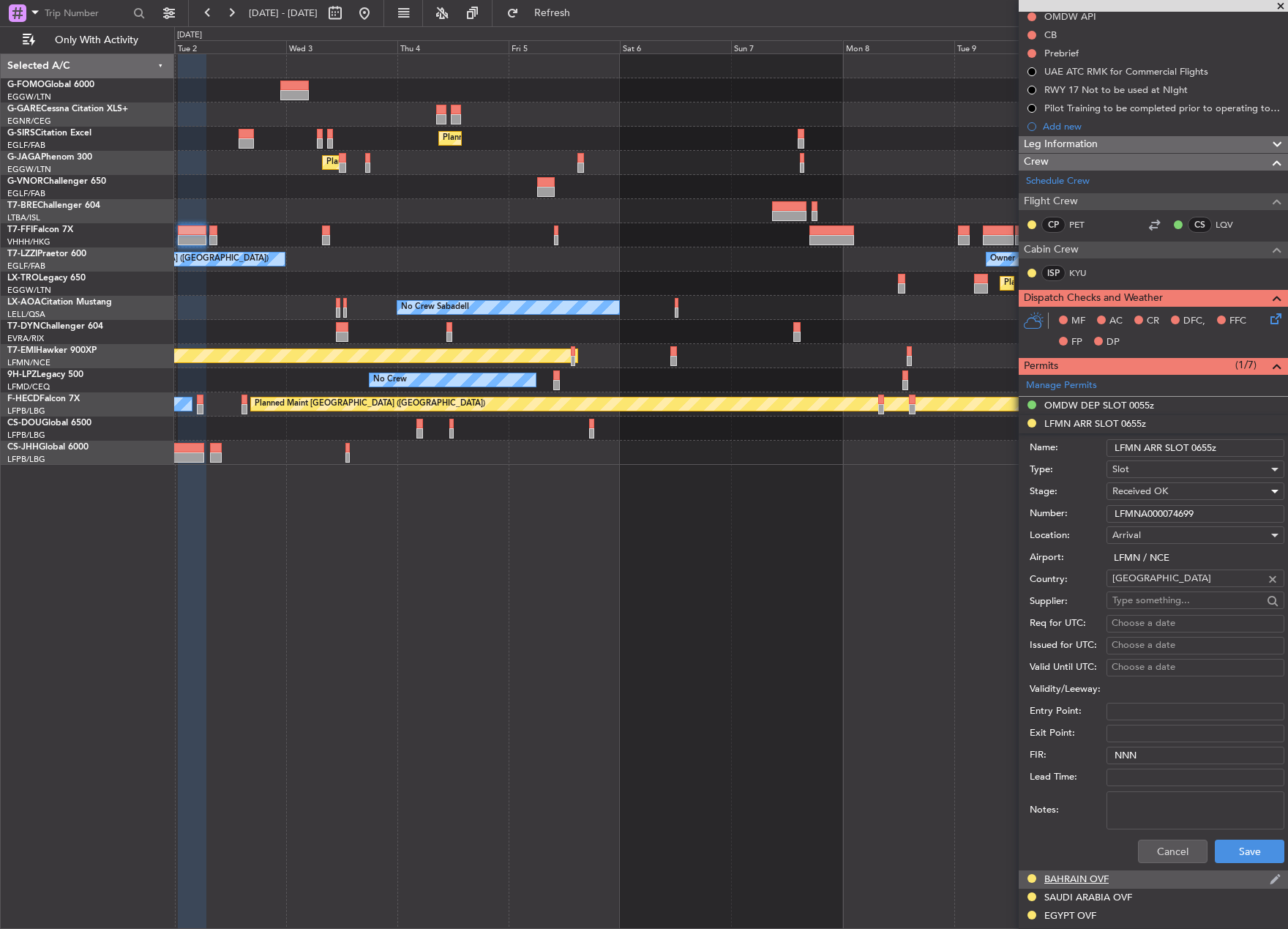
scroll to position [292, 0]
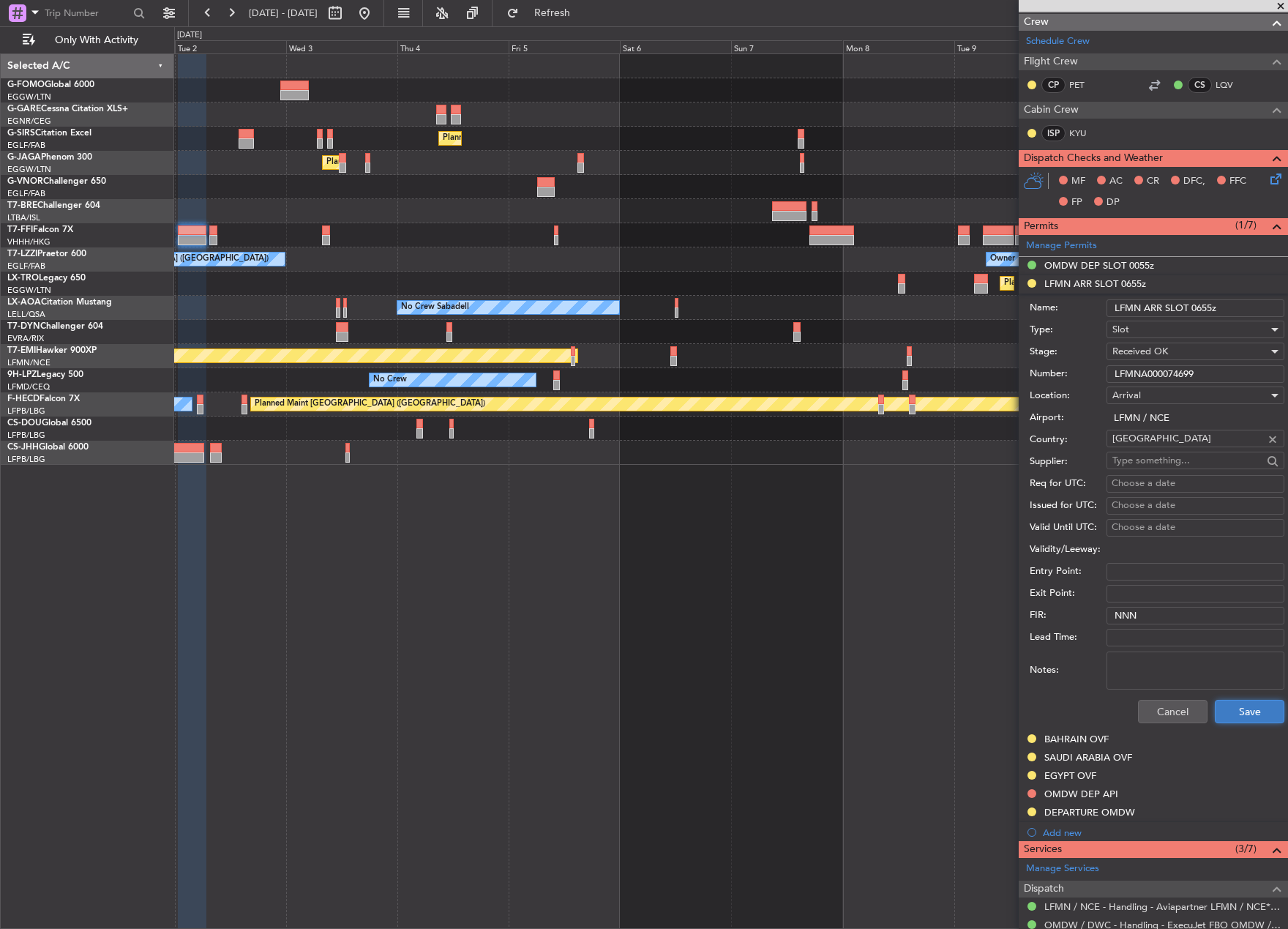
click at [1220, 706] on button "Save" at bounding box center [1250, 712] width 69 height 24
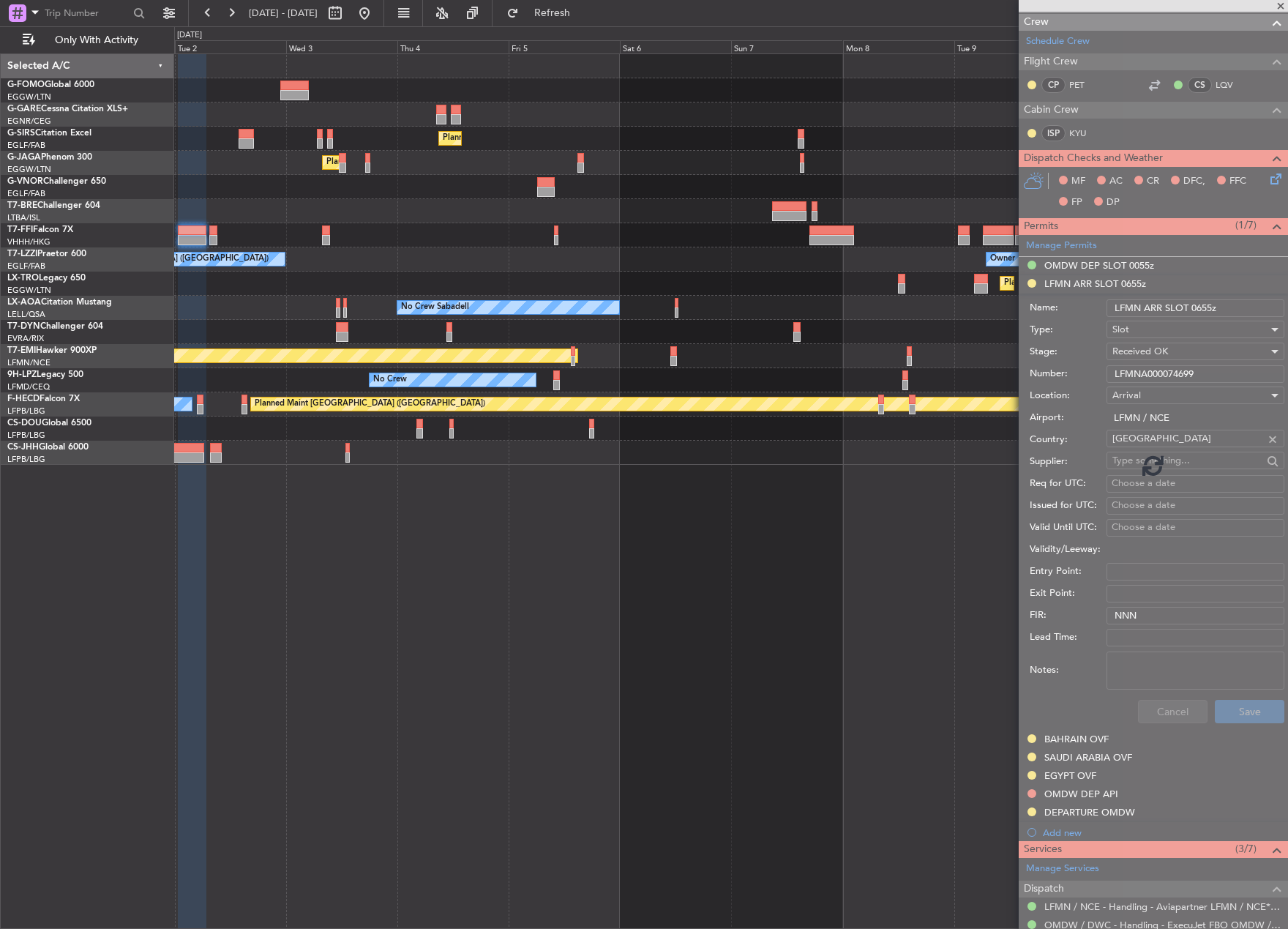
scroll to position [83, 0]
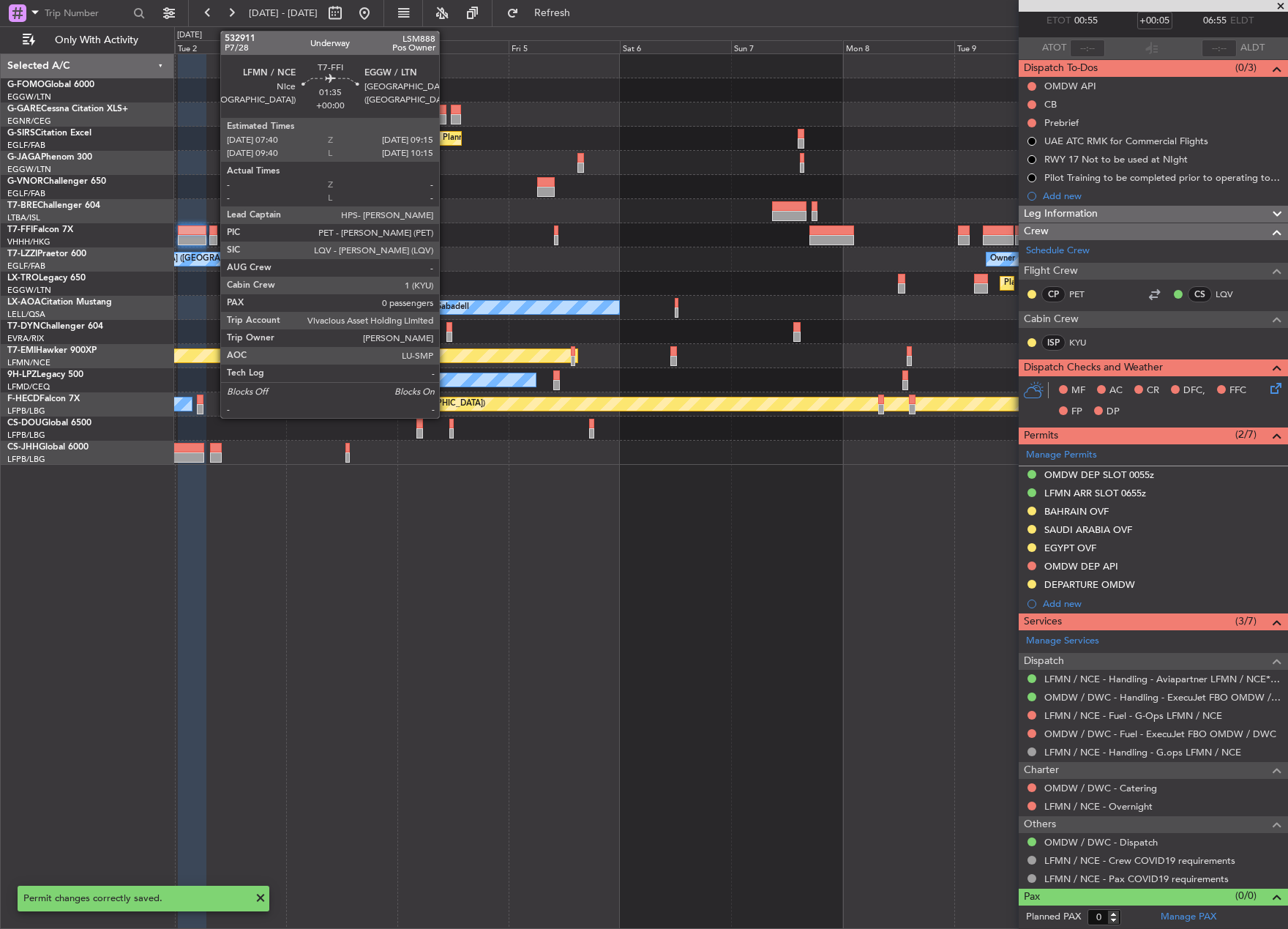
click at [213, 234] on div at bounding box center [213, 230] width 8 height 10
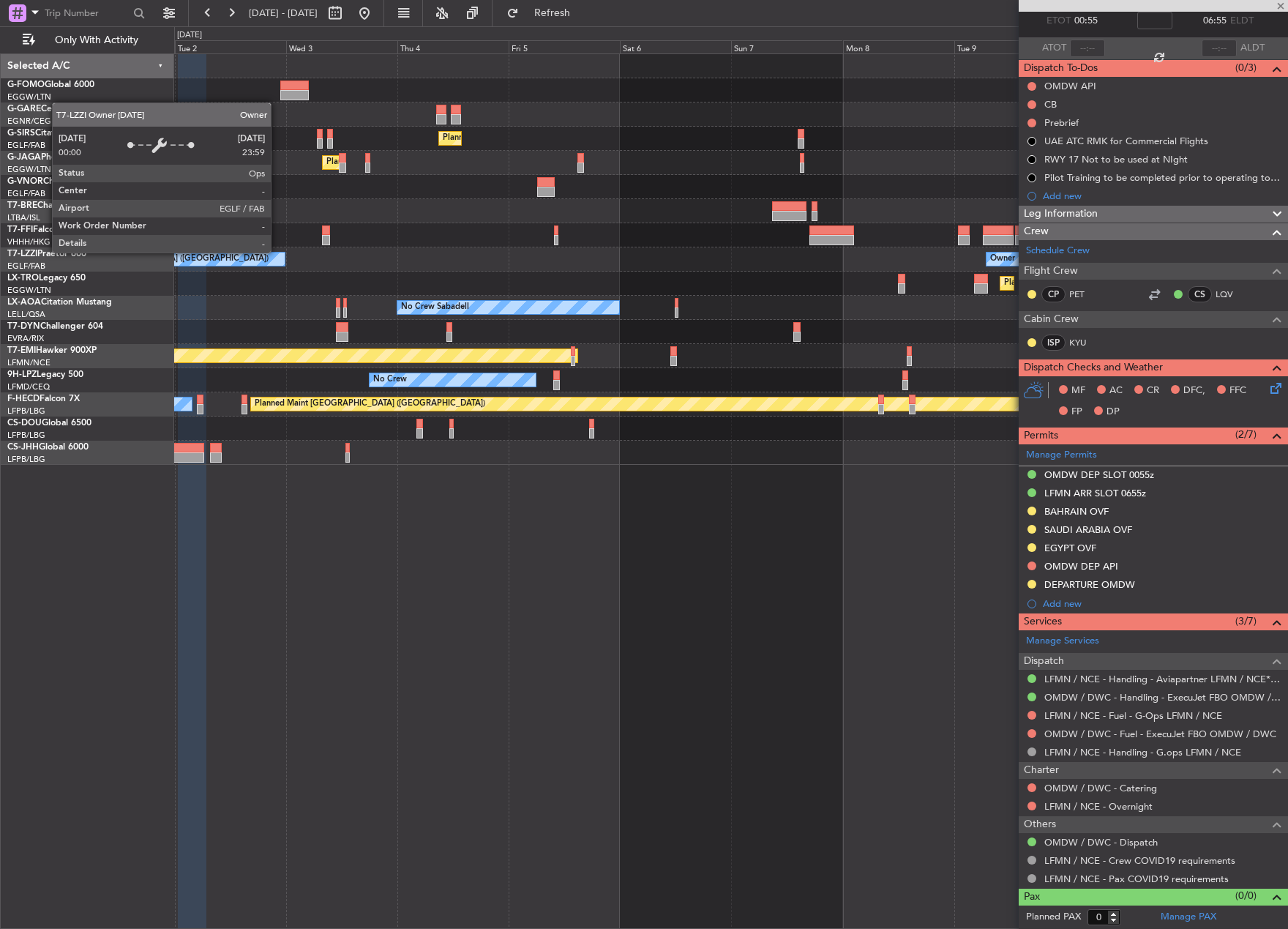
scroll to position [0, 0]
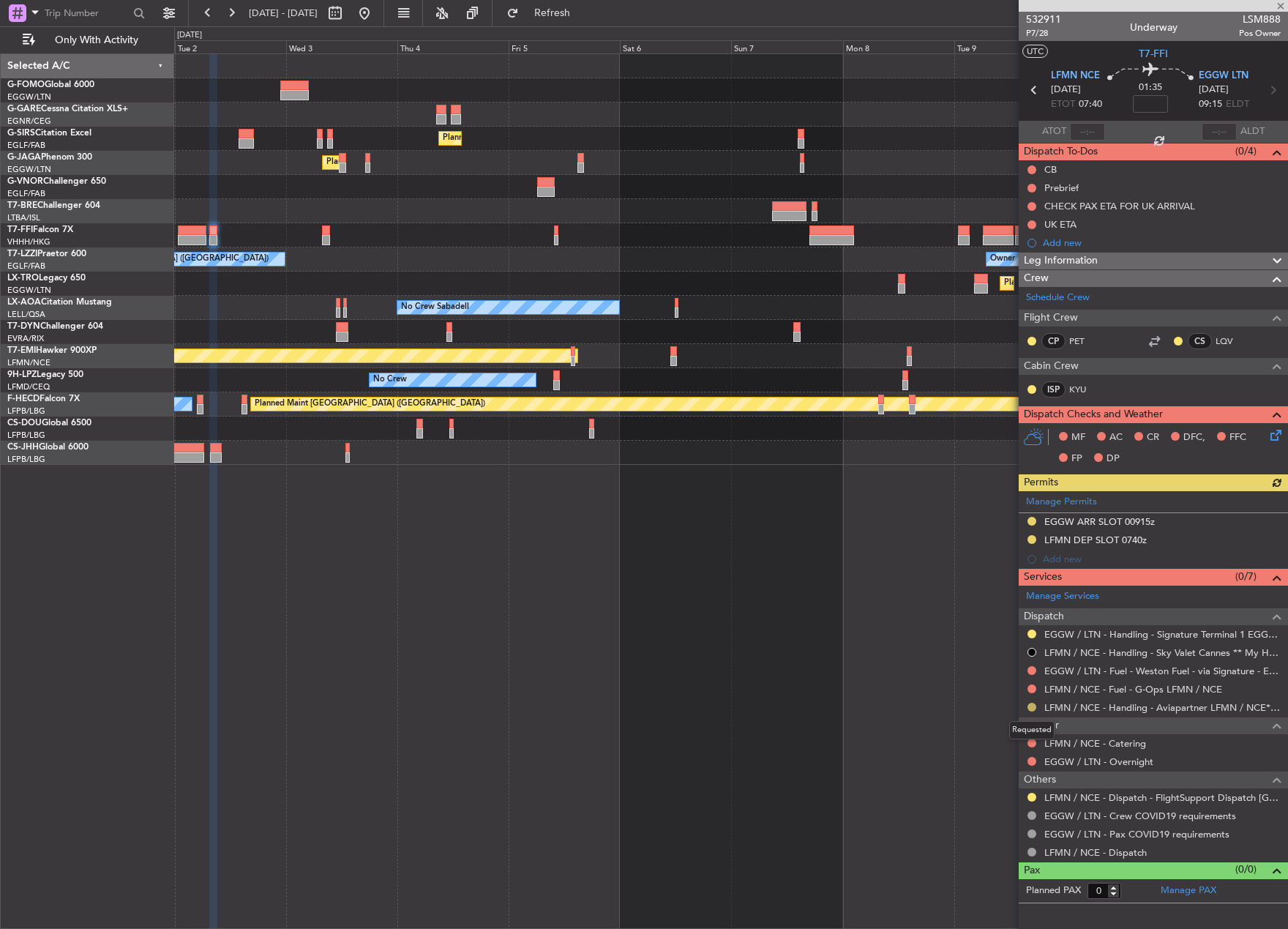
click at [1032, 707] on button at bounding box center [1032, 707] width 9 height 9
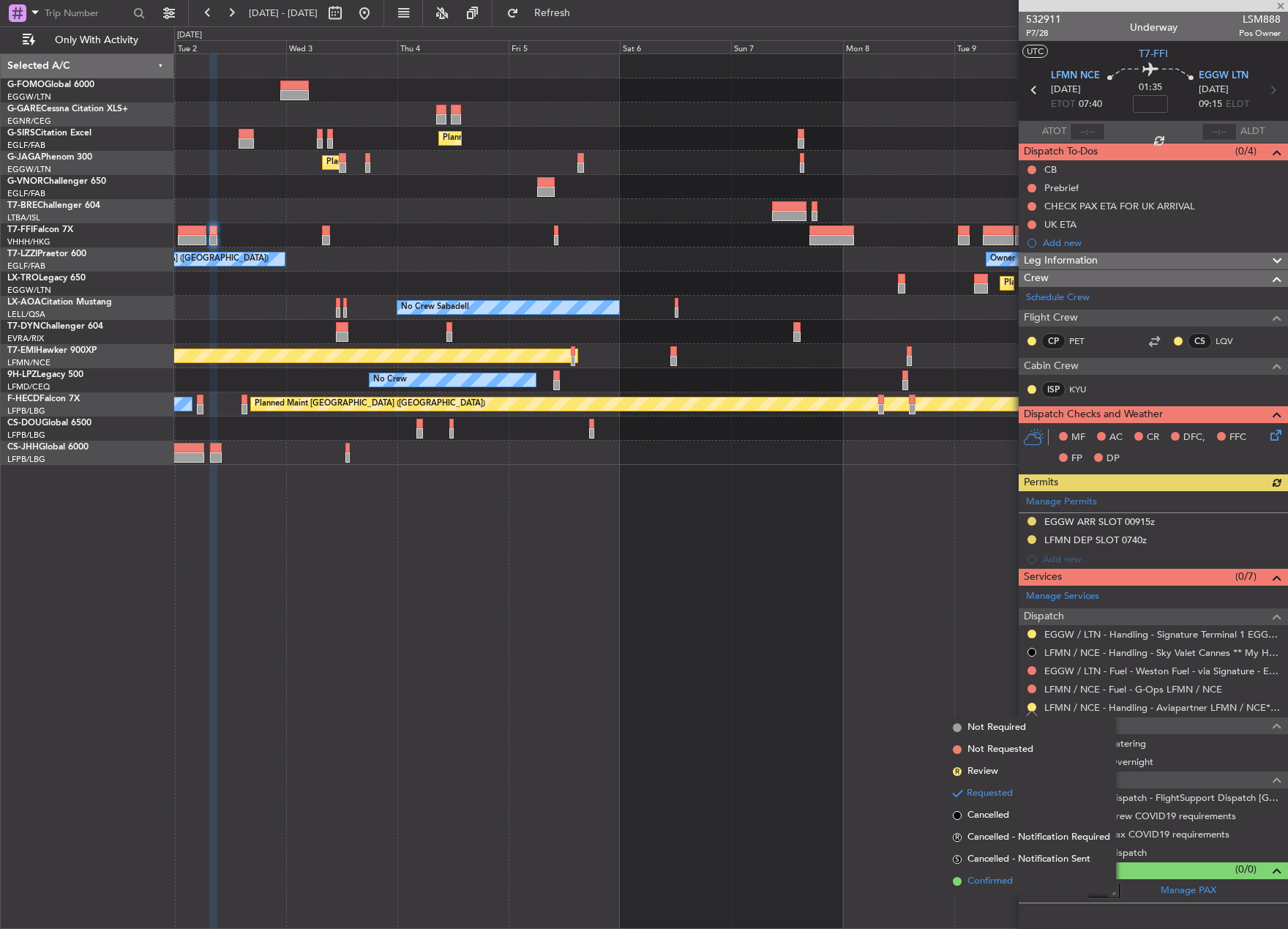
click at [1001, 874] on span "Confirmed" at bounding box center [990, 881] width 45 height 15
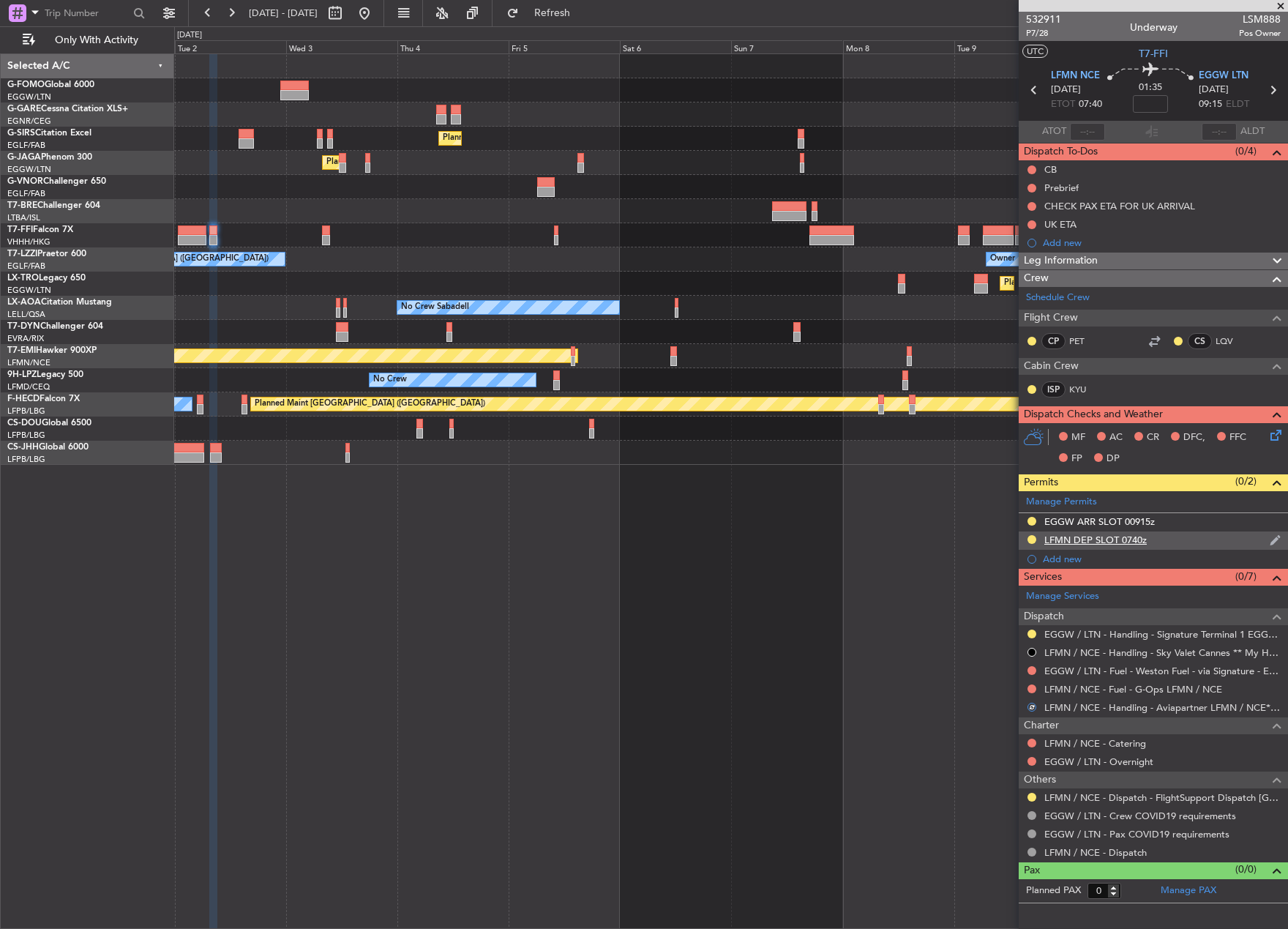
click at [1118, 535] on div "LFMN DEP SLOT 0740z" at bounding box center [1095, 540] width 103 height 13
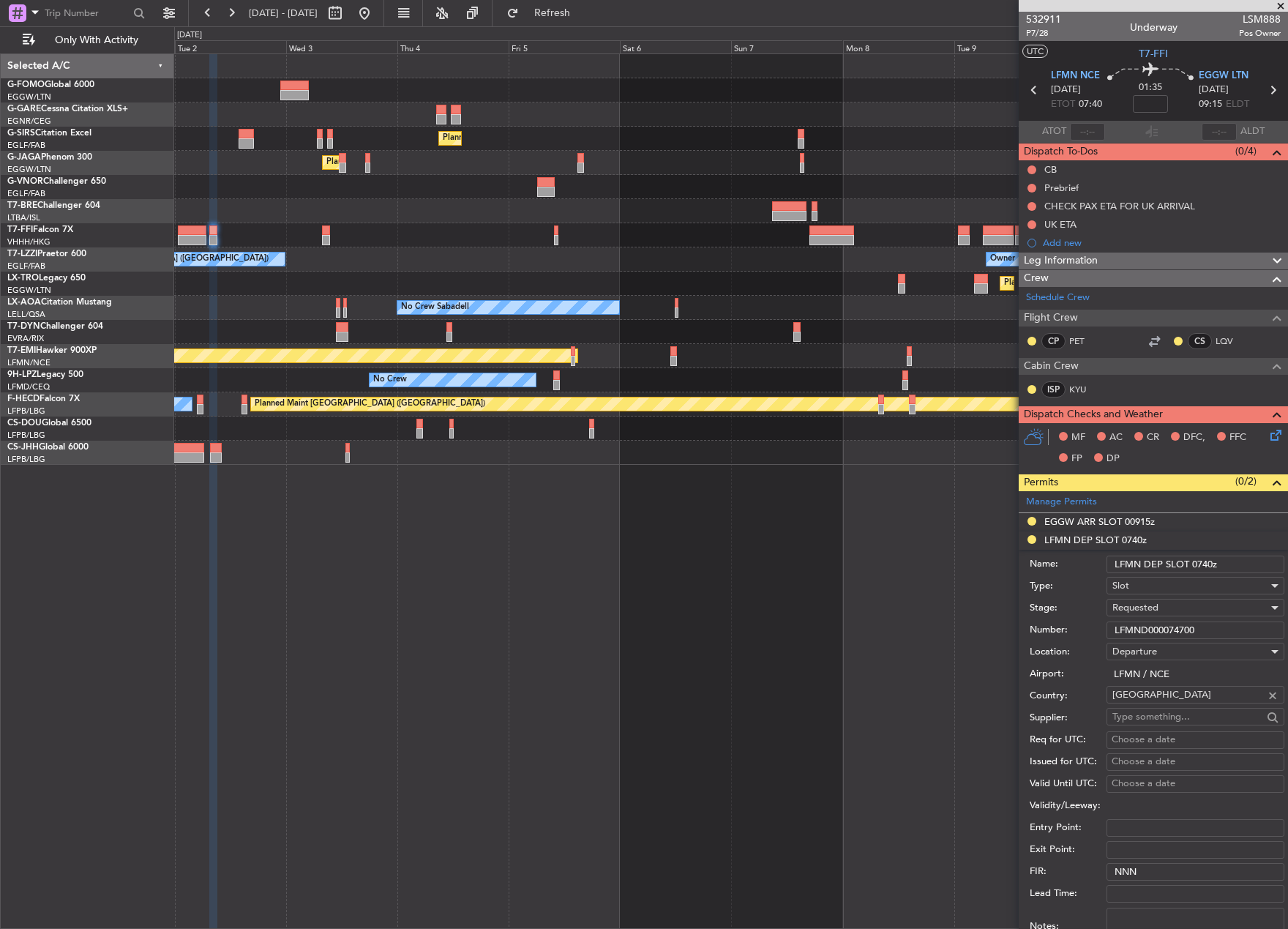
drag, startPoint x: 1219, startPoint y: 628, endPoint x: 823, endPoint y: 638, distance: 396.1
click at [823, 638] on fb-app "02 Sep 2025 - 12 Sep 2025 Refresh Quick Links Only With Activity Planned Maint …" at bounding box center [644, 470] width 1288 height 918
click at [1193, 609] on div "Requested" at bounding box center [1191, 608] width 156 height 22
click at [1219, 711] on span "Received OK" at bounding box center [1191, 719] width 154 height 22
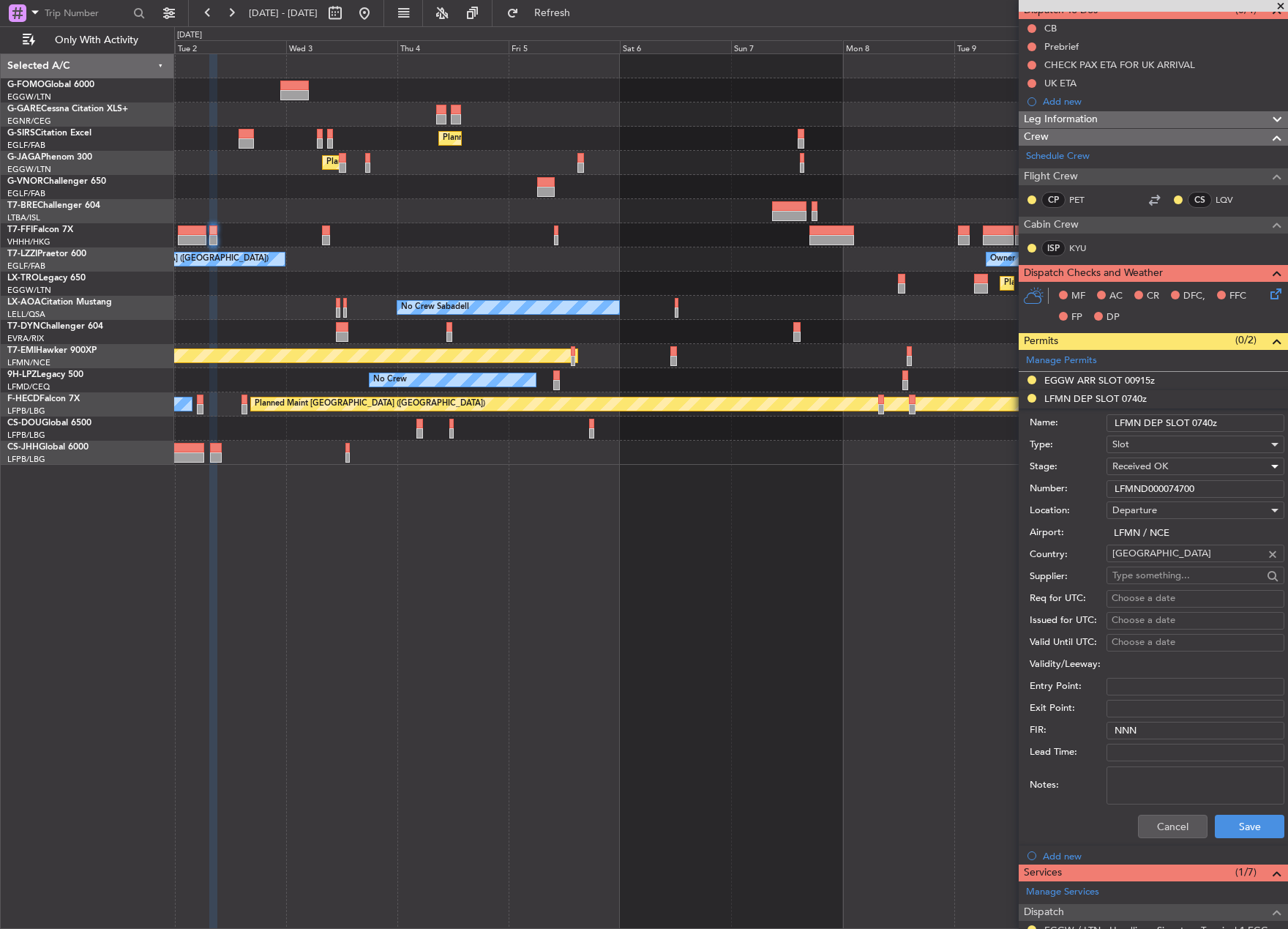
scroll to position [292, 0]
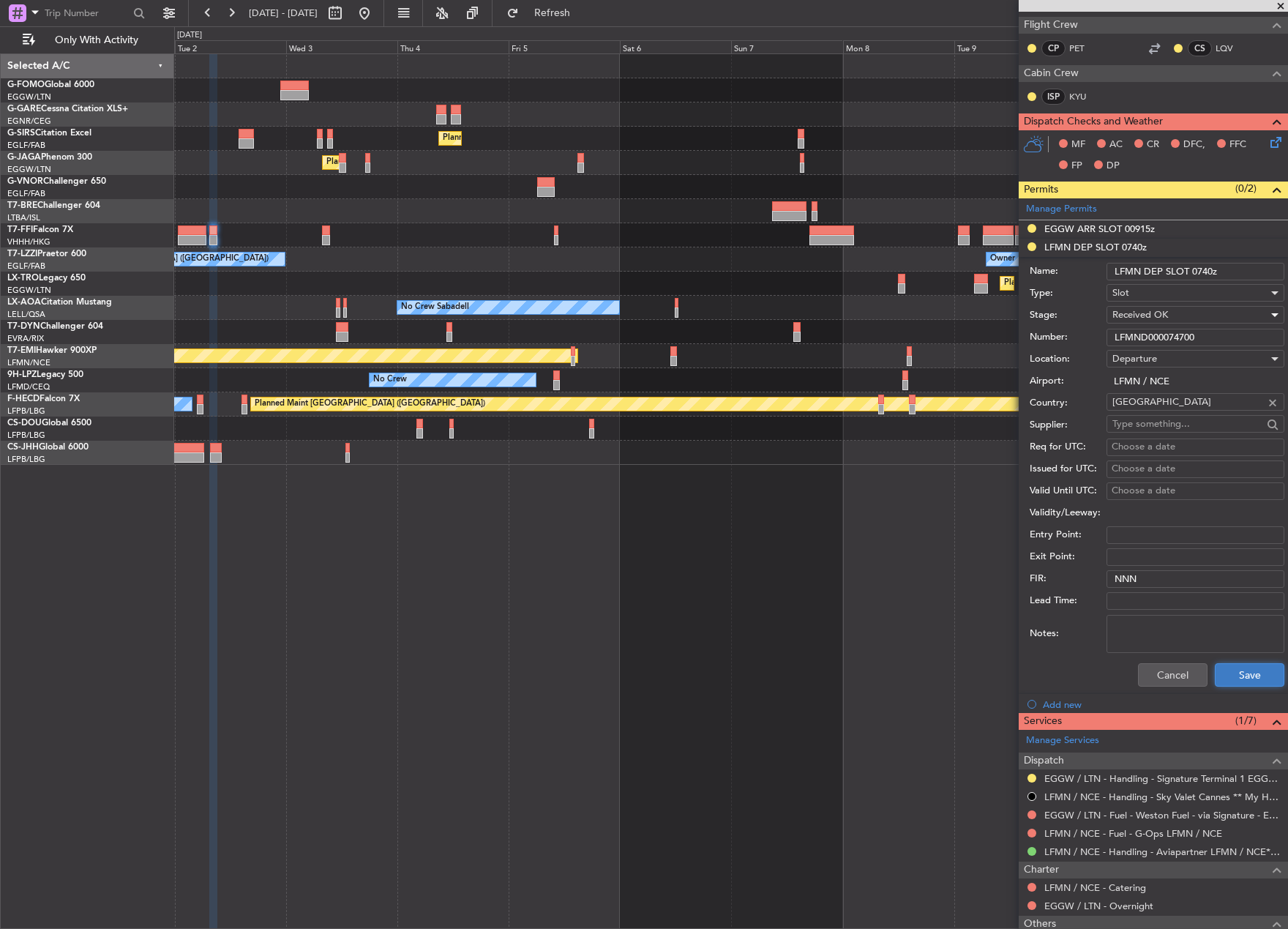
click at [1254, 673] on button "Save" at bounding box center [1250, 675] width 69 height 24
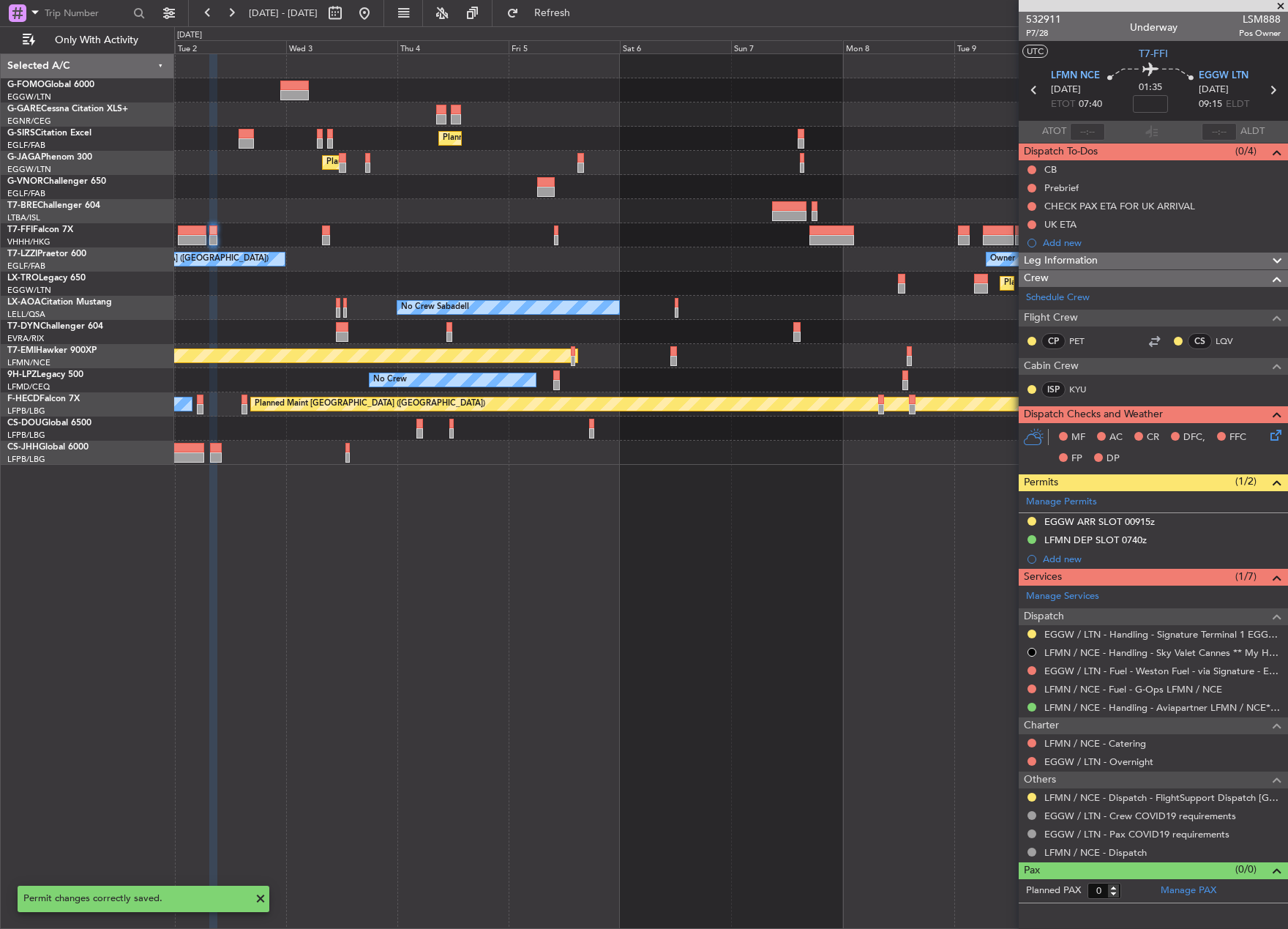
scroll to position [0, 0]
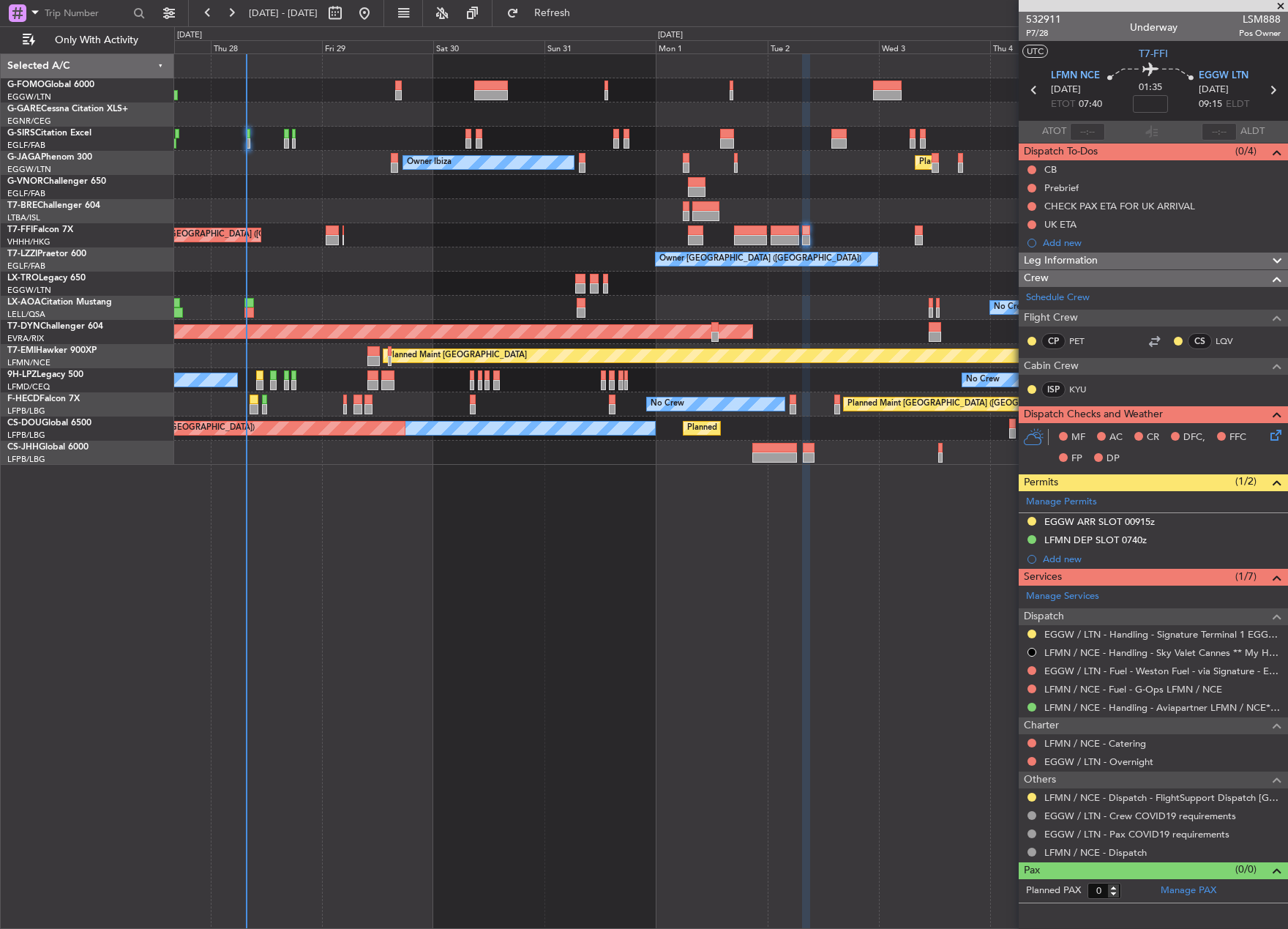
click at [912, 693] on div "Planned Maint London (Farnborough) Unplanned Maint Oxford (Kidlington) Planned …" at bounding box center [731, 490] width 1114 height 875
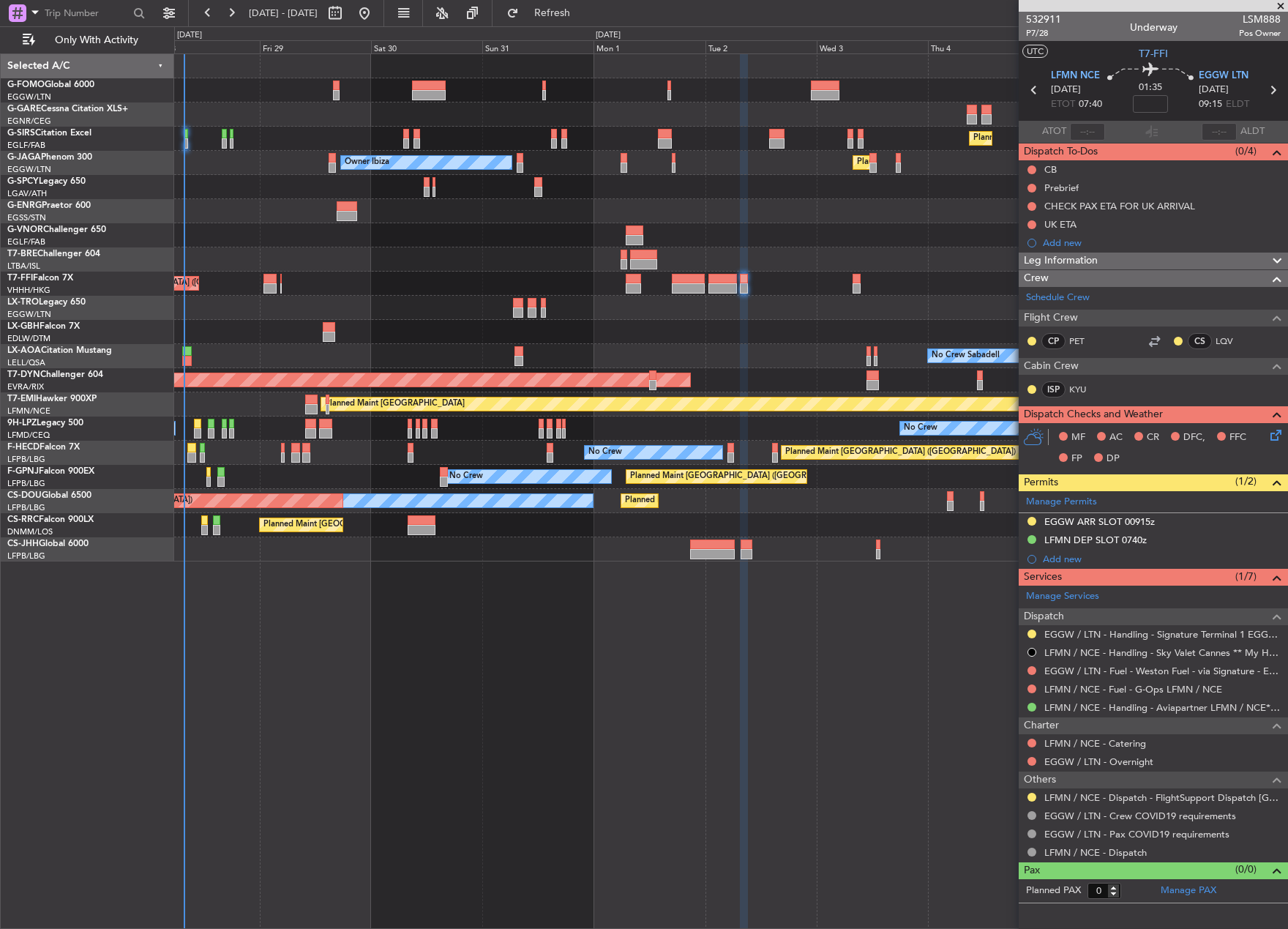
click at [507, 798] on div "Planned Maint London (Farnborough) Planned Maint London (Luton) Owner Ibiza No …" at bounding box center [731, 490] width 1114 height 875
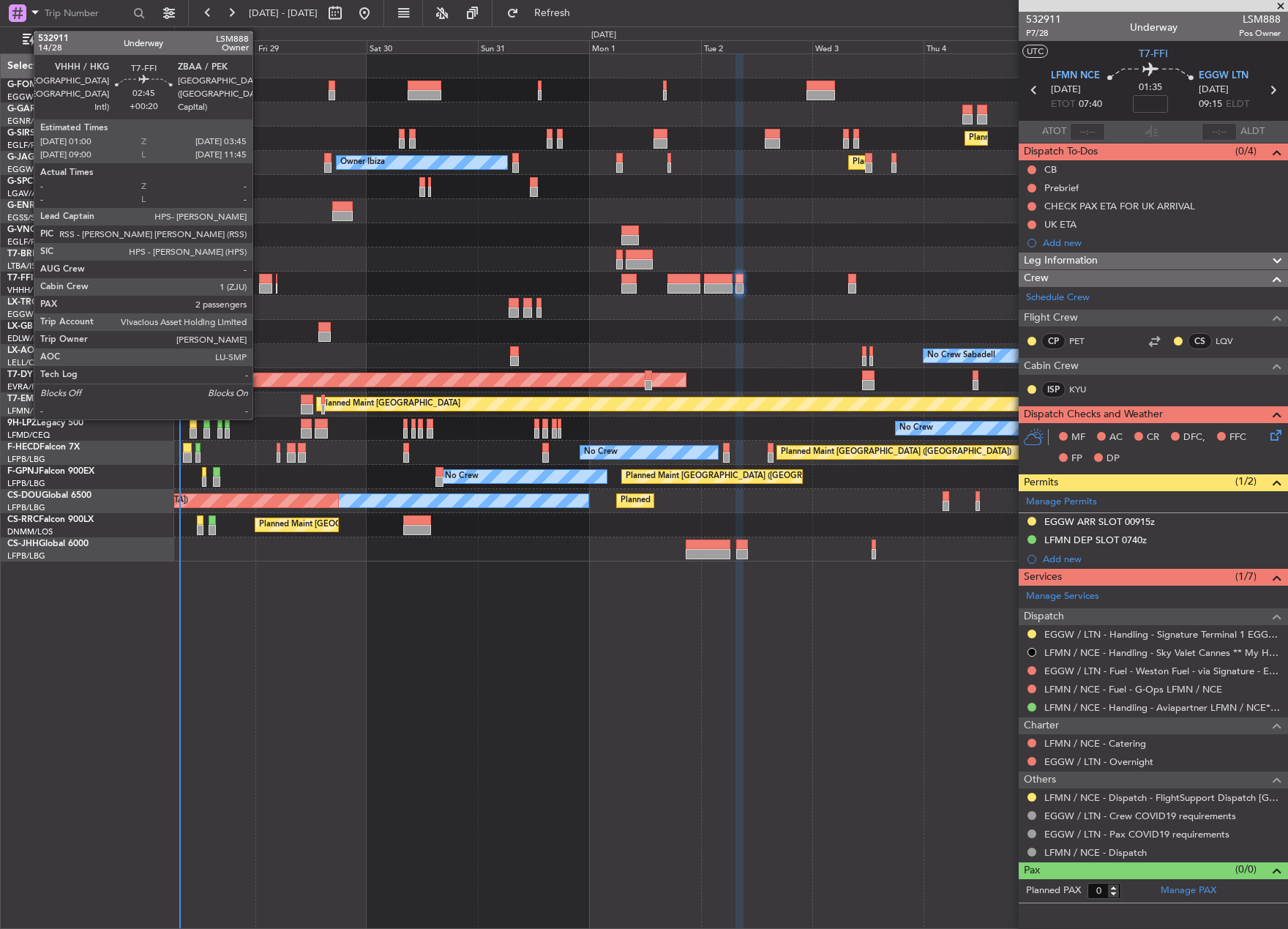
click at [259, 274] on div at bounding box center [266, 279] width 13 height 10
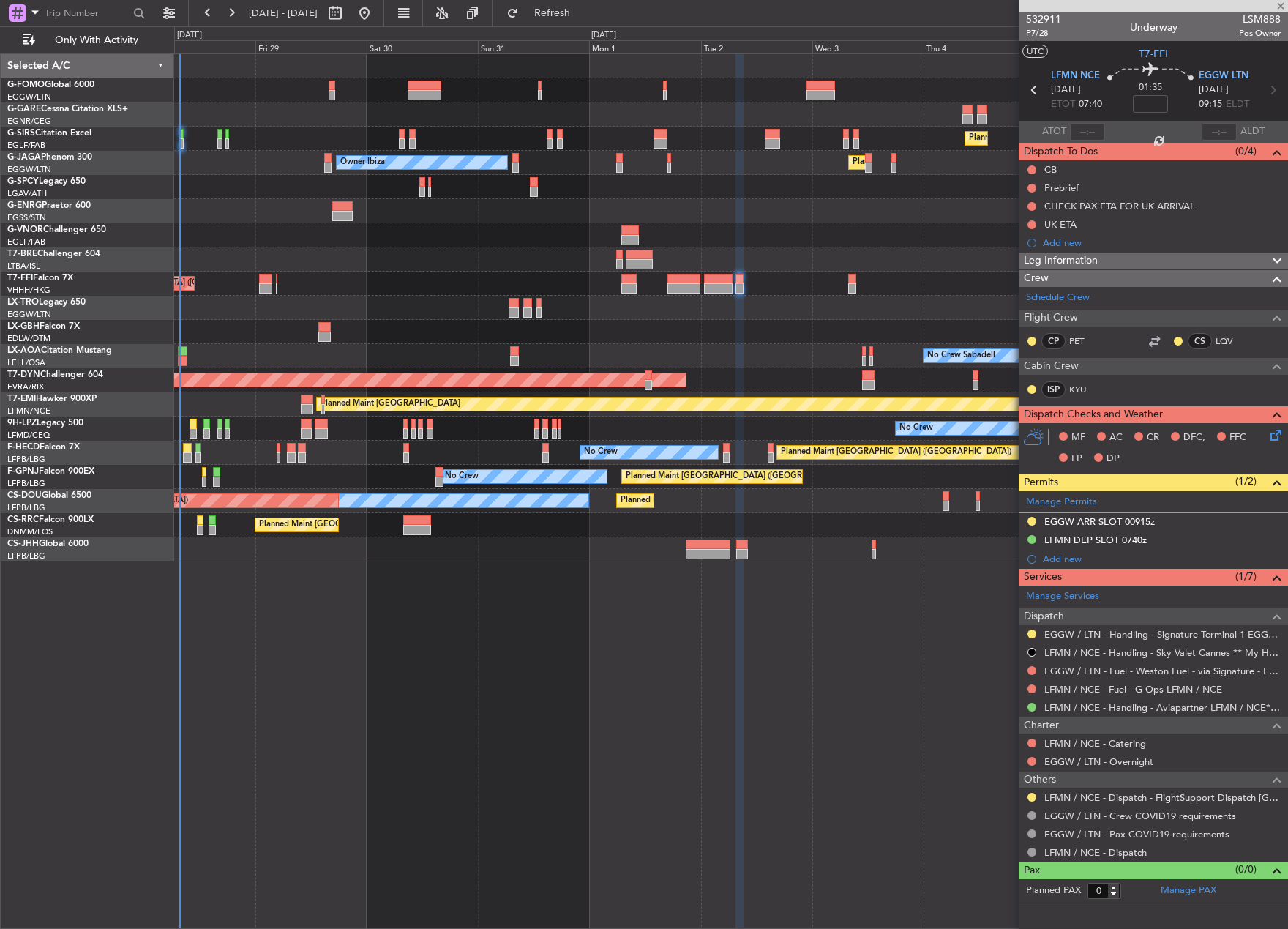
type input "+00:20"
type input "2"
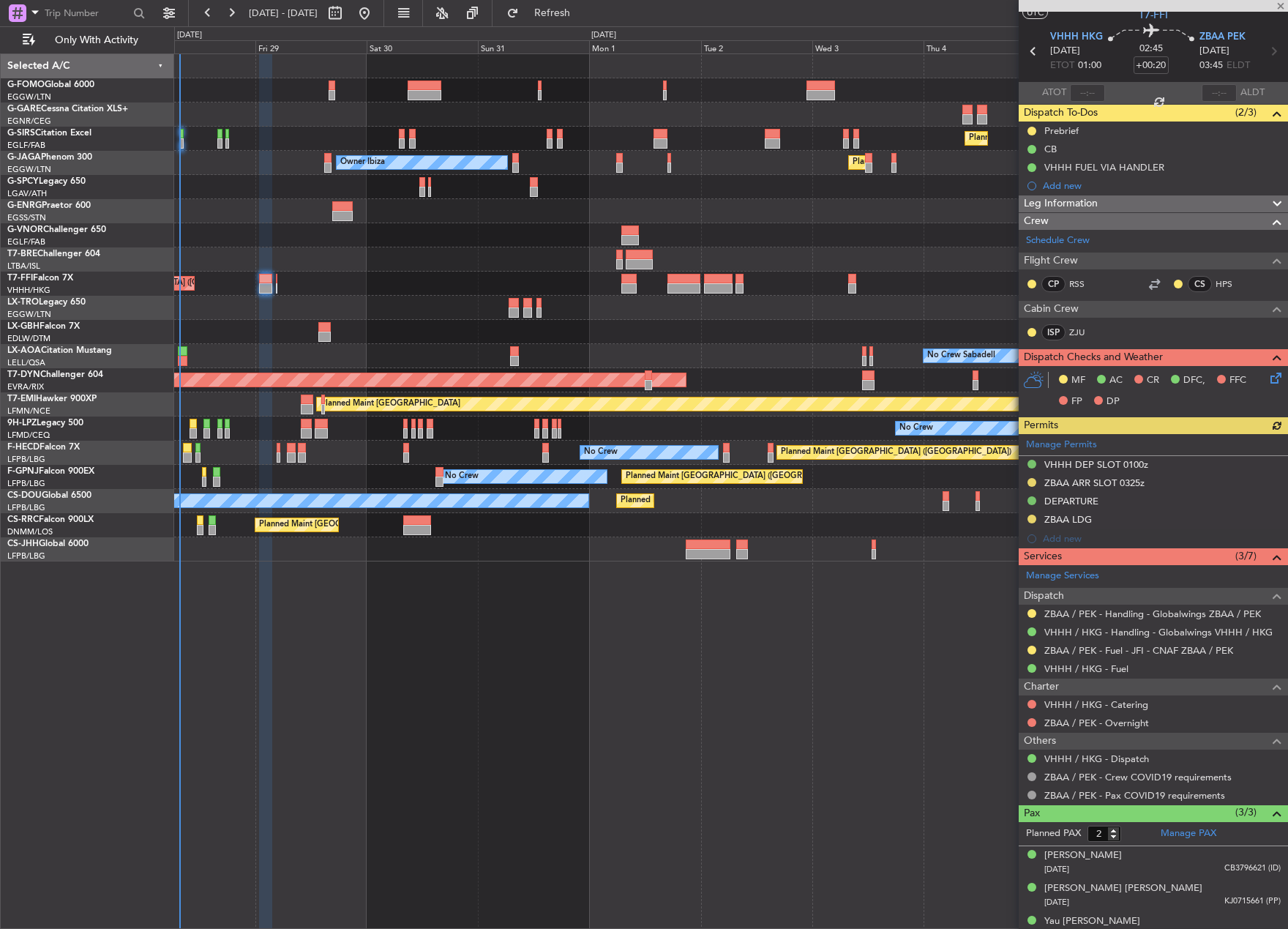
scroll to position [54, 0]
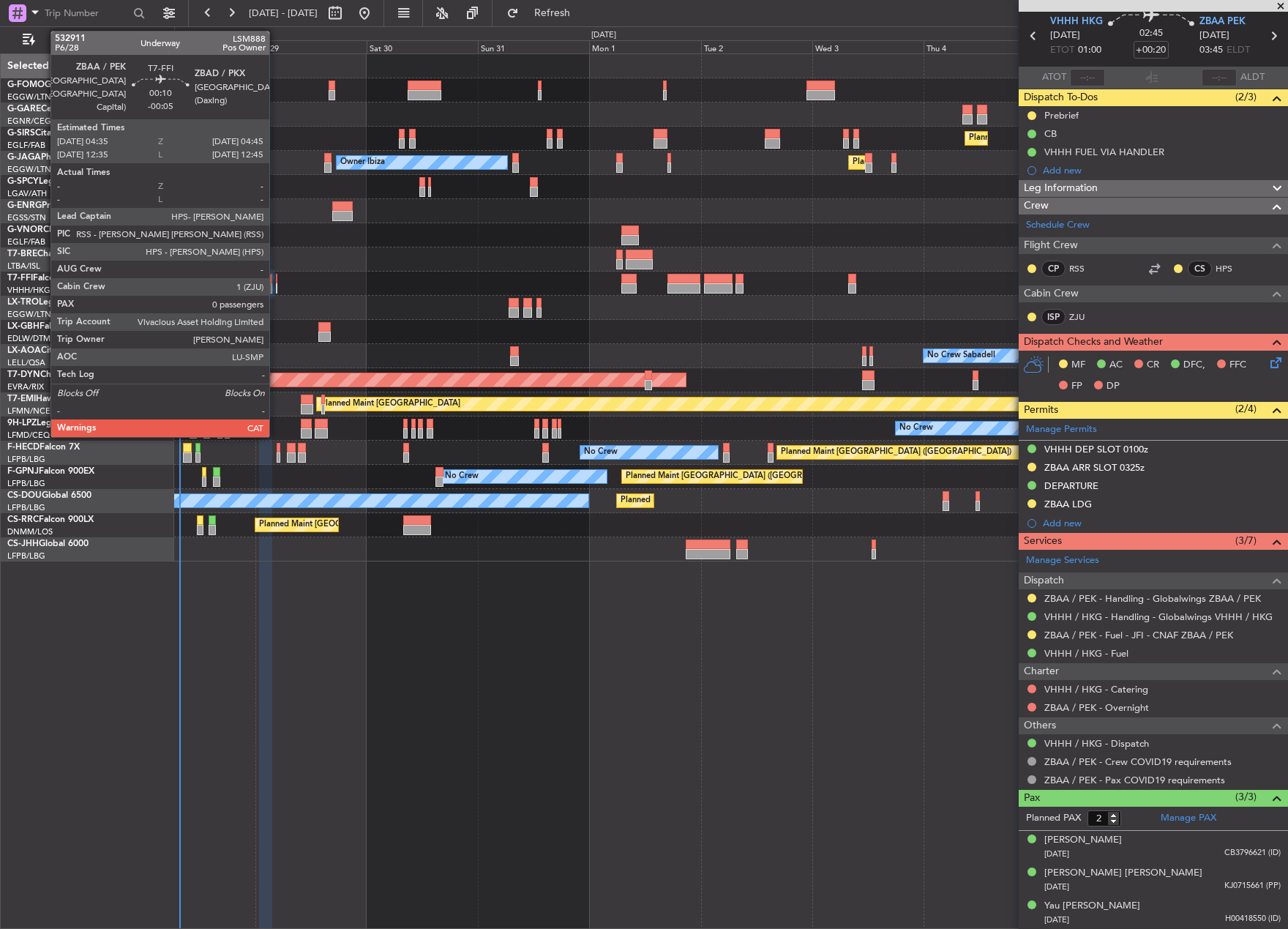
click at [276, 281] on div at bounding box center [277, 279] width 1 height 10
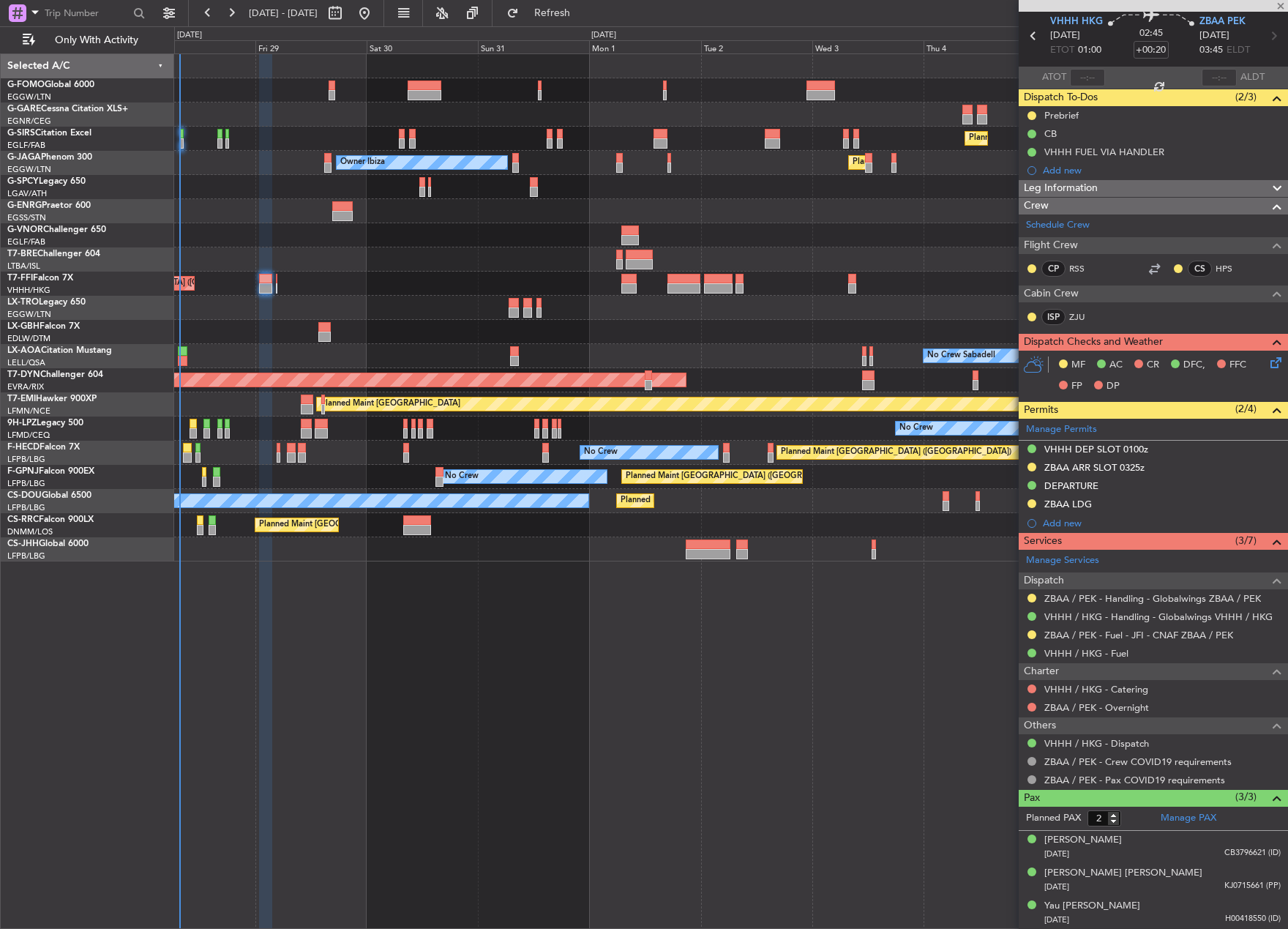
type input "-00:05"
type input "0"
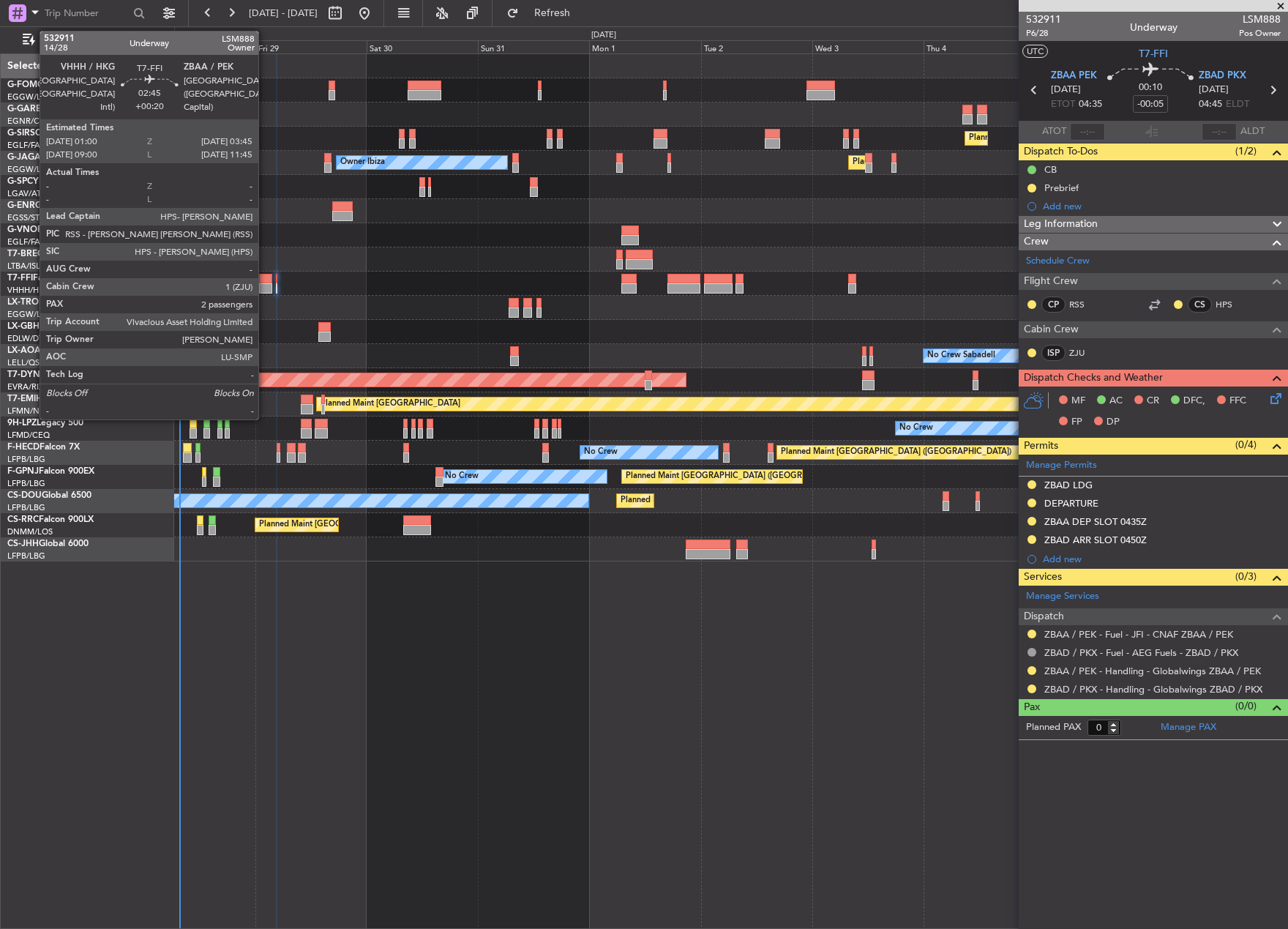
click at [265, 289] on div at bounding box center [266, 289] width 13 height 10
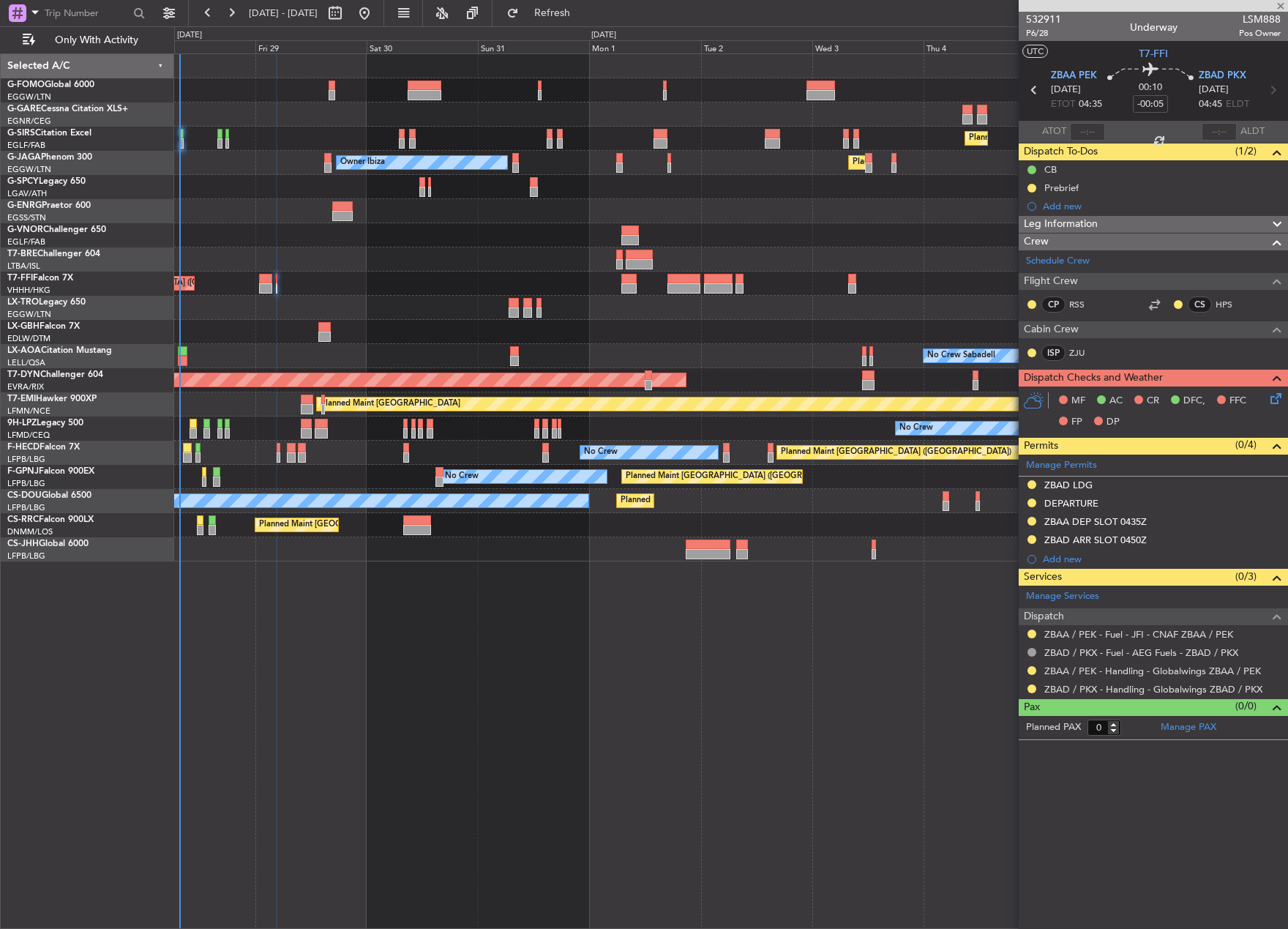
type input "+00:20"
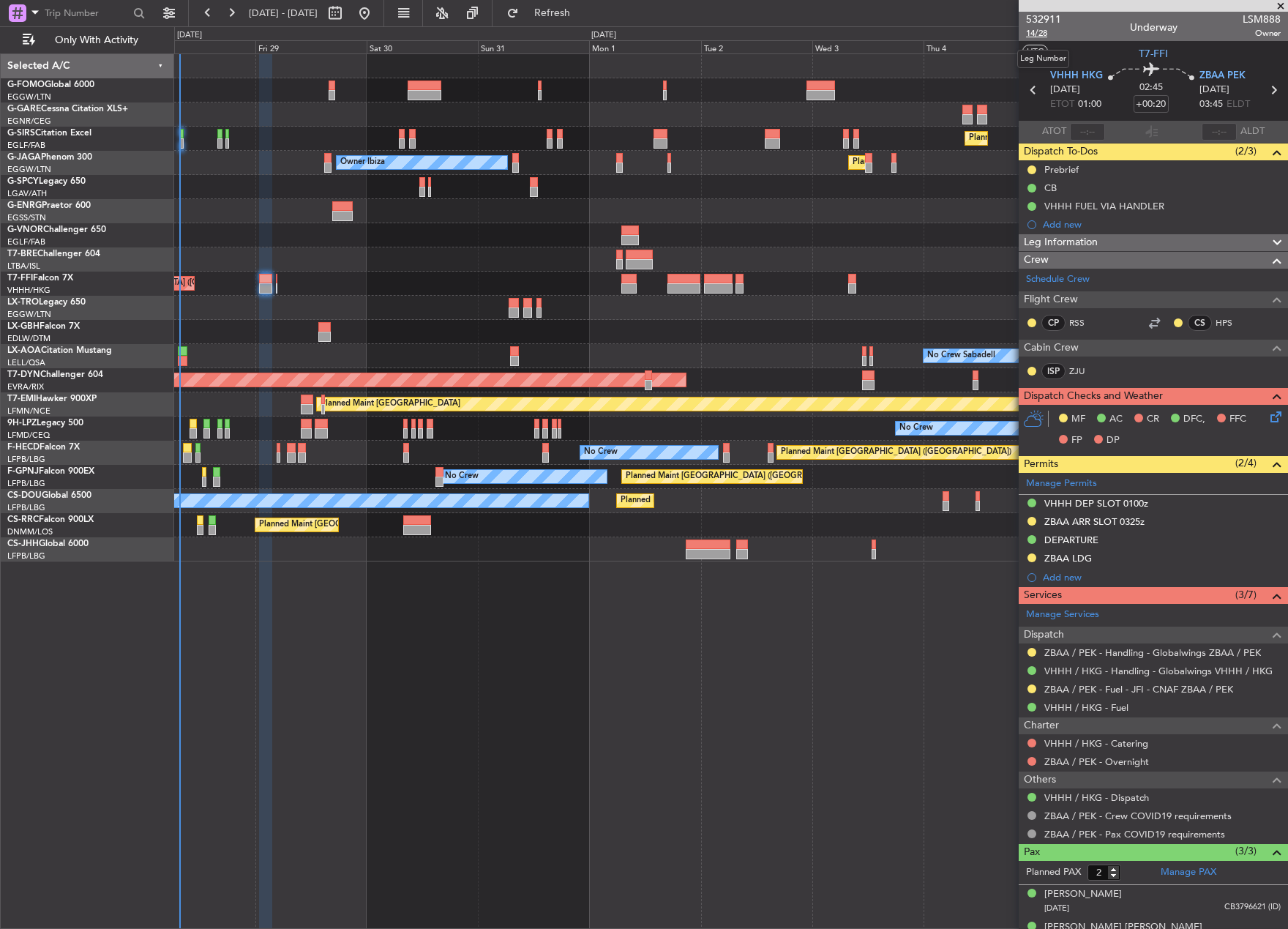
click at [1038, 35] on span "14/28" at bounding box center [1044, 33] width 35 height 13
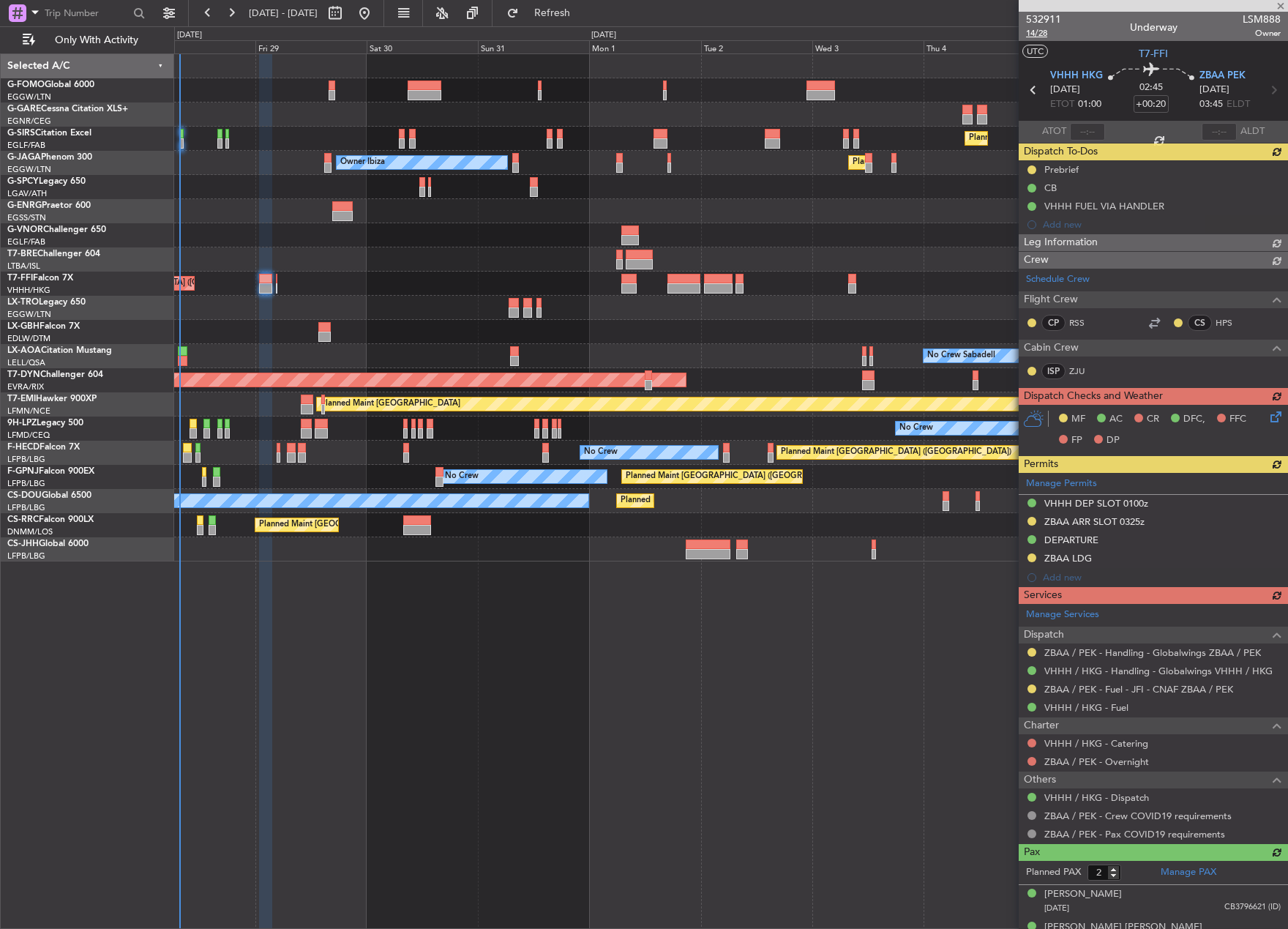
type input "3"
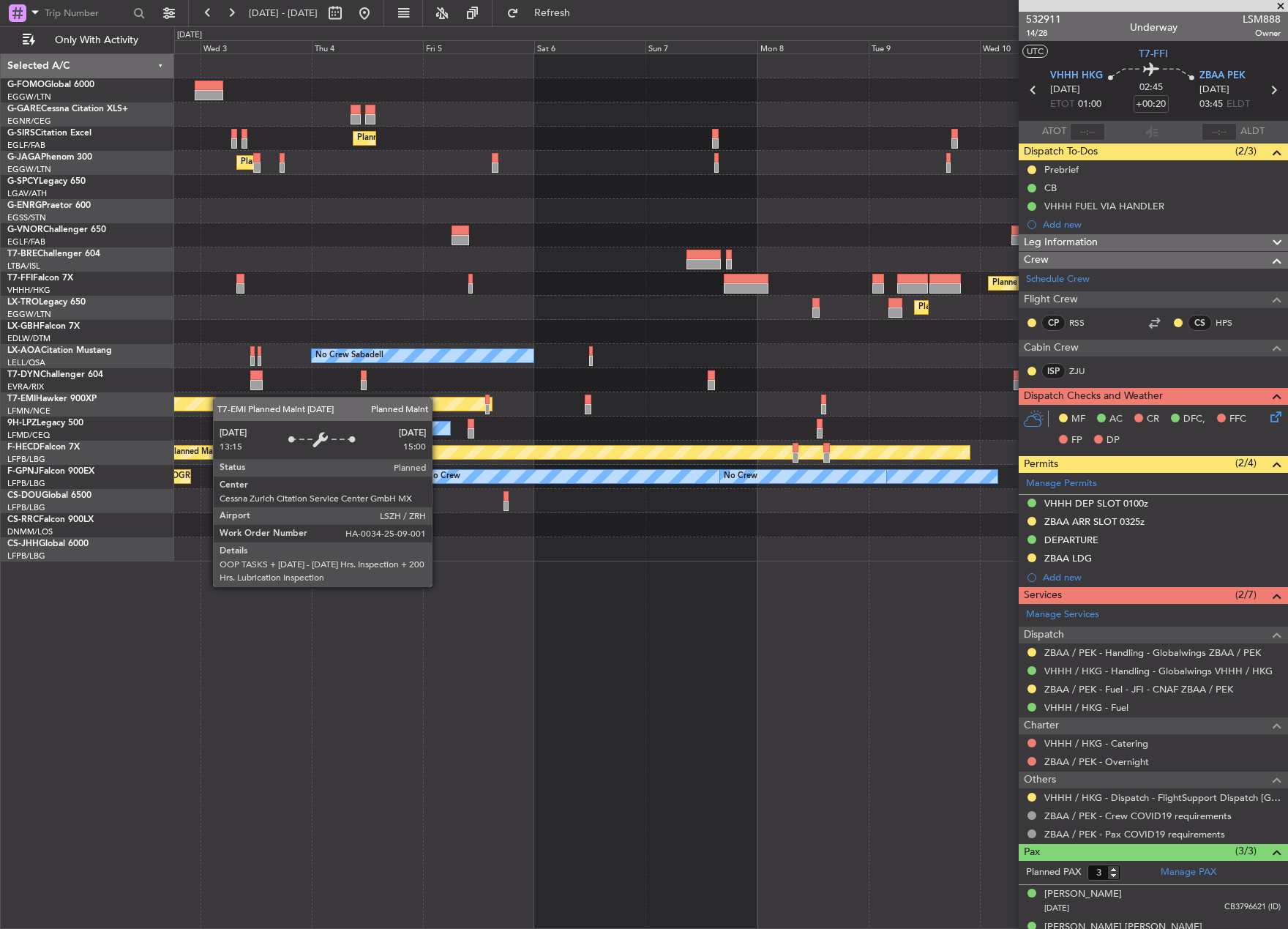
click at [214, 401] on div "Planned Maint London (Farnborough) Planned Maint London (Luton) Planned Maint T…" at bounding box center [731, 307] width 1114 height 507
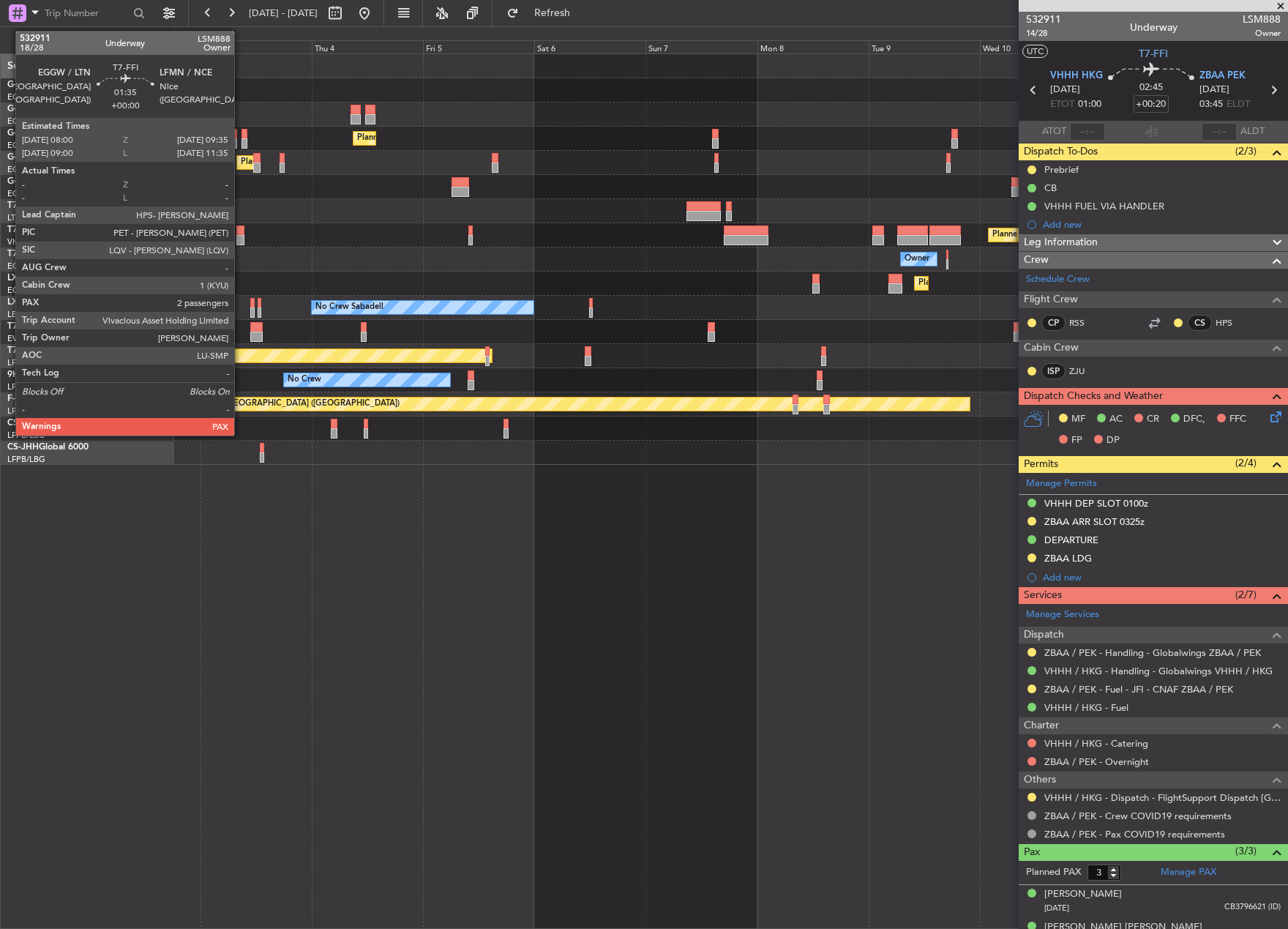
click at [241, 235] on div at bounding box center [240, 240] width 8 height 10
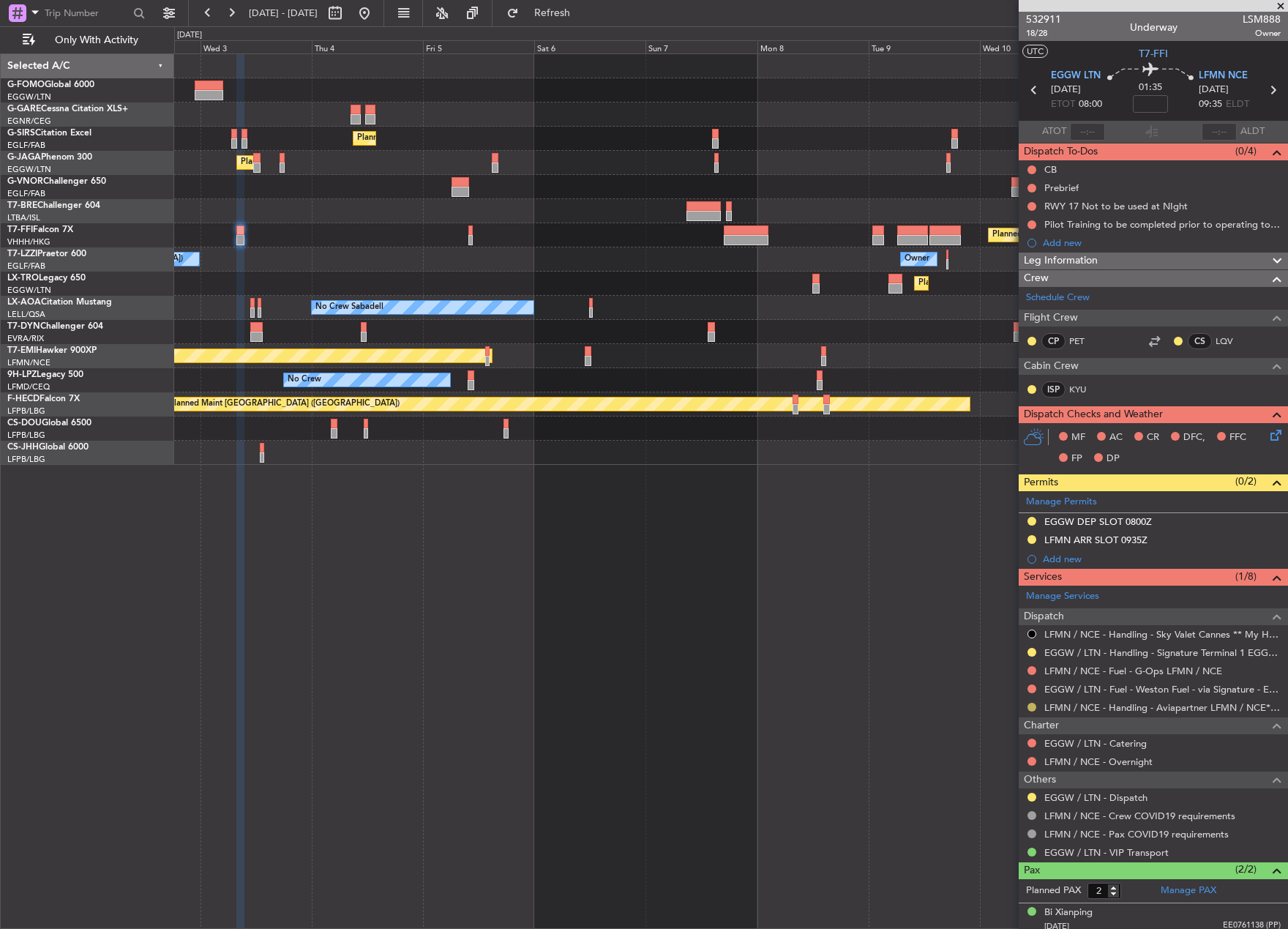
click at [1035, 707] on button at bounding box center [1032, 707] width 9 height 9
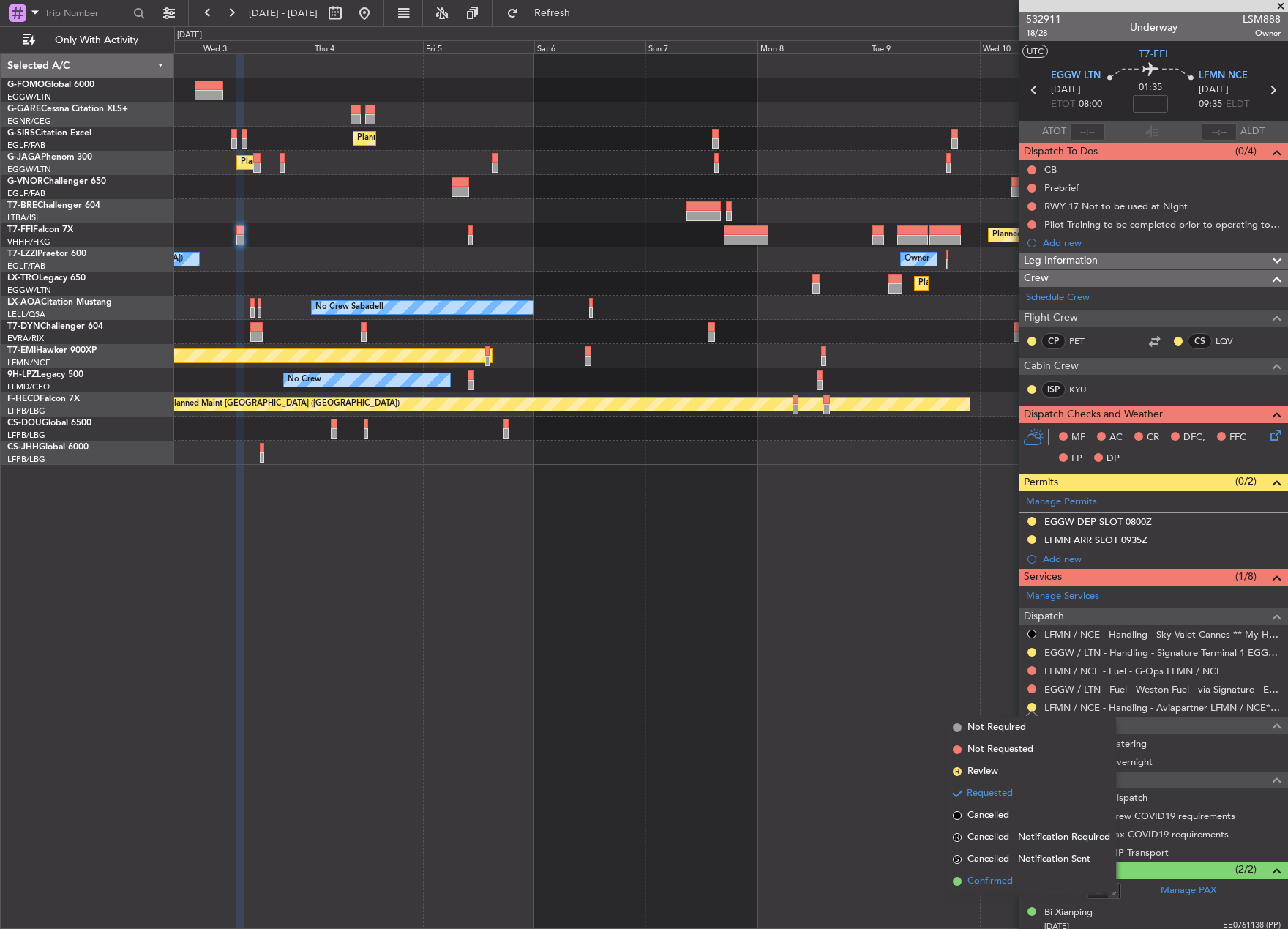
click at [976, 886] on span "Confirmed" at bounding box center [990, 881] width 45 height 15
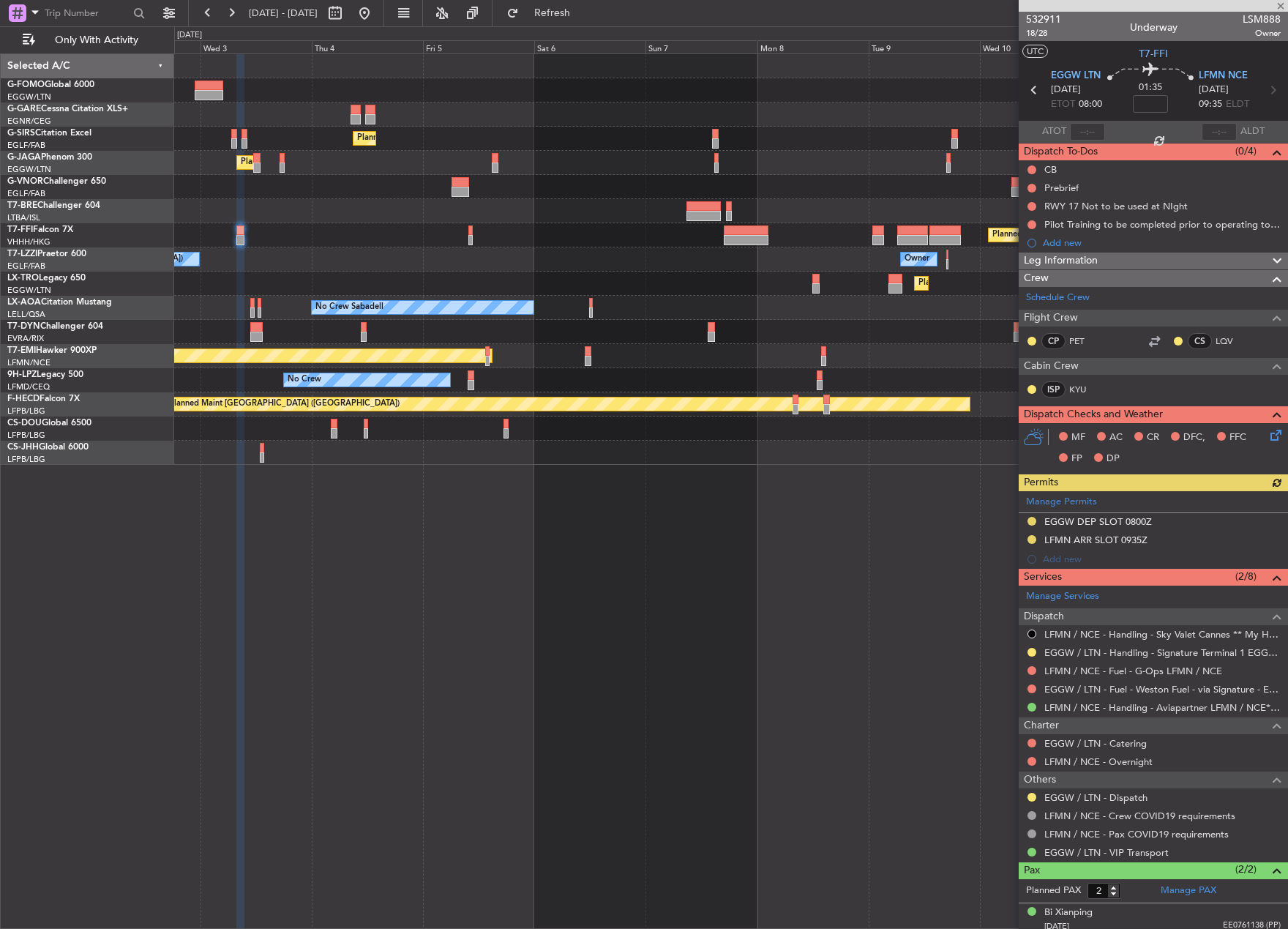
click at [1109, 531] on div "Manage Permits EGGW DEP SLOT 0800Z LFMN ARR SLOT 0935Z Add new" at bounding box center [1154, 529] width 270 height 78
click at [1108, 540] on div "LFMN ARR SLOT 0935Z" at bounding box center [1096, 540] width 103 height 13
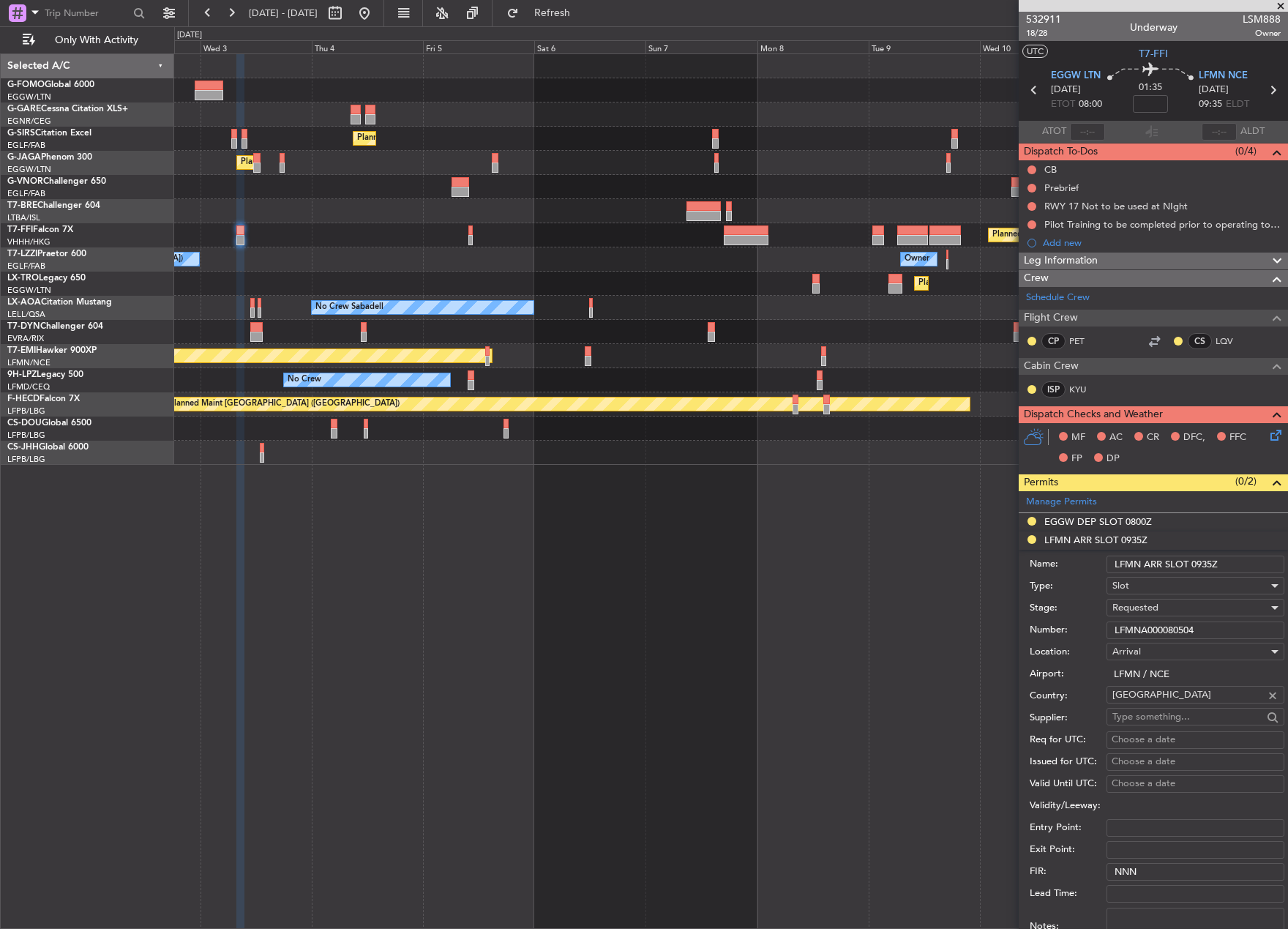
drag, startPoint x: 1211, startPoint y: 631, endPoint x: 908, endPoint y: 645, distance: 303.3
click at [908, 645] on fb-app "02 Sep 2025 - 12 Sep 2025 Refresh Quick Links Only With Activity Planned Maint …" at bounding box center [644, 470] width 1288 height 918
click at [1153, 609] on span "Requested" at bounding box center [1136, 608] width 46 height 13
click at [1173, 718] on span "Received OK" at bounding box center [1191, 719] width 154 height 22
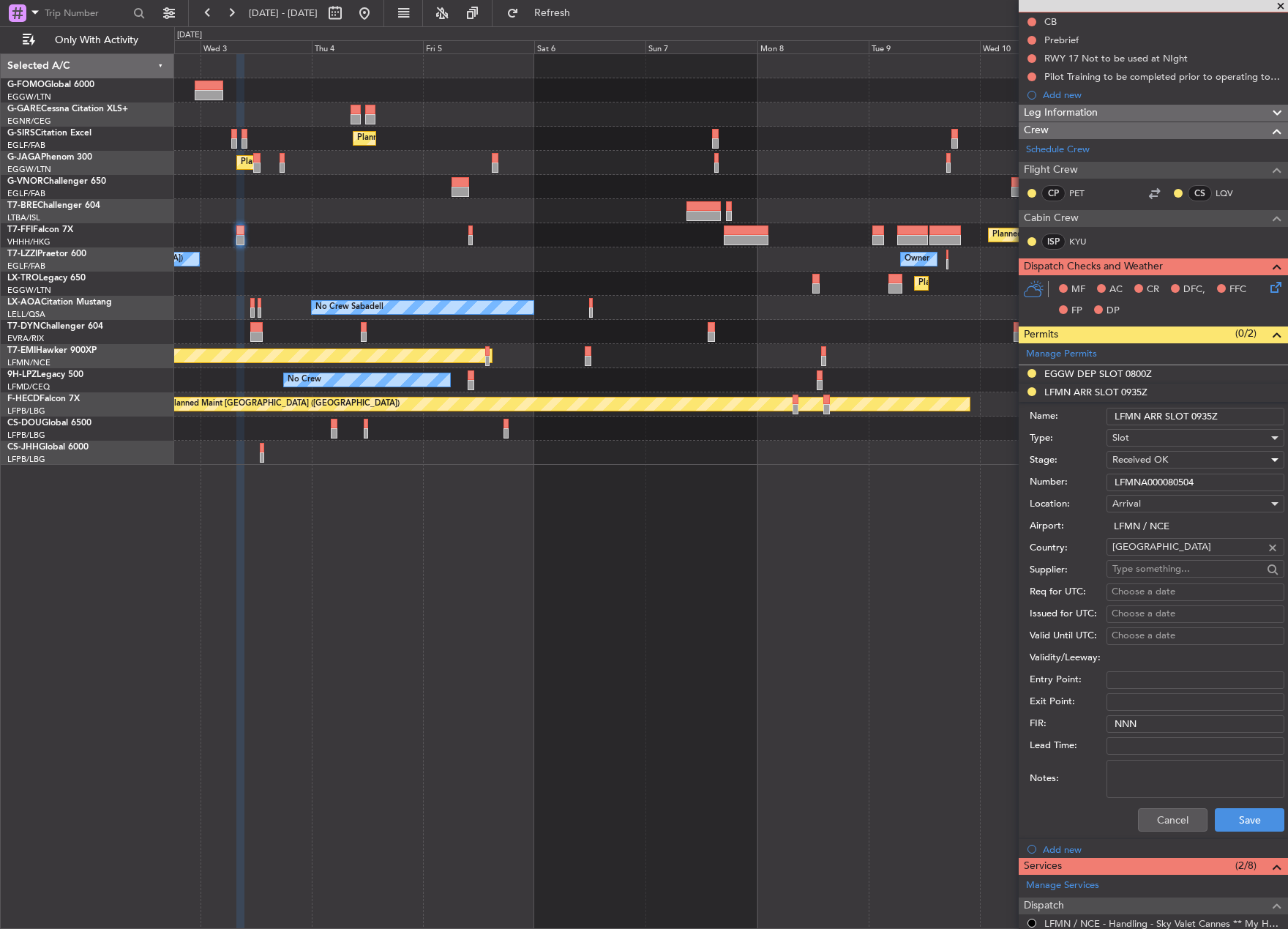
scroll to position [292, 0]
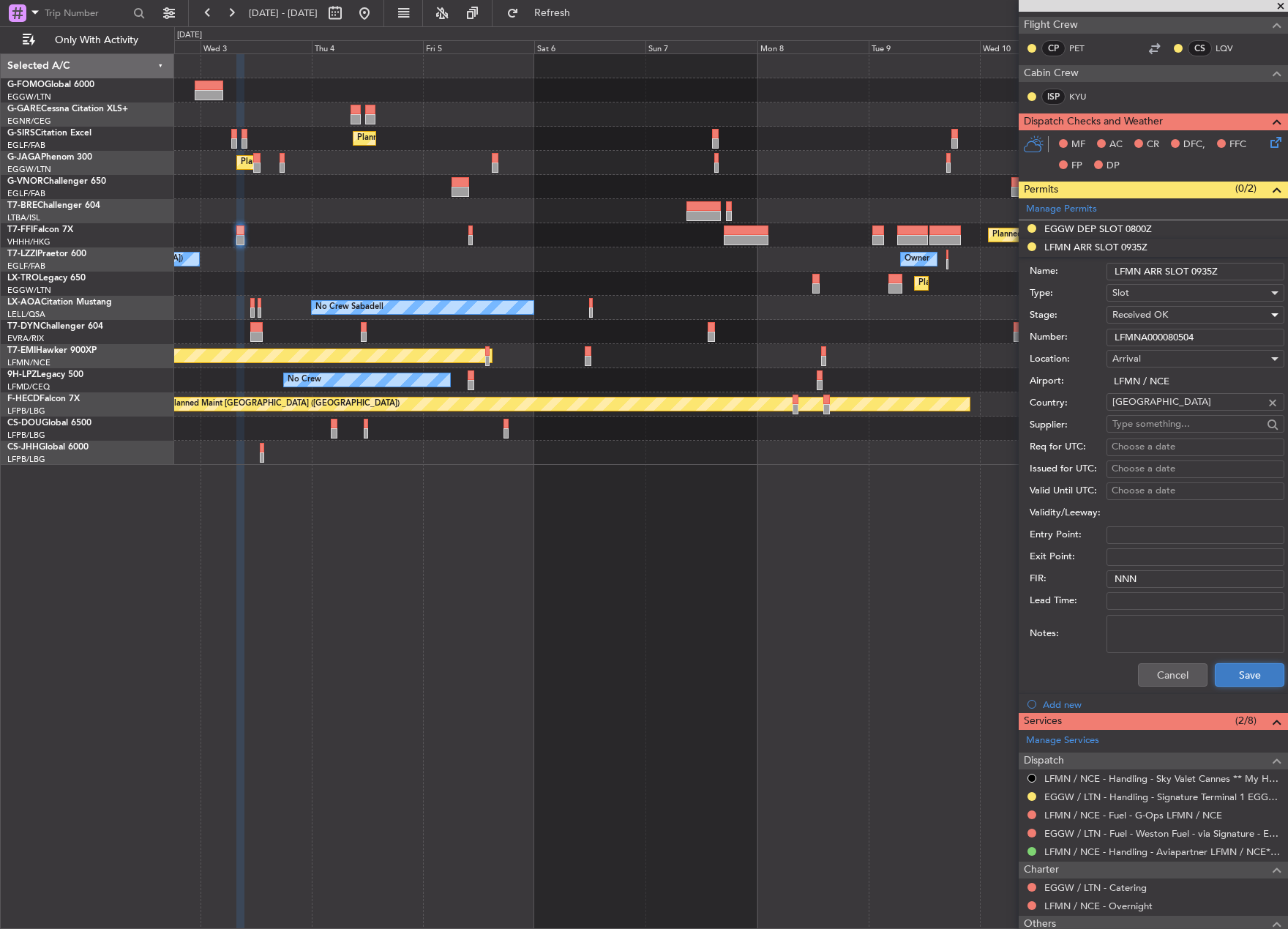
click at [1252, 671] on button "Save" at bounding box center [1250, 675] width 69 height 24
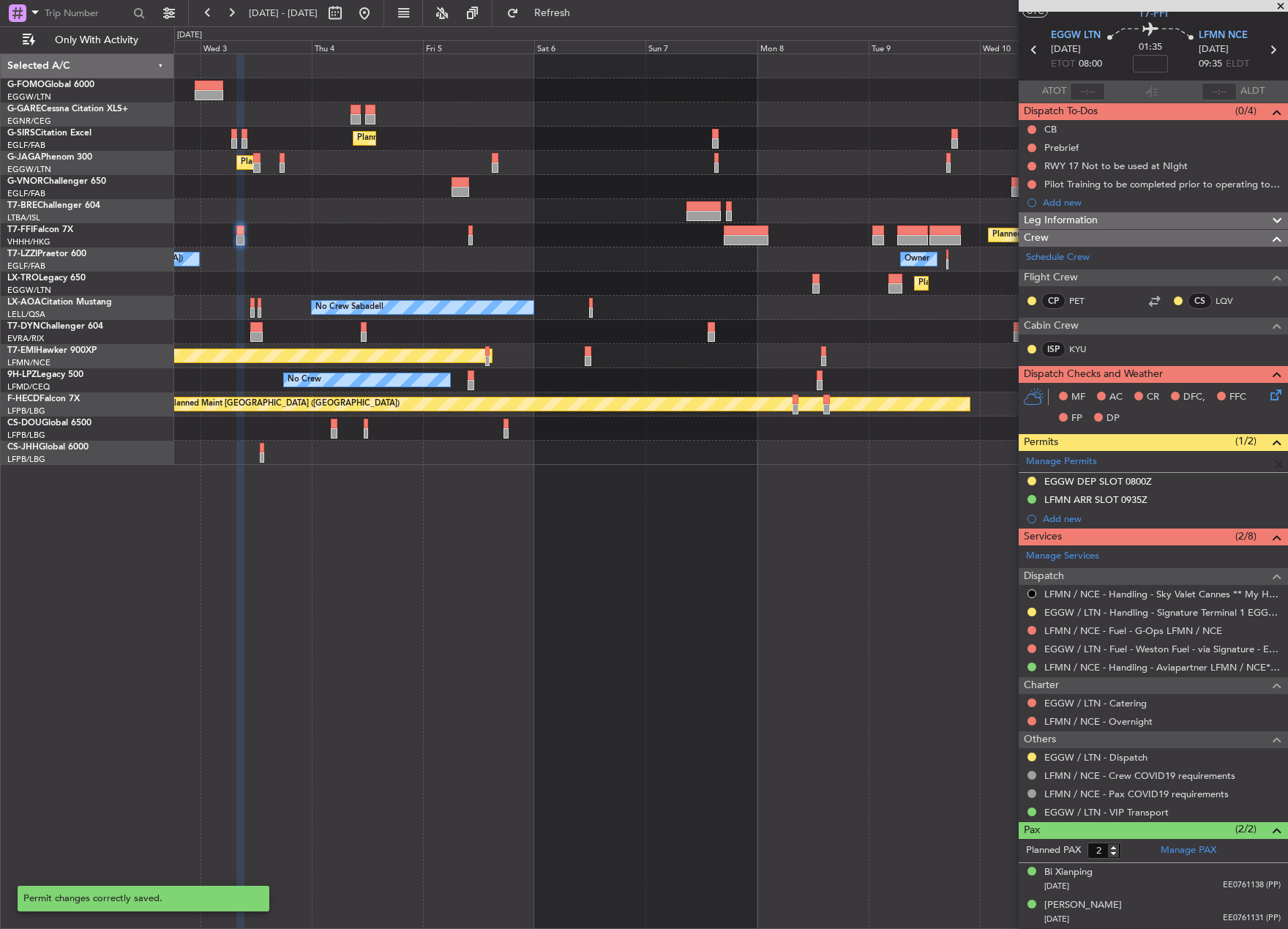
scroll to position [40, 0]
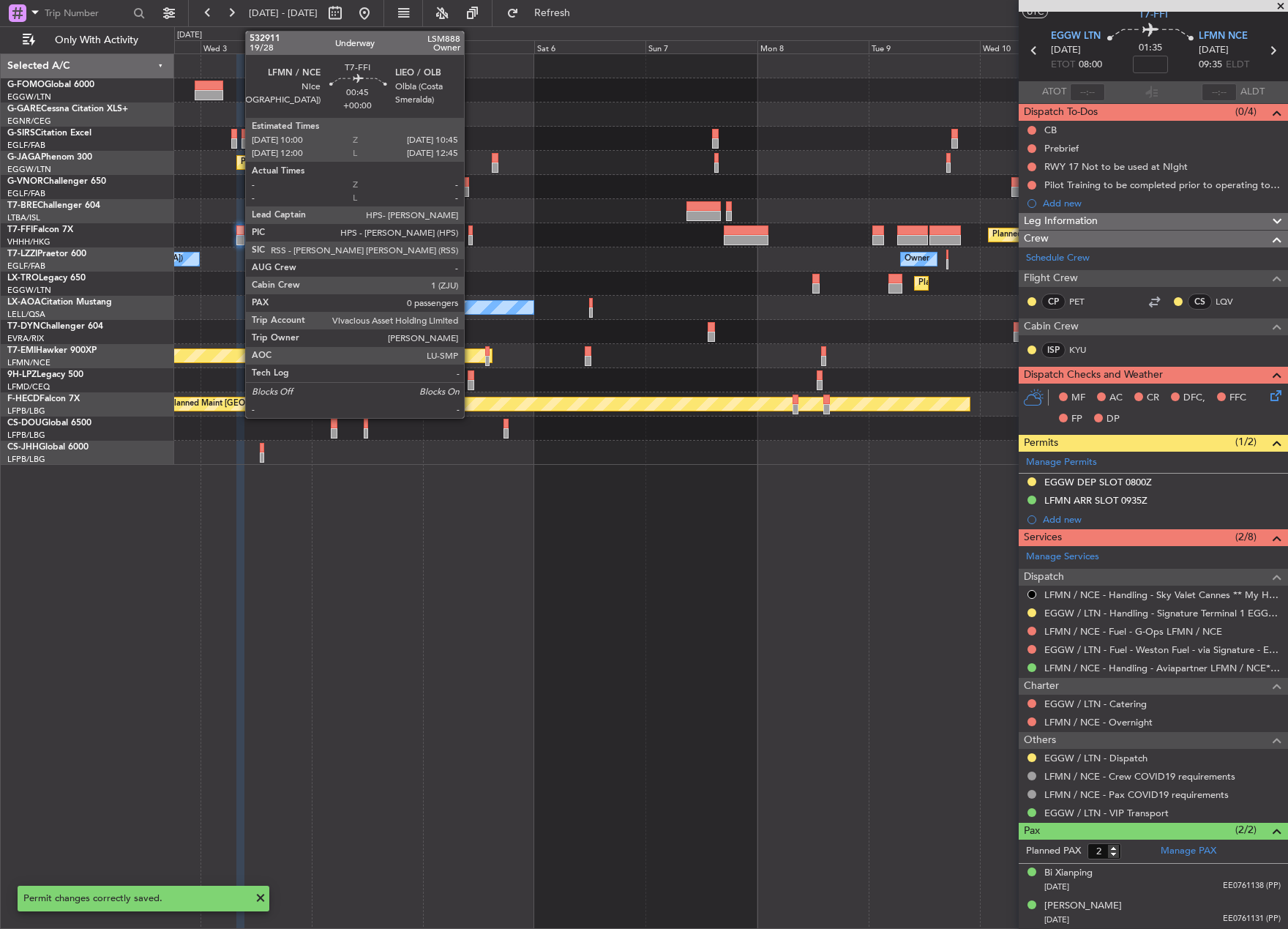
click at [470, 234] on div at bounding box center [470, 230] width 4 height 10
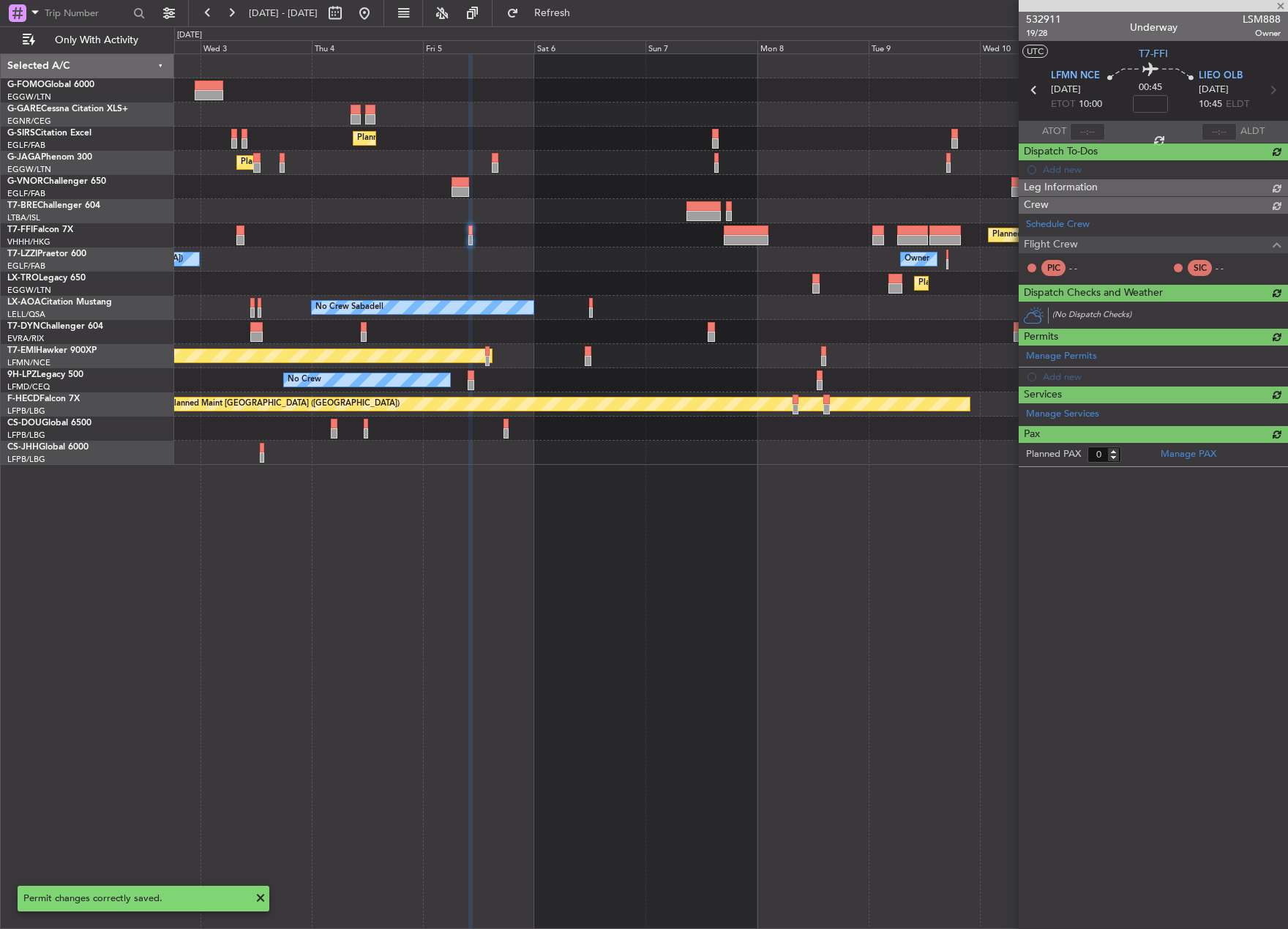
scroll to position [0, 0]
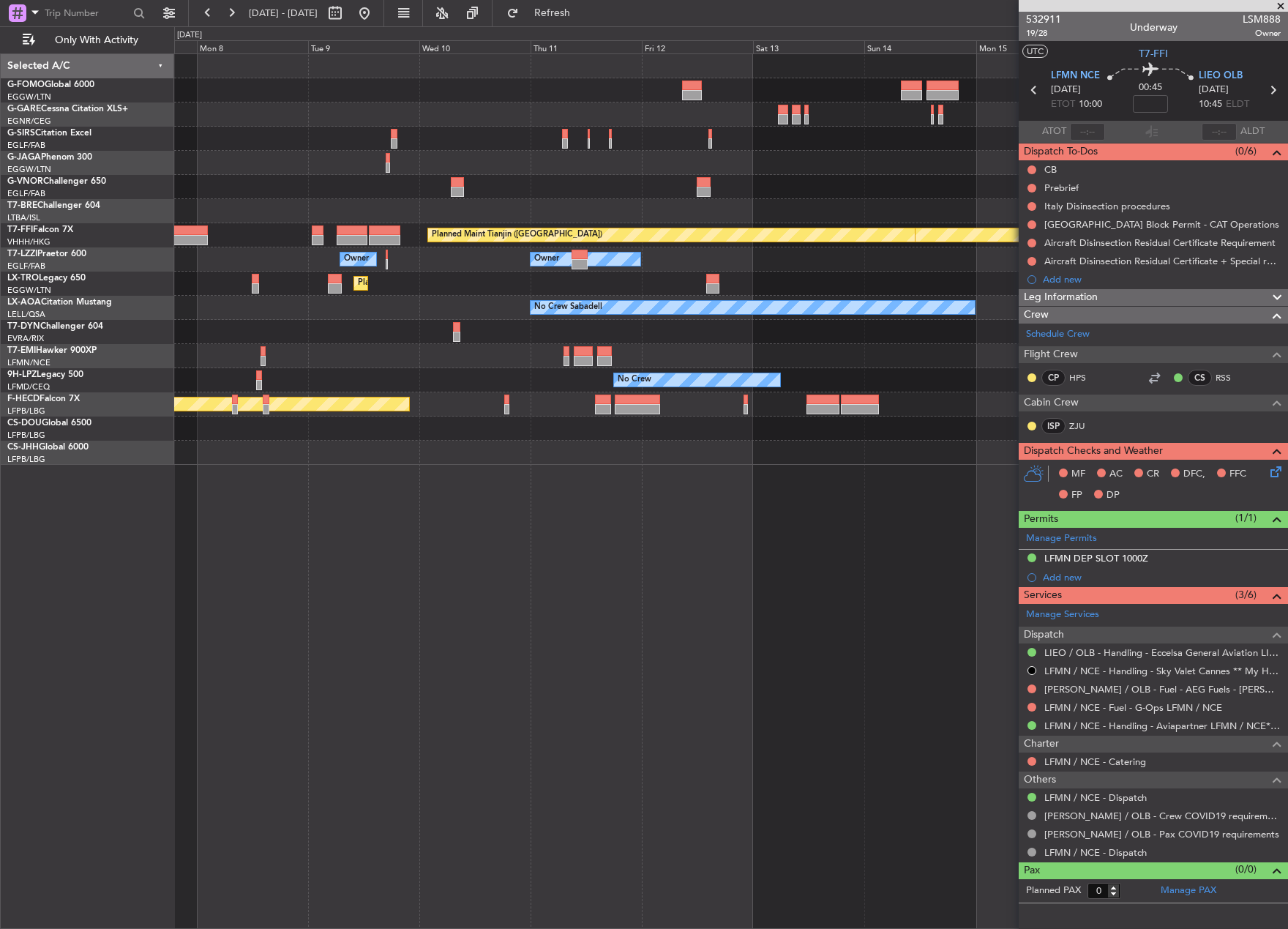
click at [164, 515] on div "Planned Maint Geneva (Cointrin) Planned Maint Tianjin (Binhai) Owner Owner Owne…" at bounding box center [644, 478] width 1288 height 902
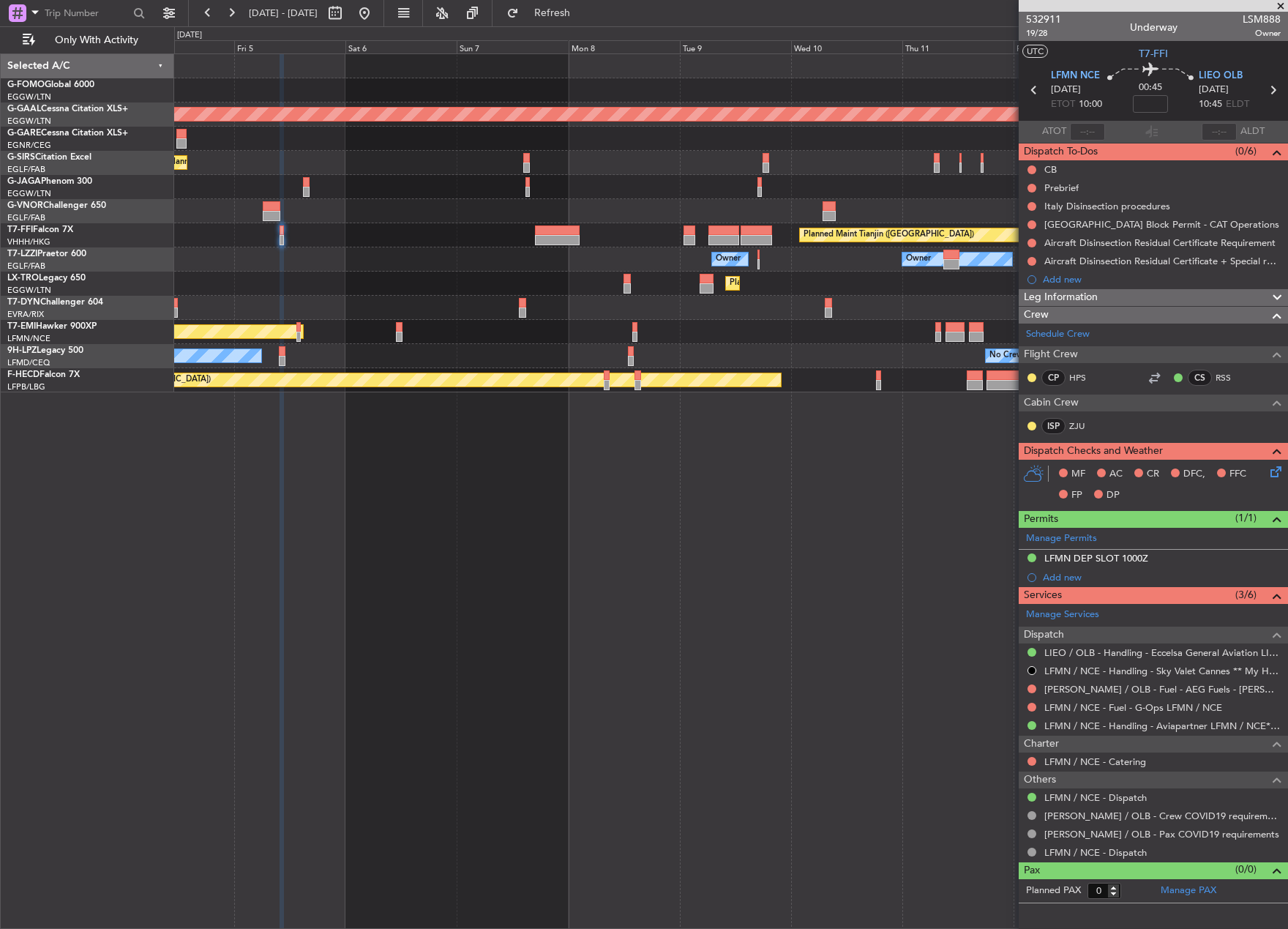
click at [826, 482] on div "Planned Maint Dusseldorf Planned Maint London (Farnborough) Planned Maint Londo…" at bounding box center [731, 490] width 1114 height 875
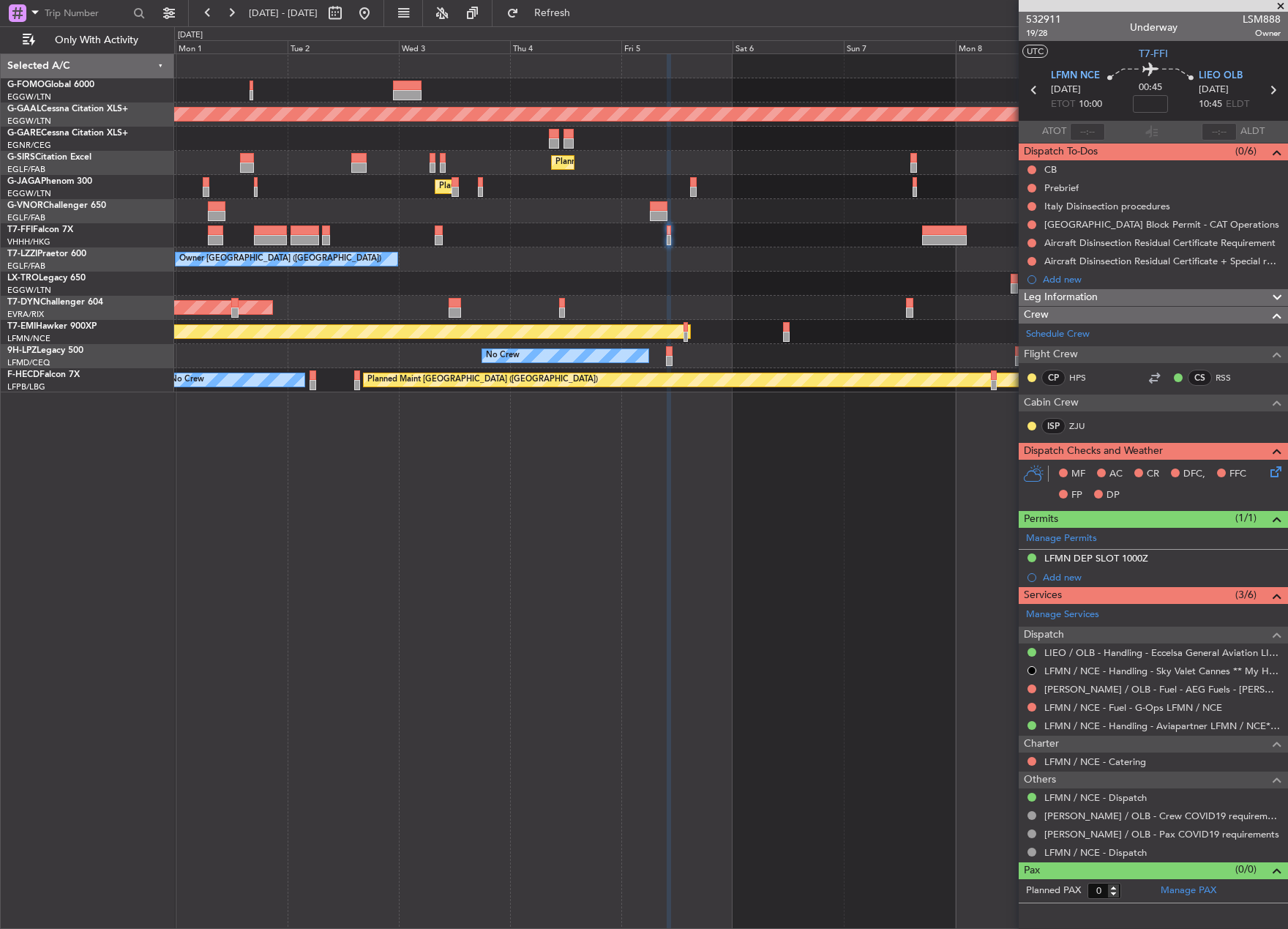
click at [757, 616] on div "Planned Maint Dusseldorf Planned Maint London (Farnborough) Planned Maint Londo…" at bounding box center [731, 490] width 1114 height 875
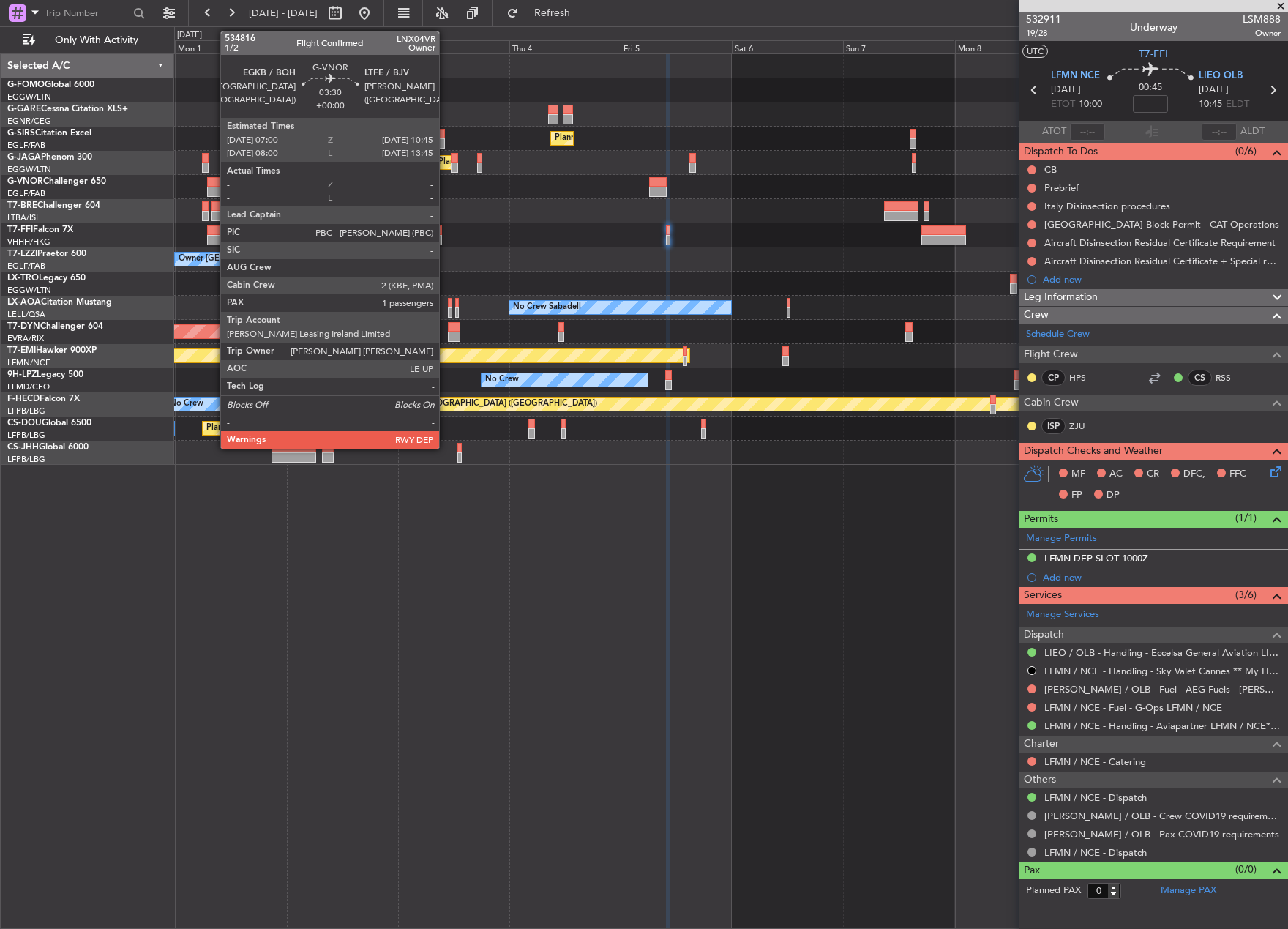
click at [213, 183] on div at bounding box center [216, 182] width 18 height 10
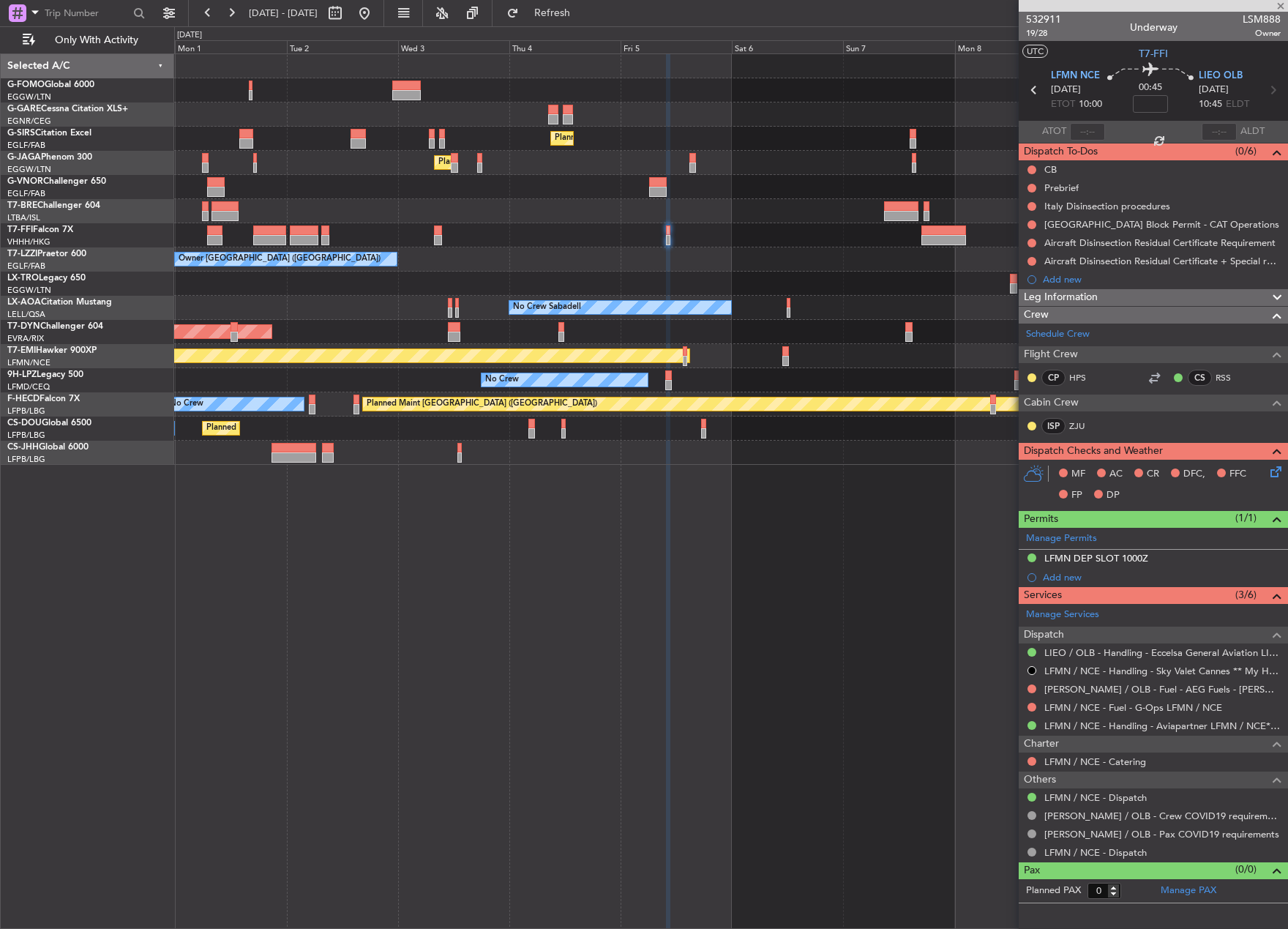
type input "1"
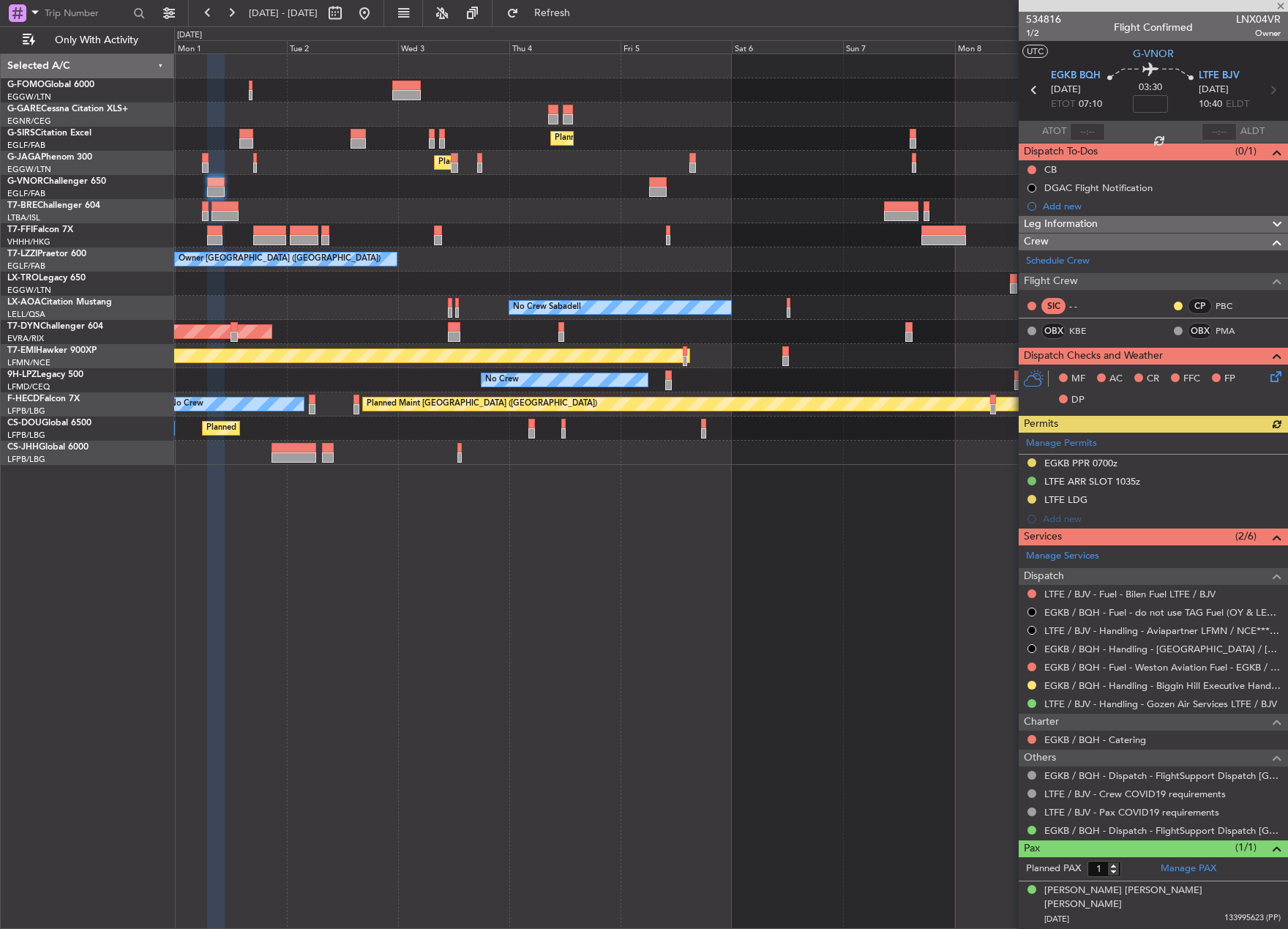
click at [1060, 496] on div "Manage Permits EGKB PPR 0700z LTFE ARR SLOT 1035z LTFE LDG Add new" at bounding box center [1154, 481] width 270 height 96
click at [1113, 498] on div "LTFE LDG" at bounding box center [1154, 500] width 270 height 18
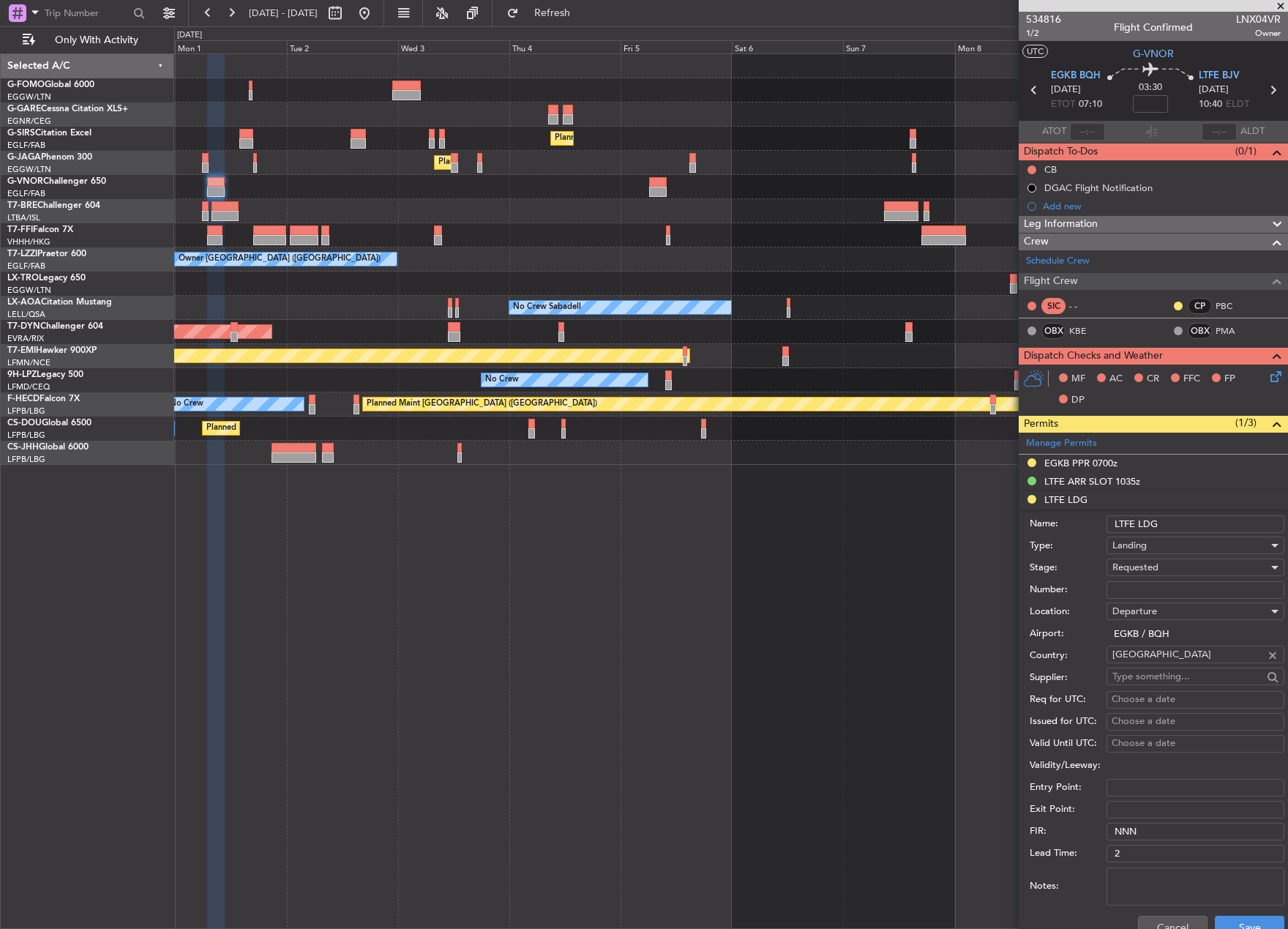
click at [1159, 592] on input "Number:" at bounding box center [1196, 590] width 178 height 18
type input "ECAC BUSSINESS FLIGHT"
click at [1145, 569] on span "Requested" at bounding box center [1136, 567] width 46 height 13
click at [1157, 673] on span "Received OK" at bounding box center [1191, 679] width 154 height 22
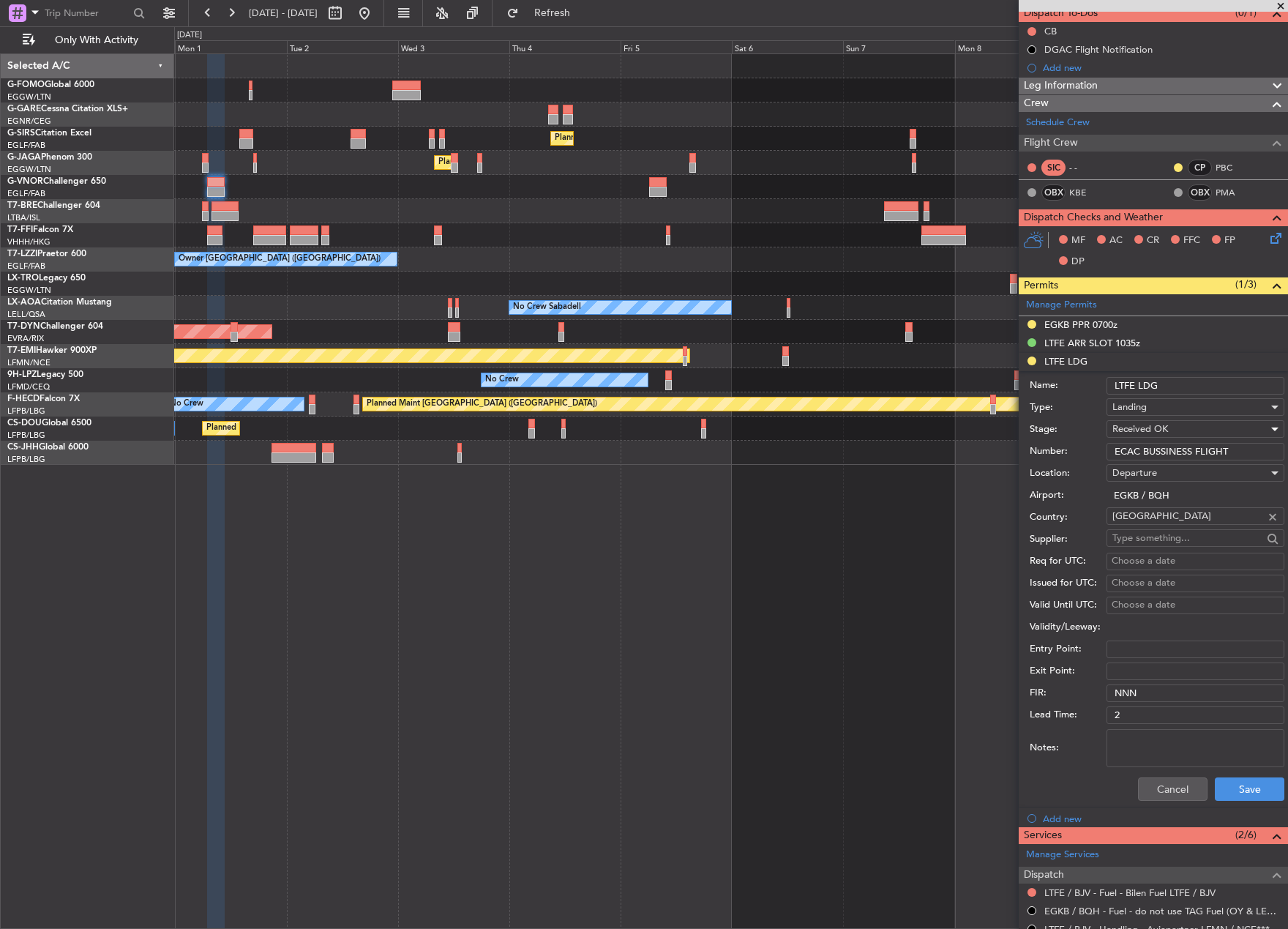
scroll to position [146, 0]
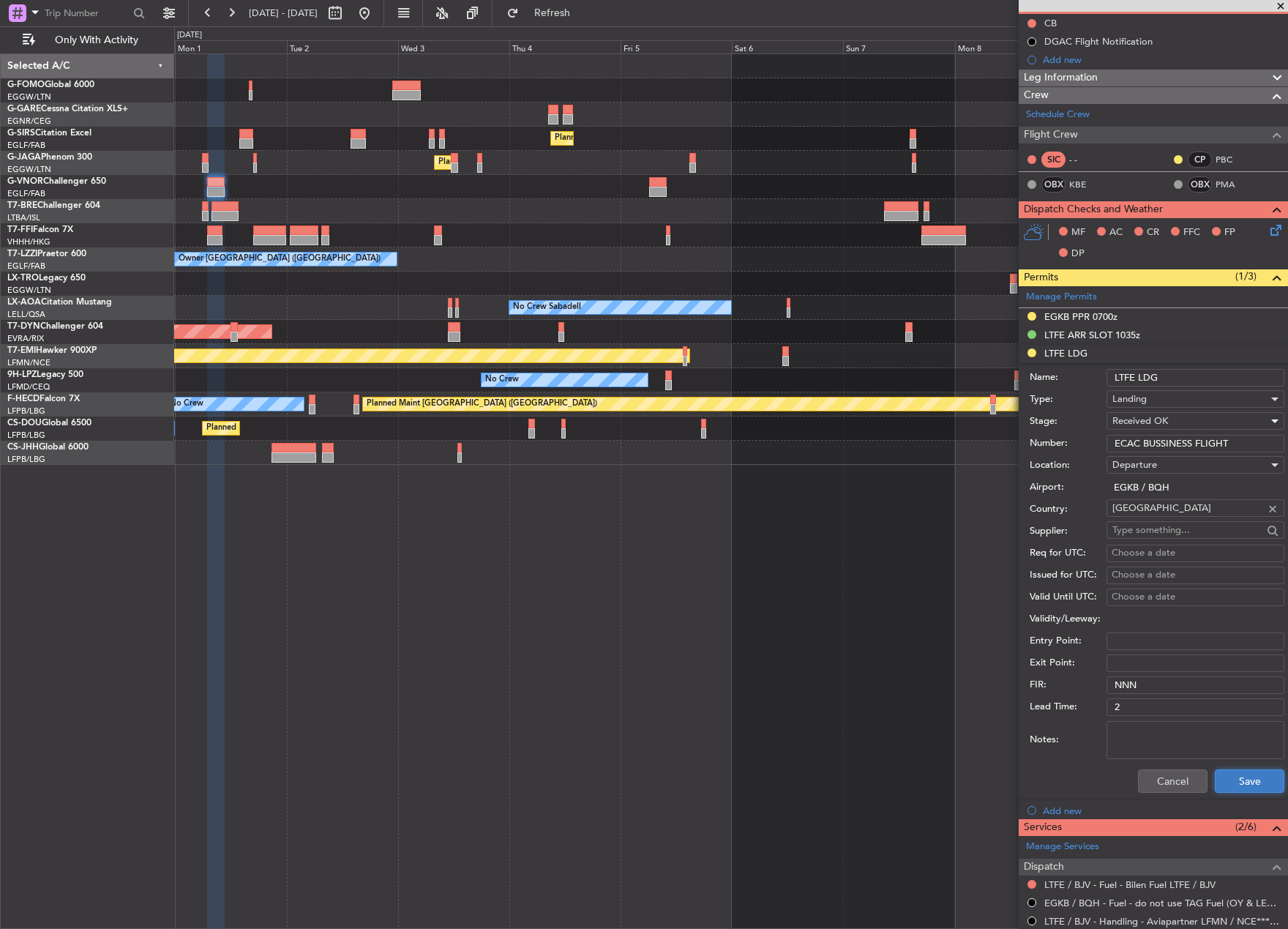
click at [1233, 783] on button "Save" at bounding box center [1250, 781] width 69 height 24
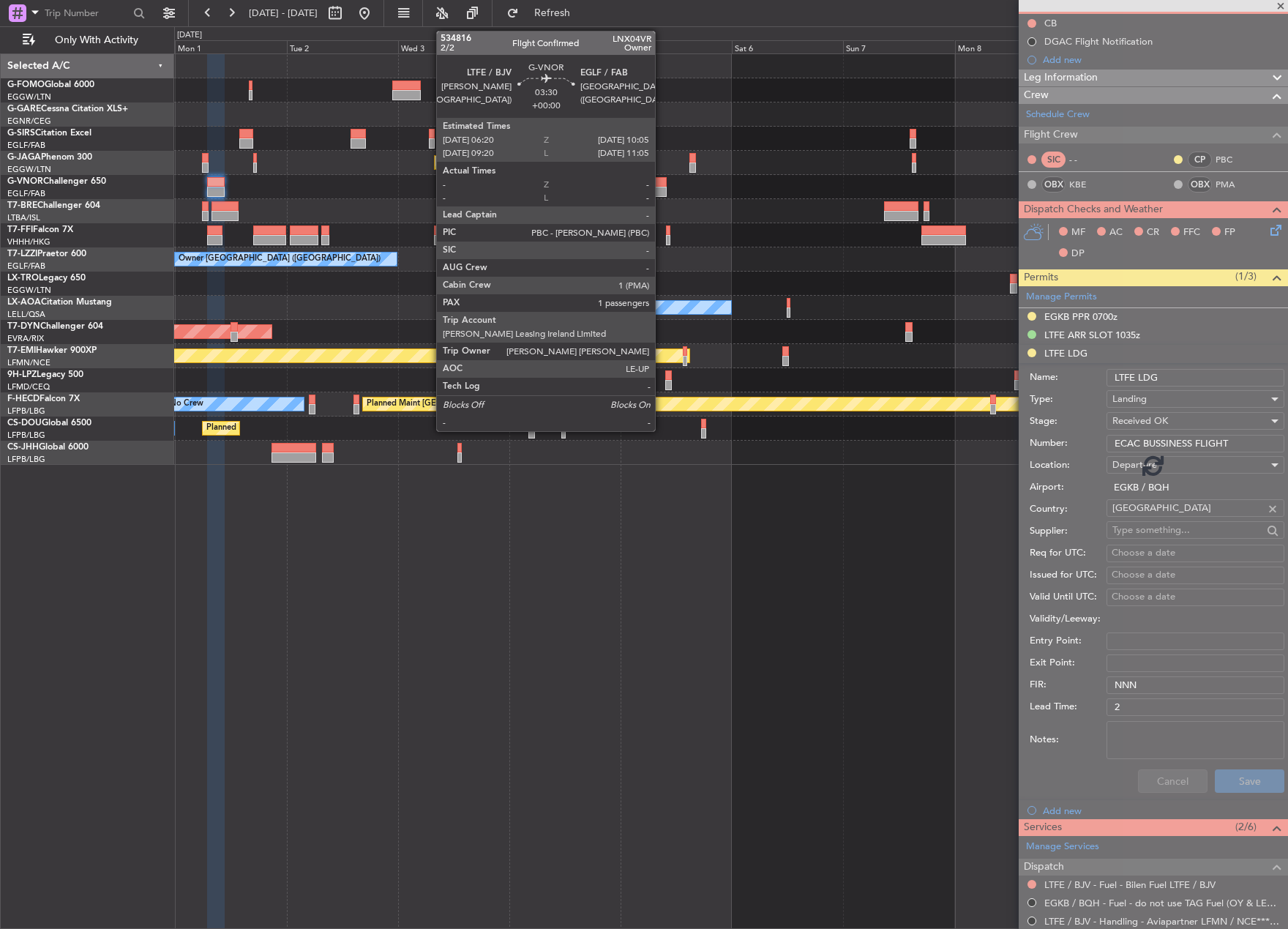
scroll to position [0, 0]
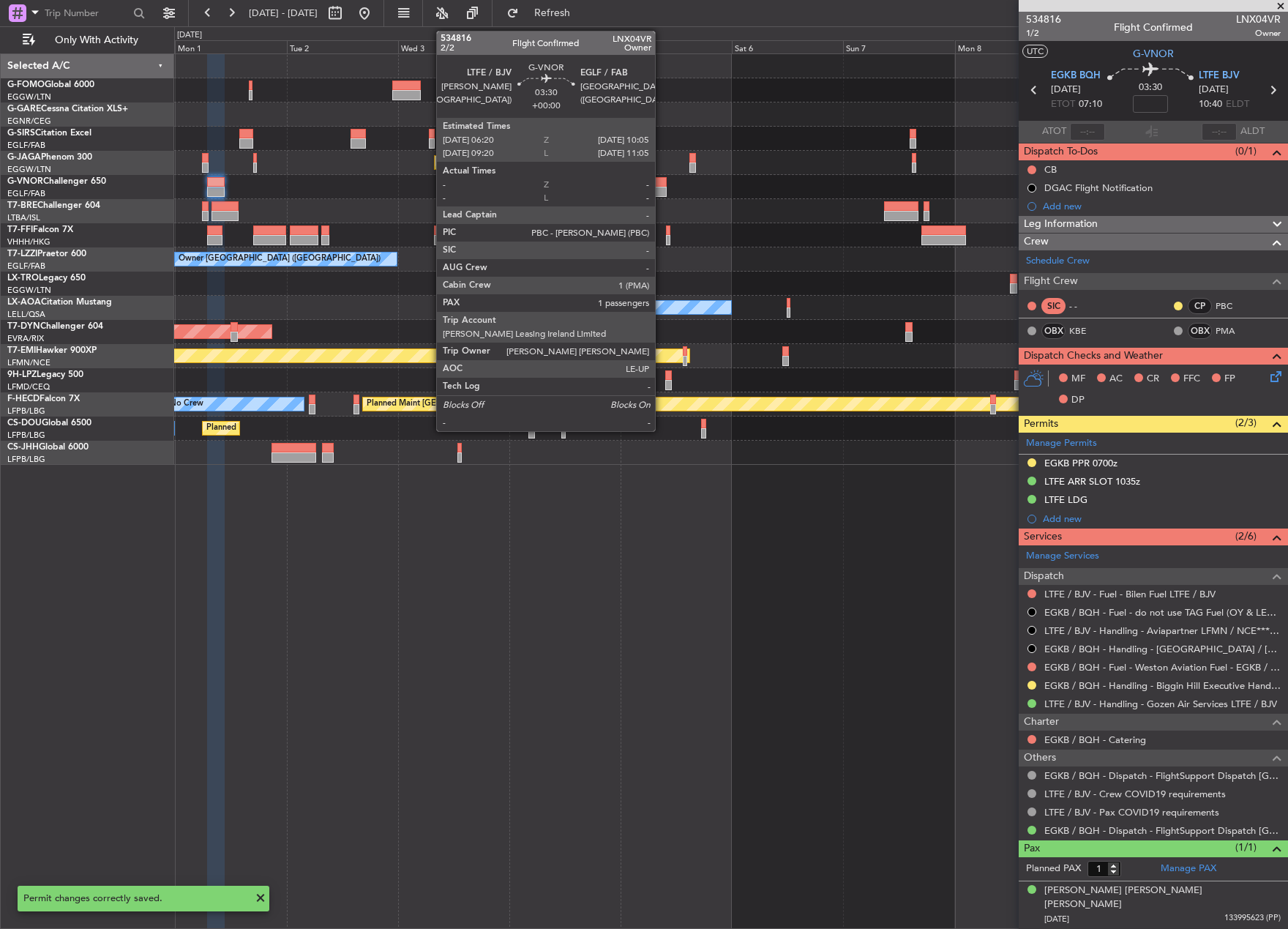
click at [662, 185] on div at bounding box center [658, 182] width 18 height 10
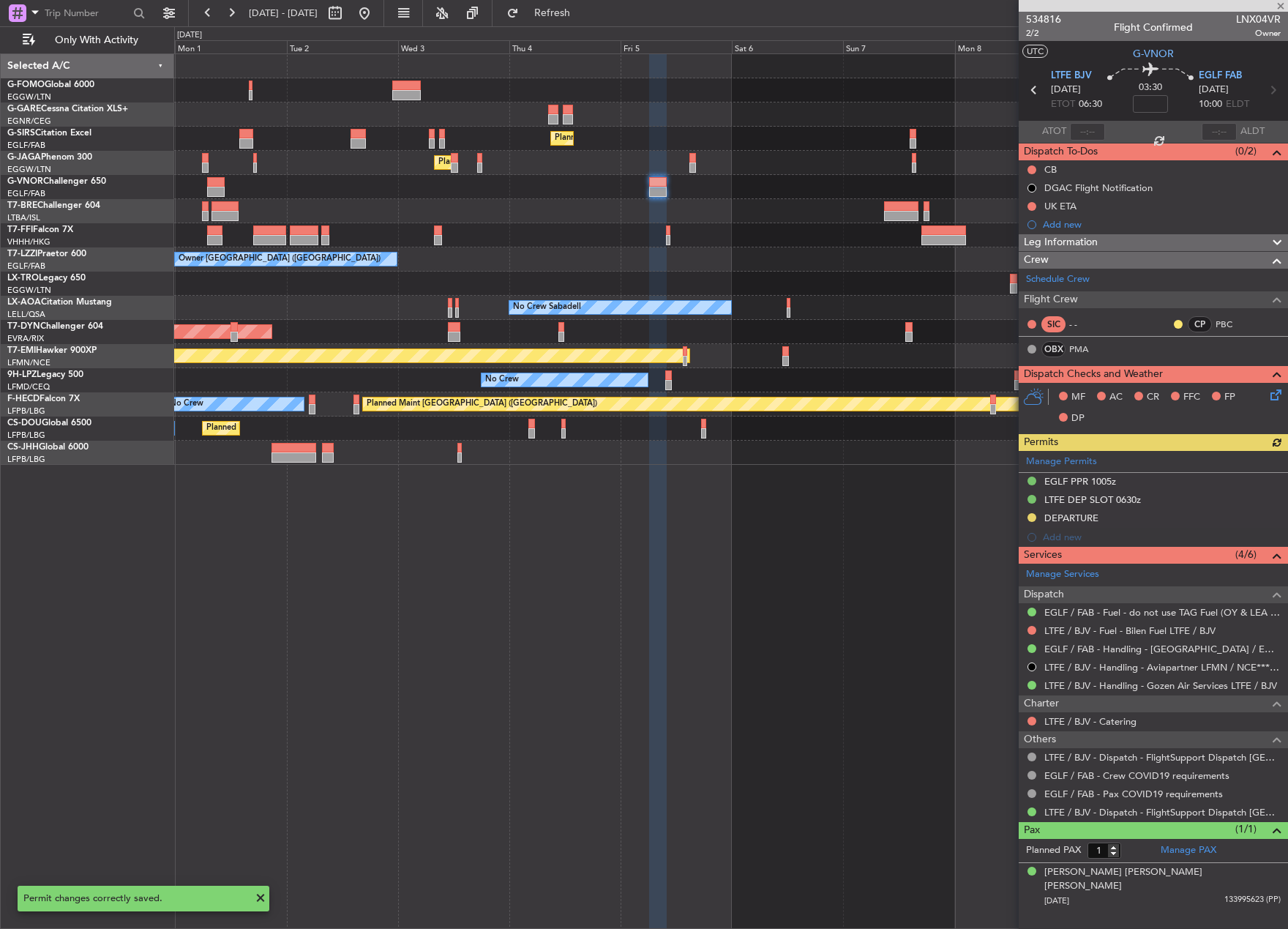
click at [1078, 520] on div "Manage Permits EGLF PPR 1005z LTFE DEP SLOT 0630z DEPARTURE Add new" at bounding box center [1154, 499] width 270 height 96
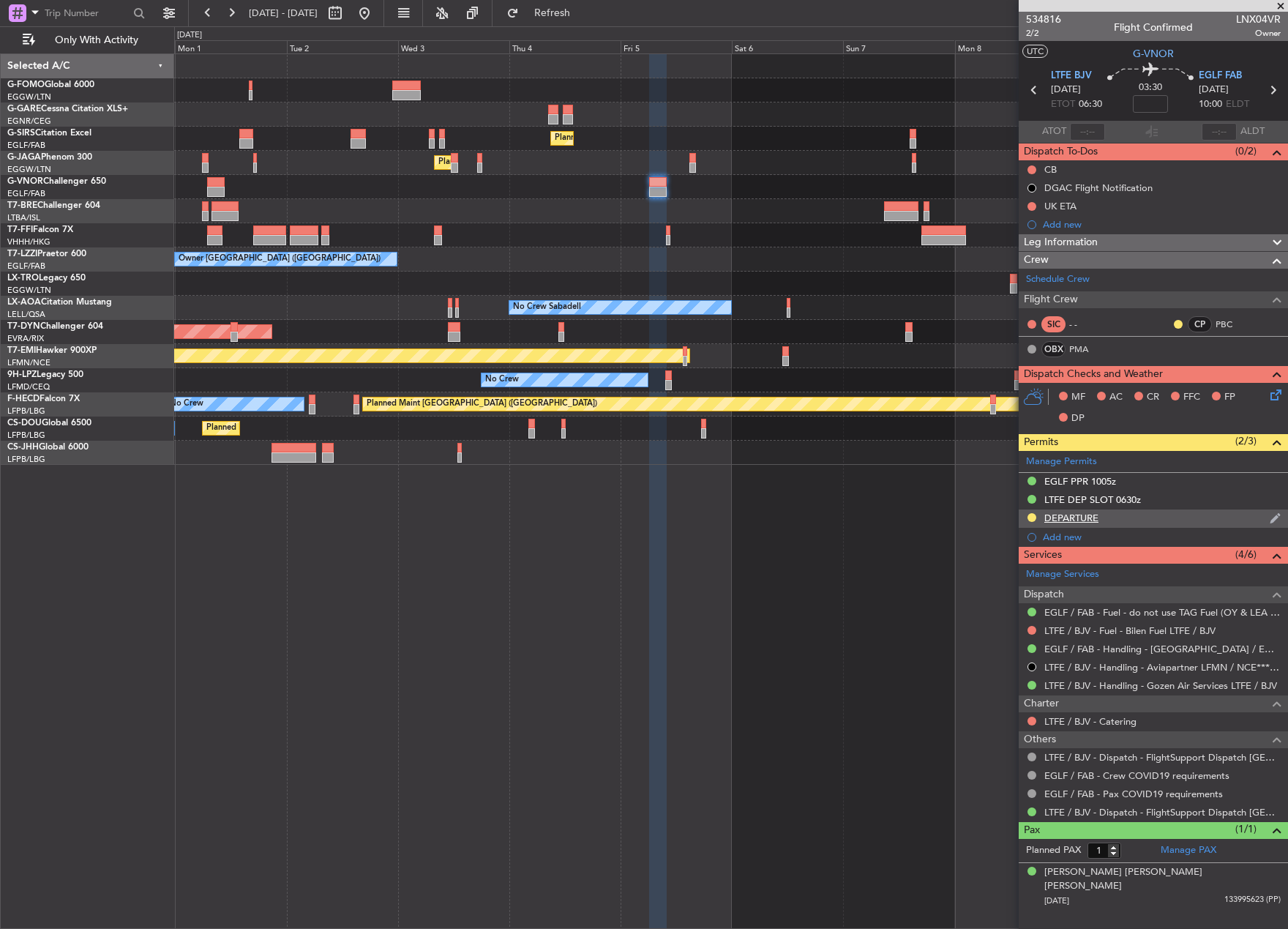
click at [1068, 519] on div "DEPARTURE" at bounding box center [1071, 518] width 54 height 13
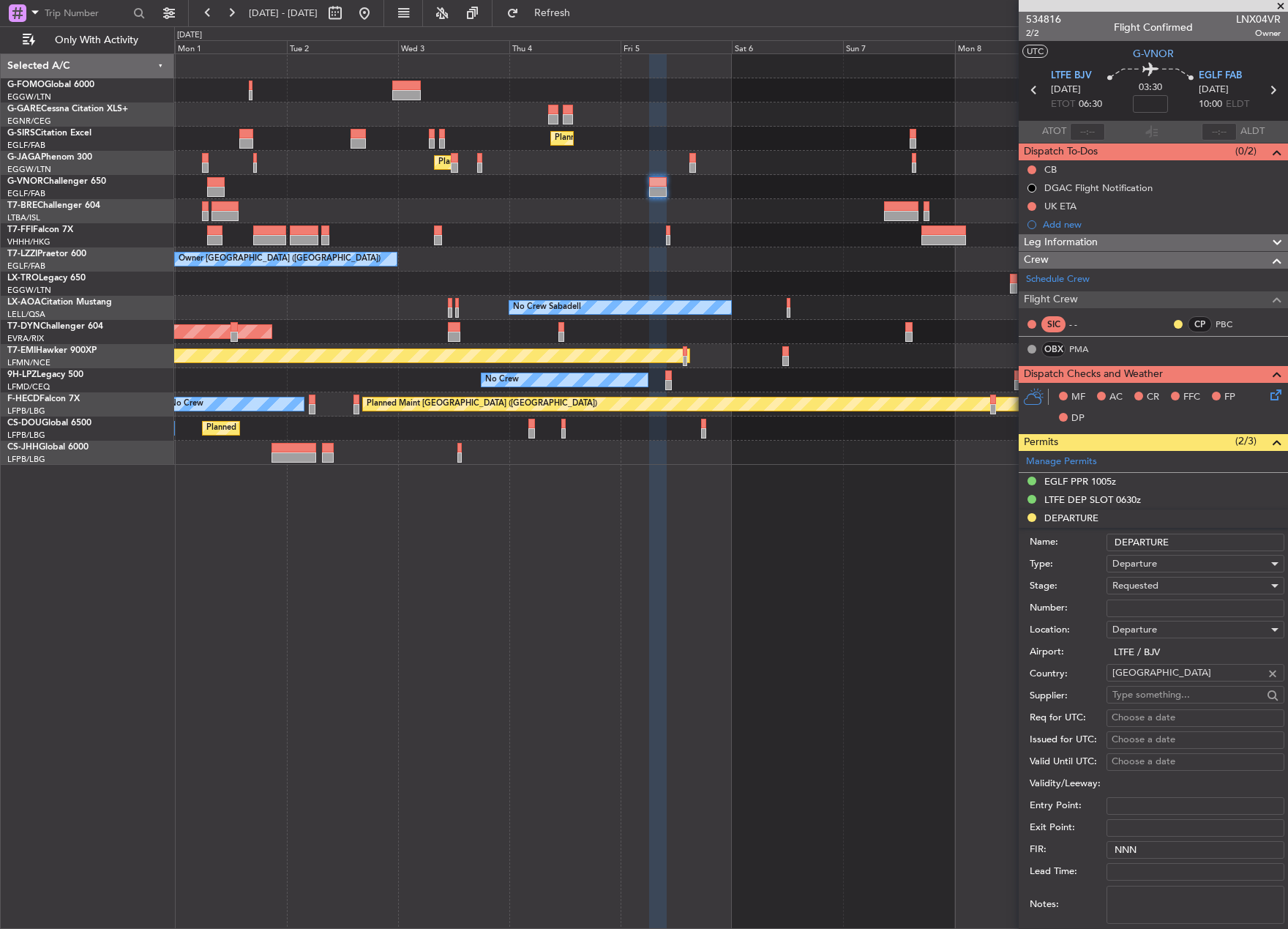
click at [1162, 605] on input "Number:" at bounding box center [1196, 609] width 178 height 18
type input "ECAC BUSSINESS FLIGHT"
type input "2"
click at [1174, 585] on div "Requested" at bounding box center [1191, 586] width 156 height 22
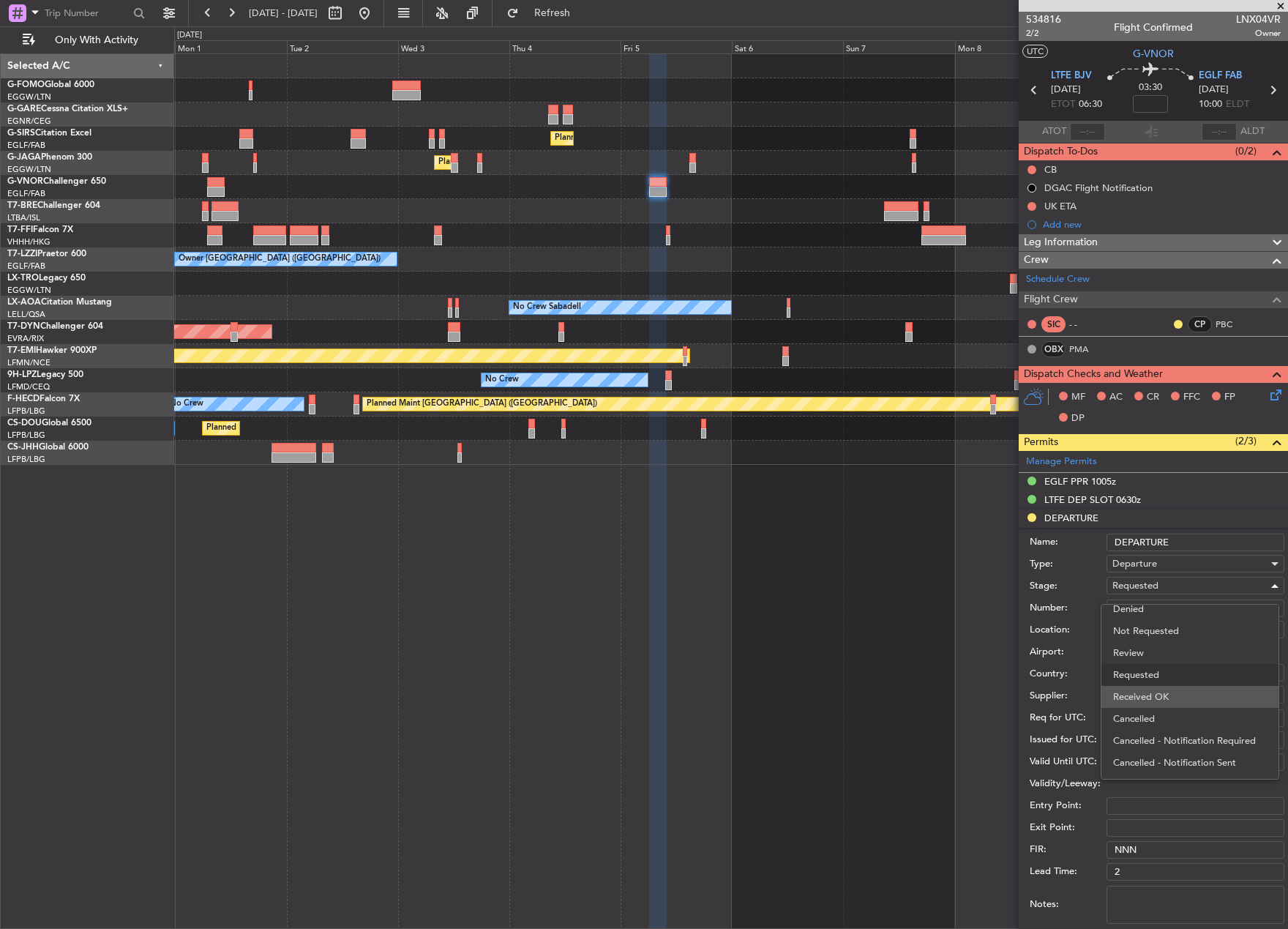
click at [1187, 691] on span "Received OK" at bounding box center [1191, 697] width 154 height 22
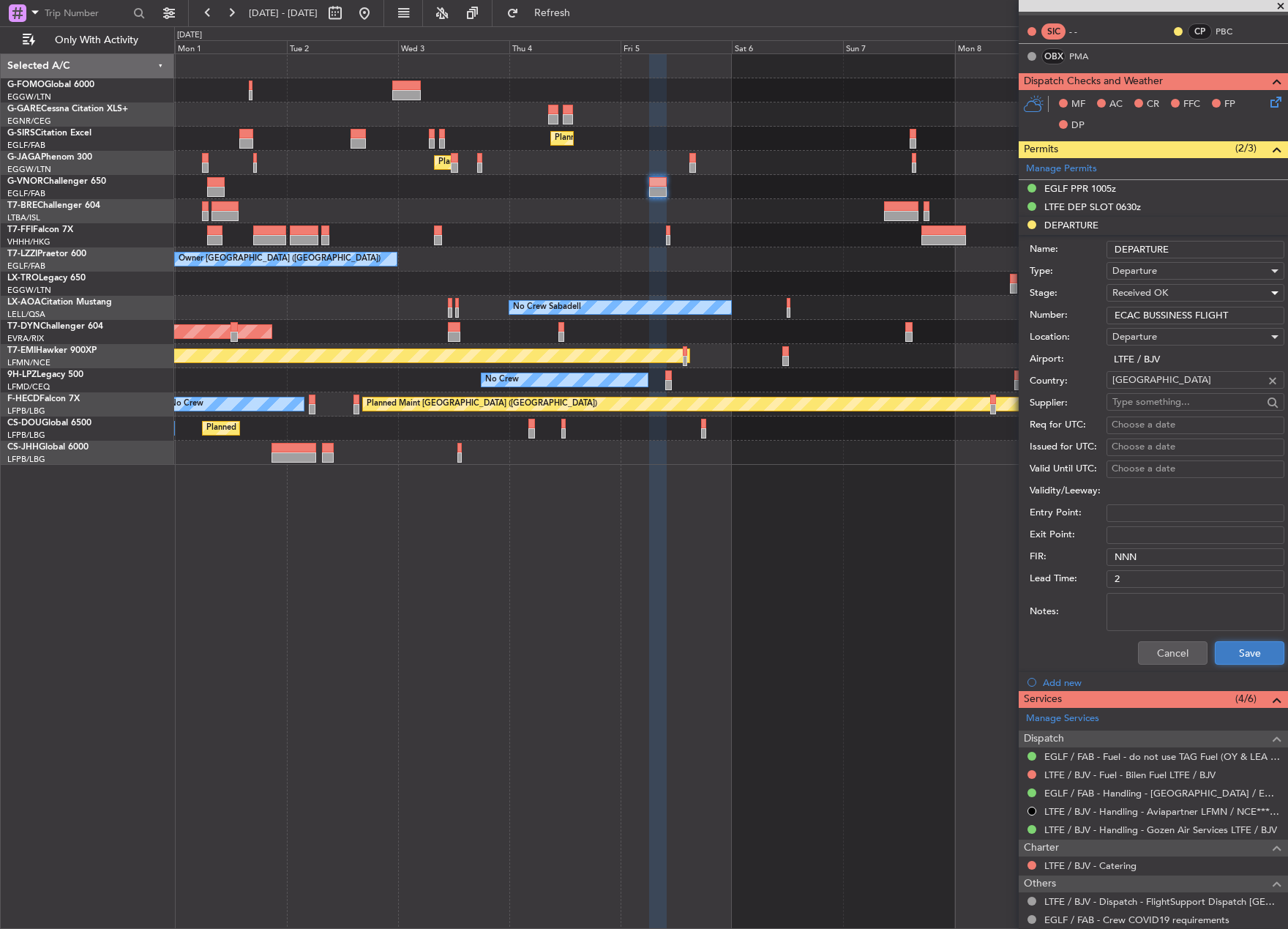
click at [1248, 648] on button "Save" at bounding box center [1250, 653] width 69 height 24
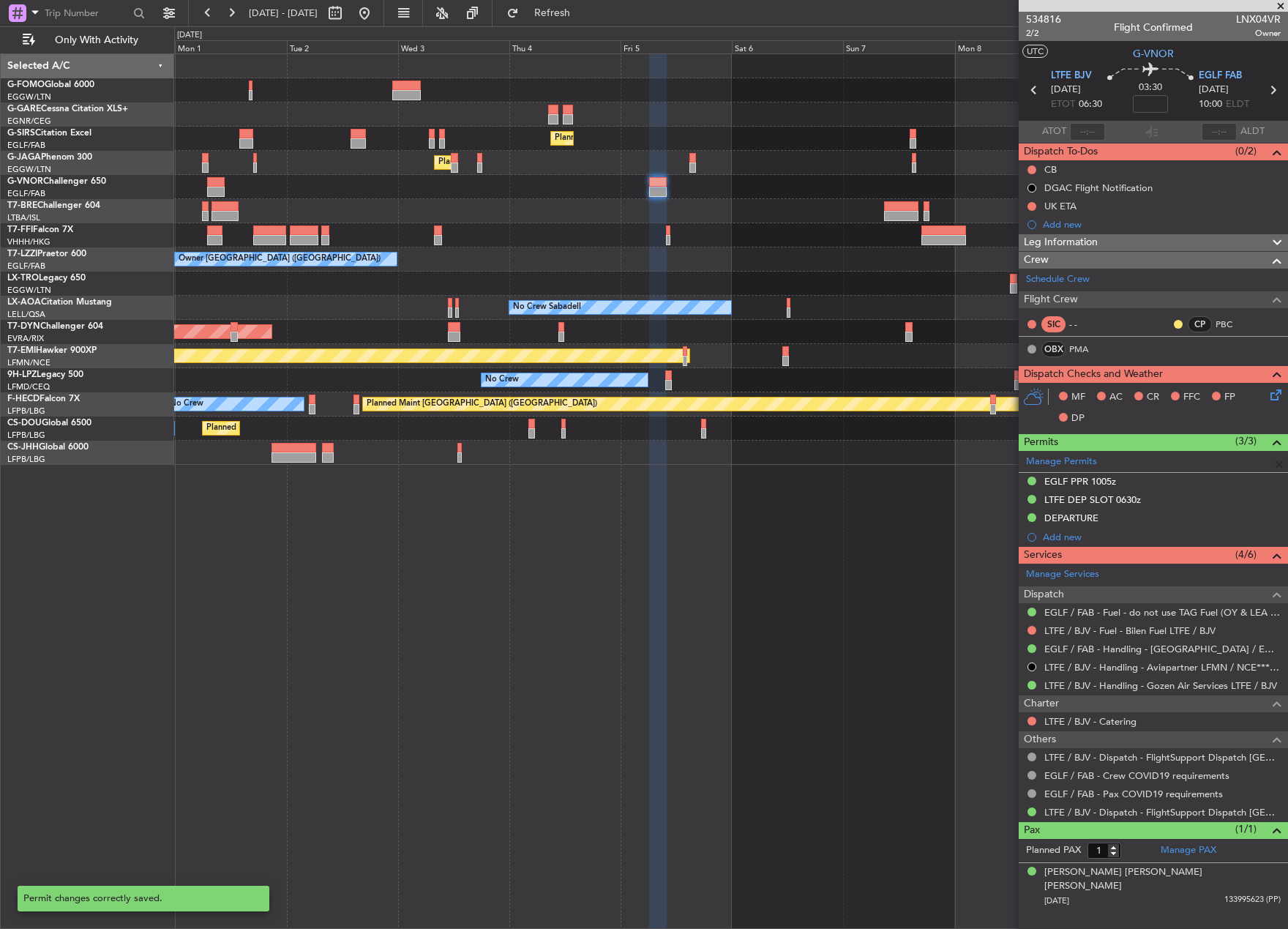
scroll to position [0, 0]
click at [376, 10] on button at bounding box center [365, 13] width 24 height 24
